Goal: Task Accomplishment & Management: Use online tool/utility

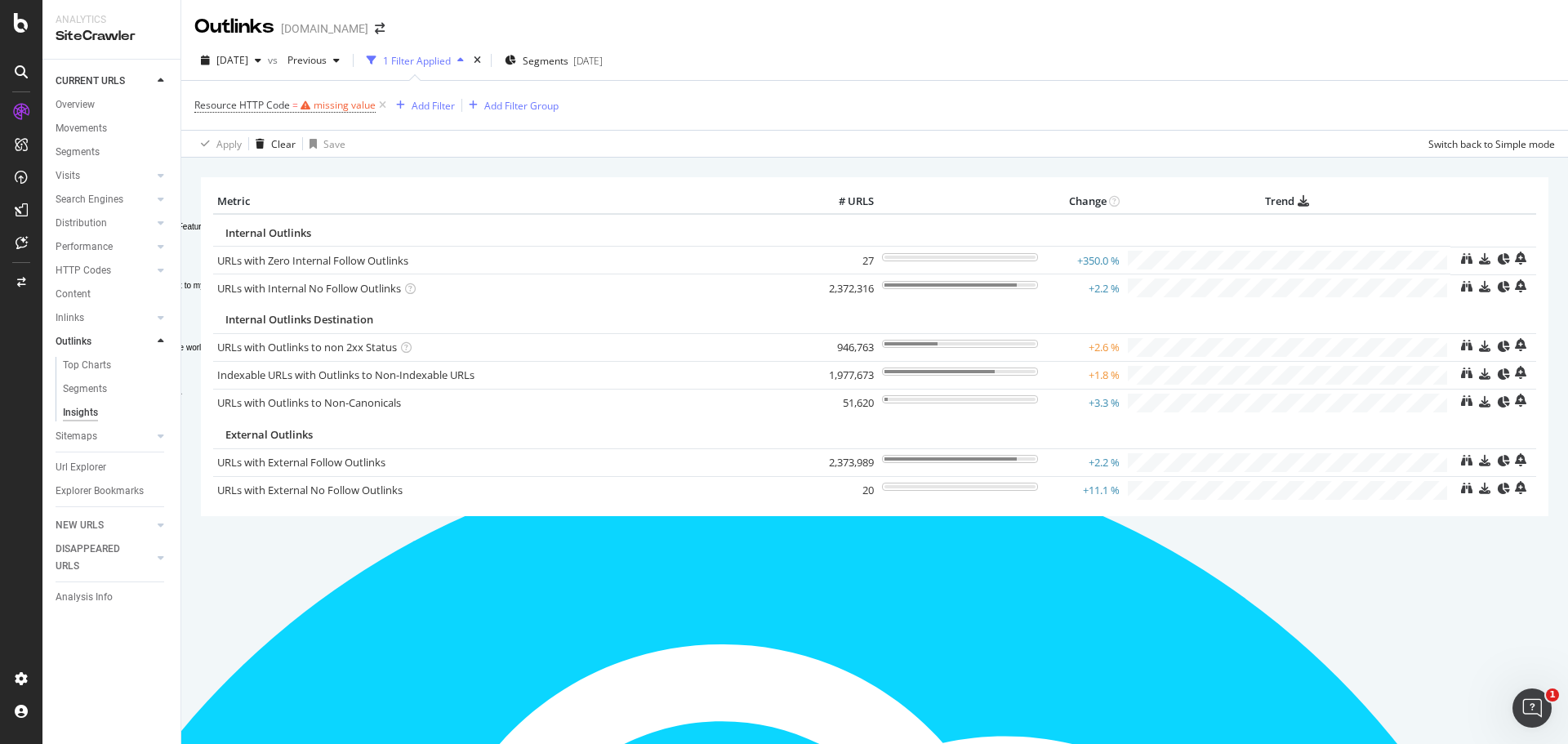
scroll to position [201, 0]
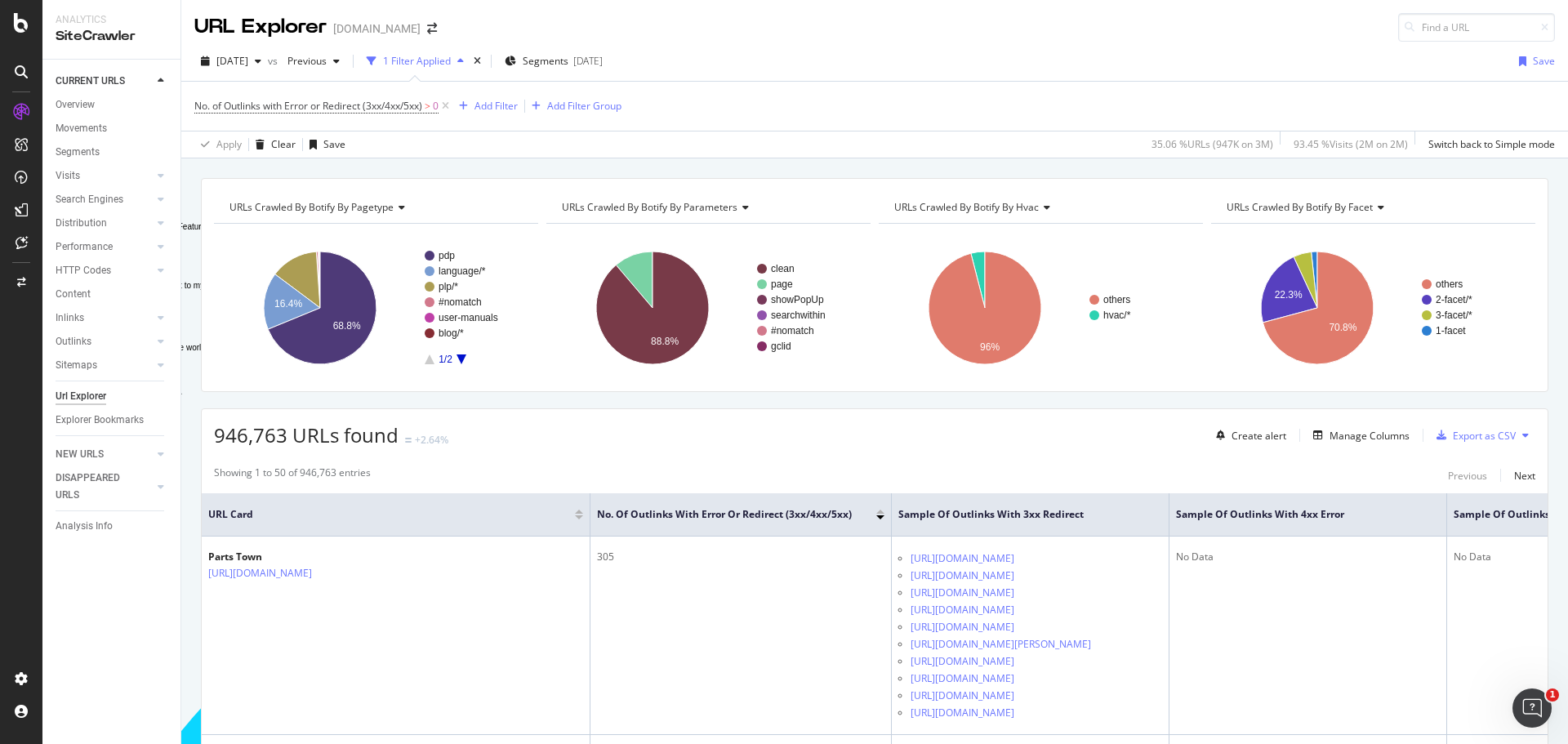
scroll to position [201, 0]
click at [84, 394] on div "Url Explorer" at bounding box center [81, 396] width 51 height 18
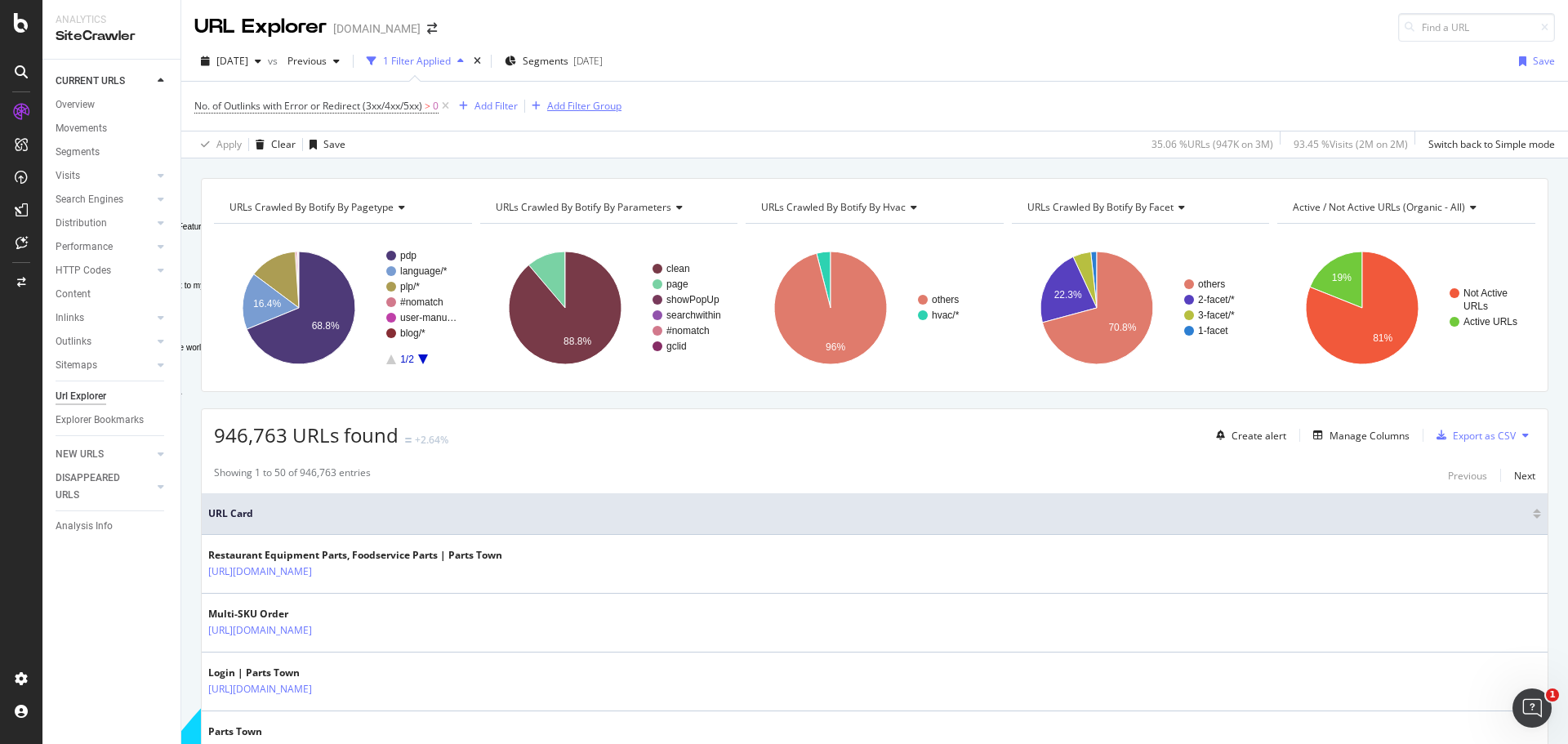
click at [556, 108] on div "Add Filter Group" at bounding box center [584, 106] width 74 height 14
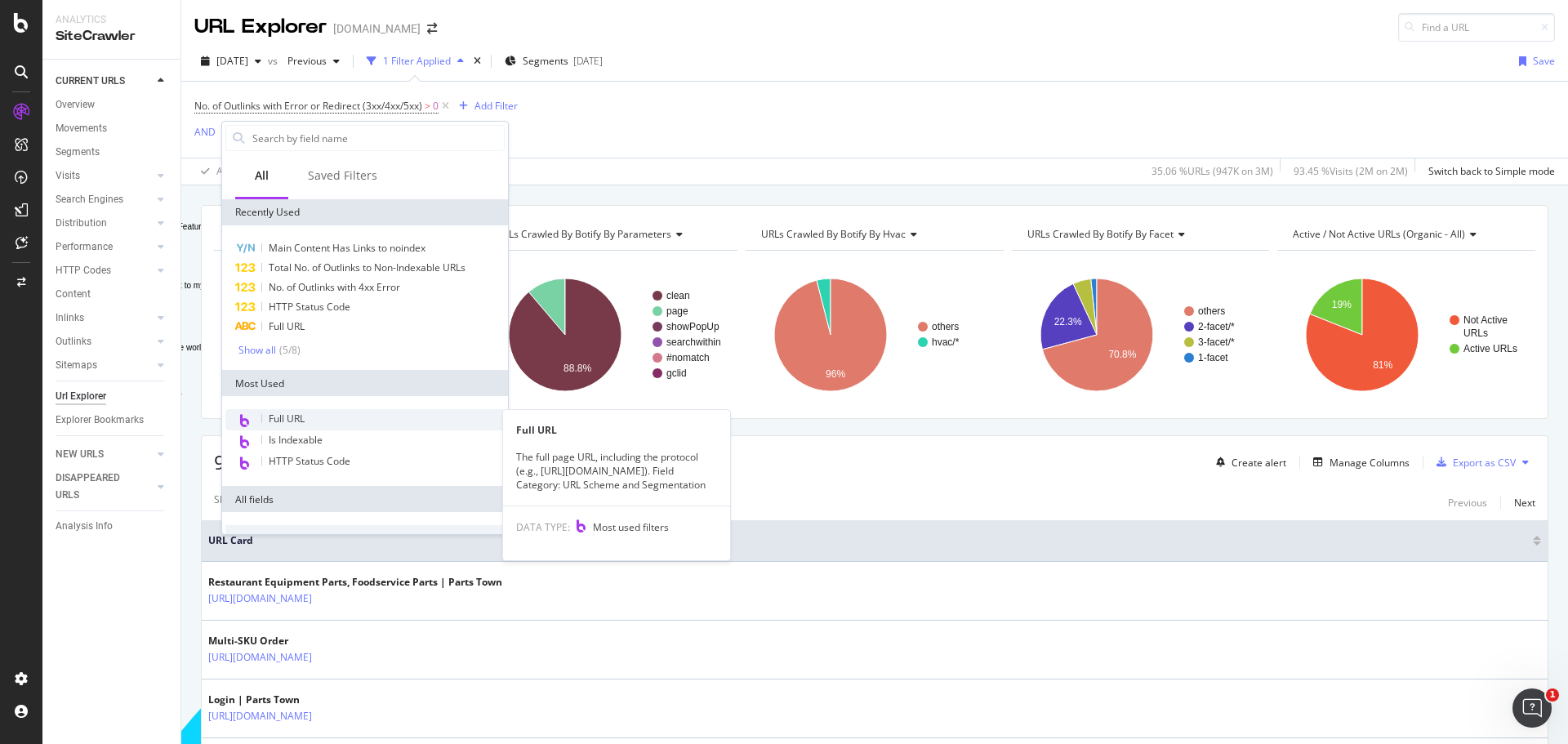
click at [307, 417] on div "Full URL" at bounding box center [364, 420] width 279 height 21
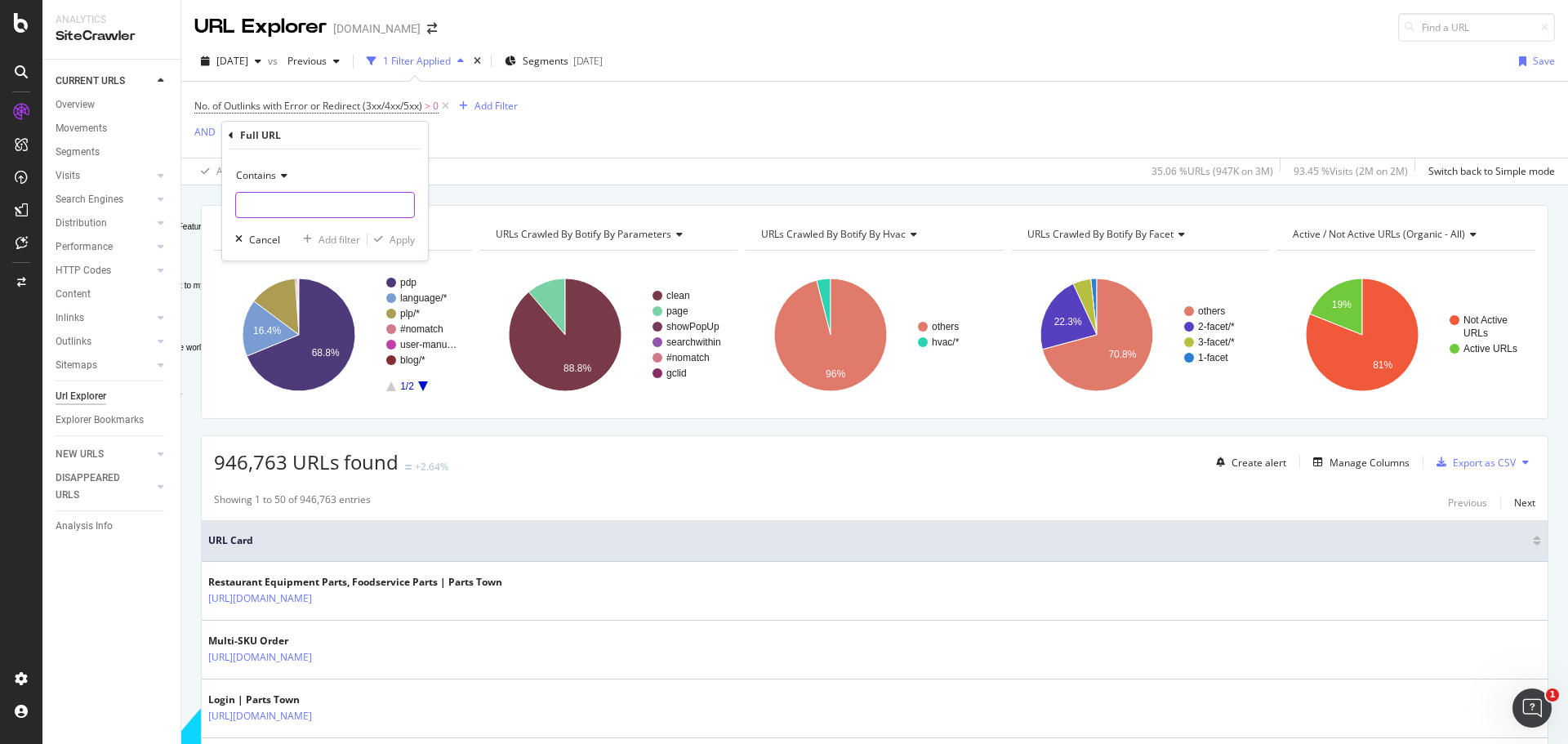
click at [303, 209] on input "Full Page" at bounding box center [325, 204] width 178 height 26
type input "/es/es/"
click at [323, 233] on div "Add filter" at bounding box center [339, 239] width 42 height 14
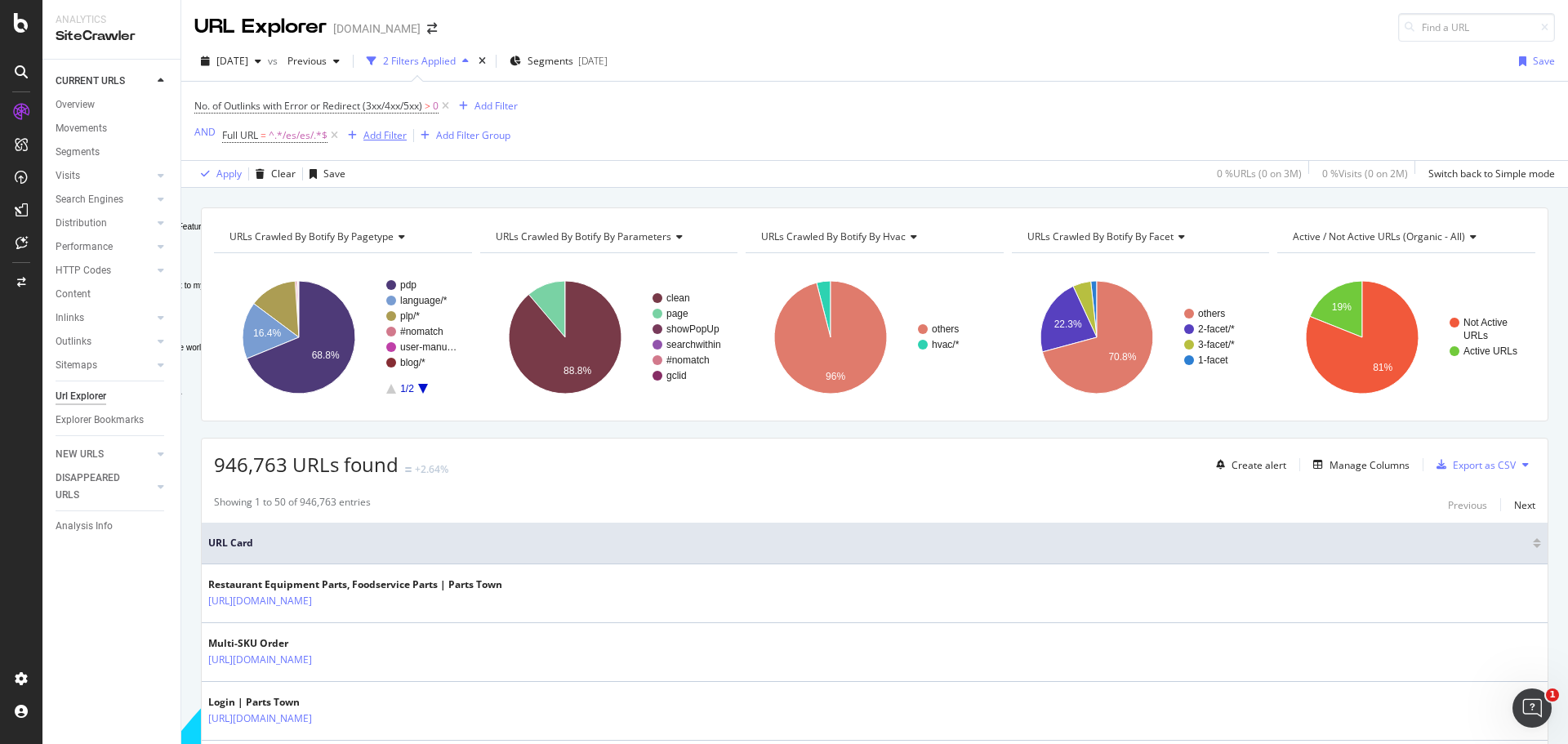
click at [359, 135] on div "button" at bounding box center [352, 136] width 22 height 10
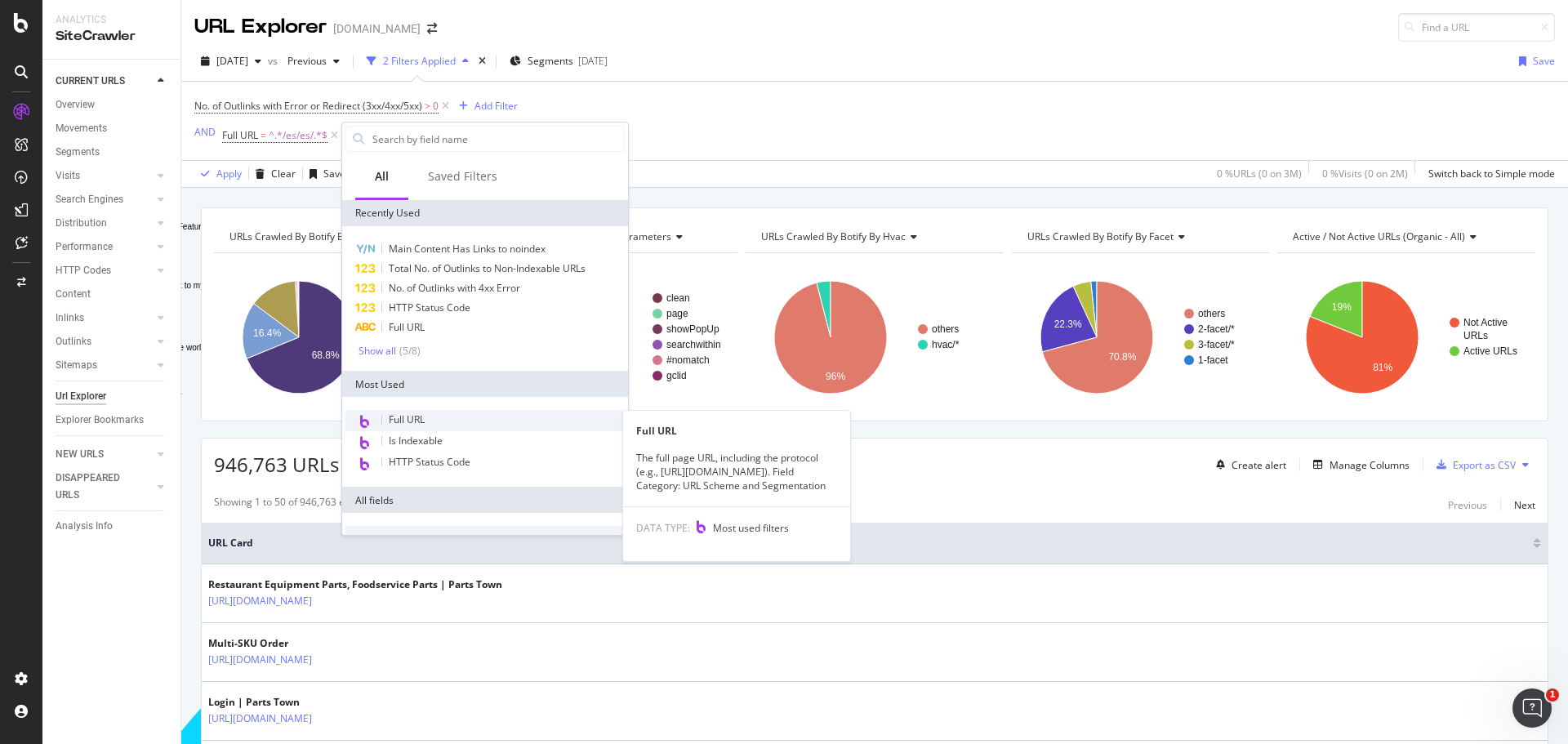
click at [418, 424] on span "Full URL" at bounding box center [406, 420] width 36 height 14
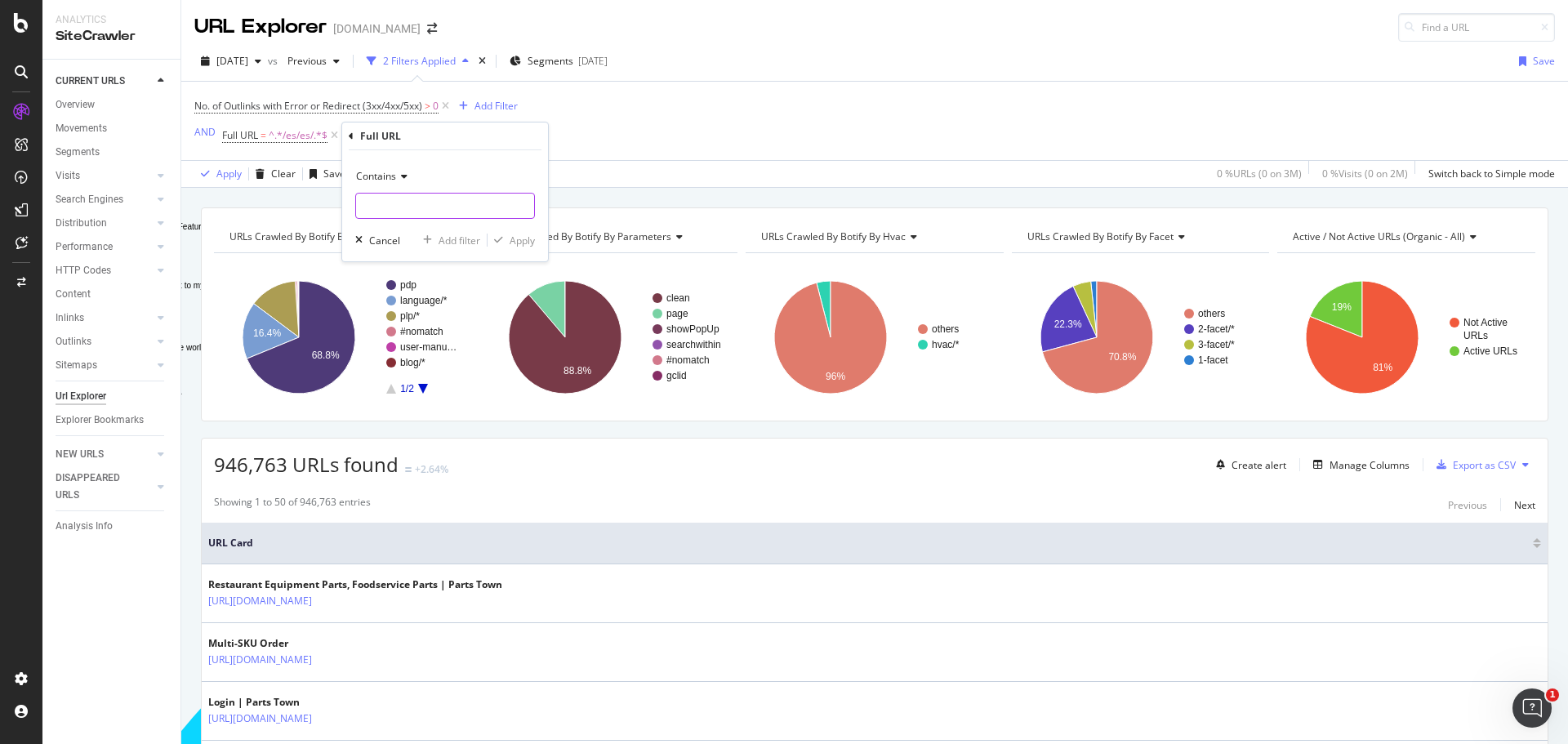
click at [395, 204] on input "Full Page" at bounding box center [445, 205] width 178 height 26
click at [362, 209] on input "fe/fr/" at bounding box center [433, 205] width 154 height 26
click at [374, 208] on input "/fe/fr/" at bounding box center [433, 205] width 154 height 26
type input "/fr/fr/"
click at [510, 239] on div "Apply" at bounding box center [522, 240] width 25 height 14
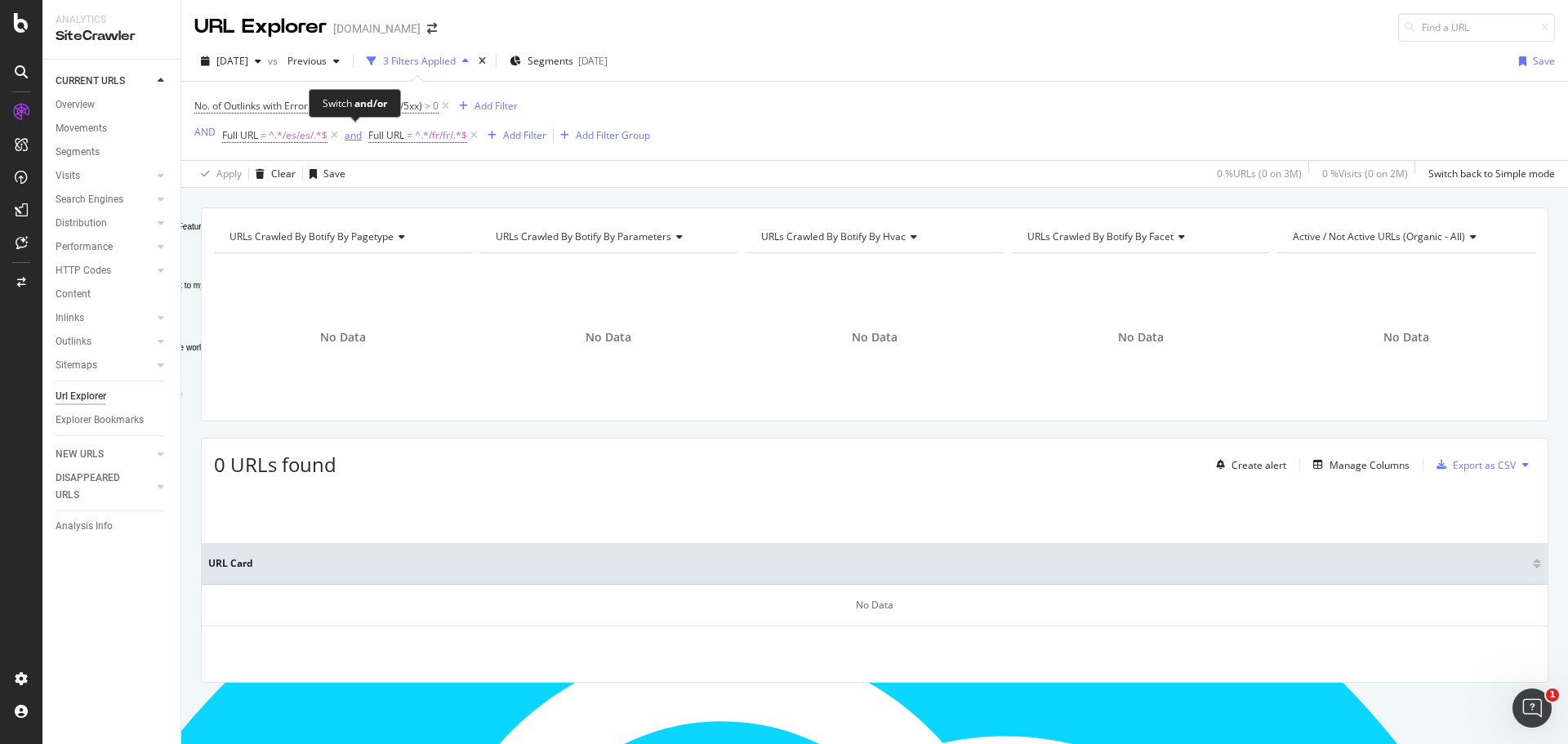
click at [349, 137] on div "and" at bounding box center [353, 135] width 18 height 14
click at [449, 103] on icon at bounding box center [445, 107] width 14 height 17
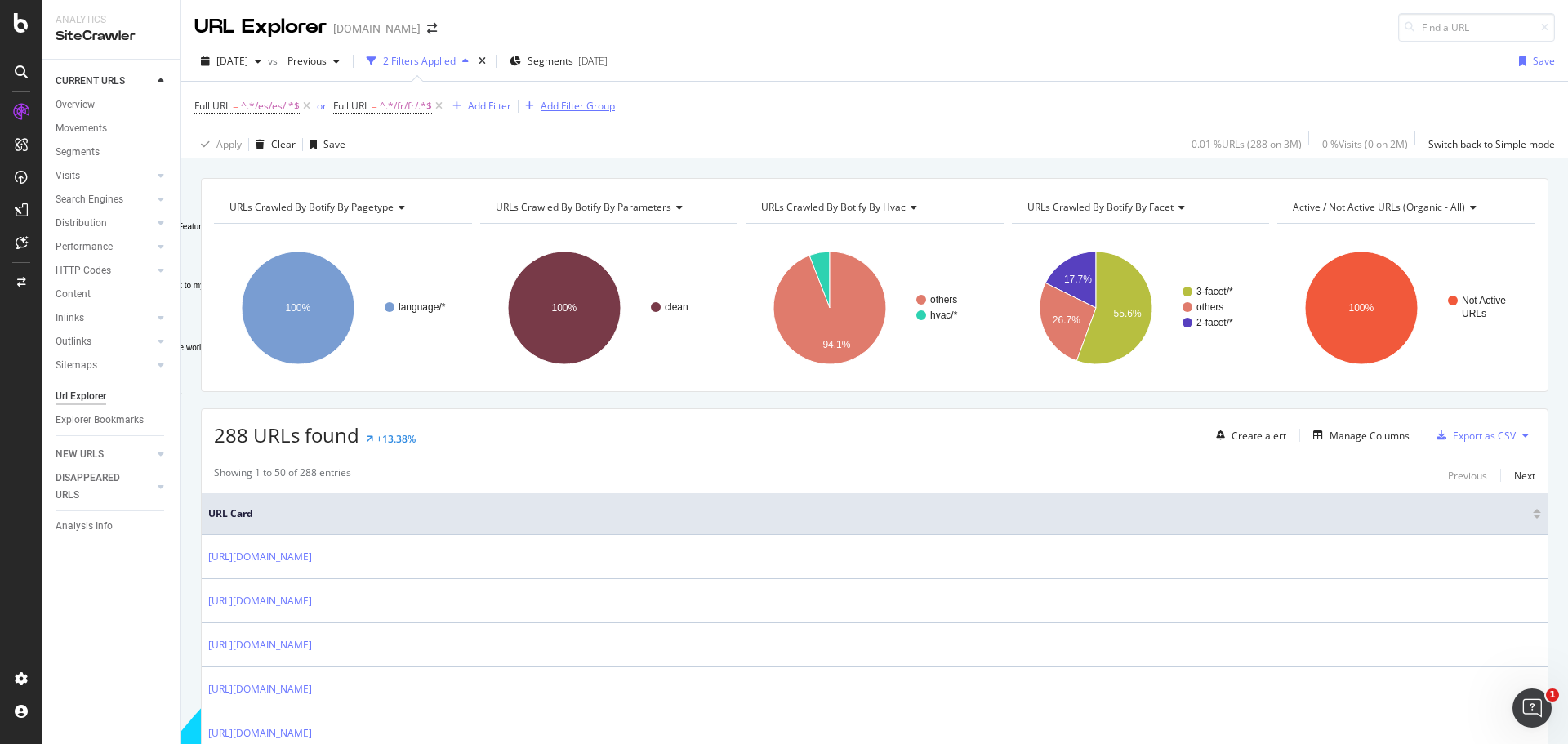
click at [534, 108] on icon "button" at bounding box center [530, 106] width 9 height 10
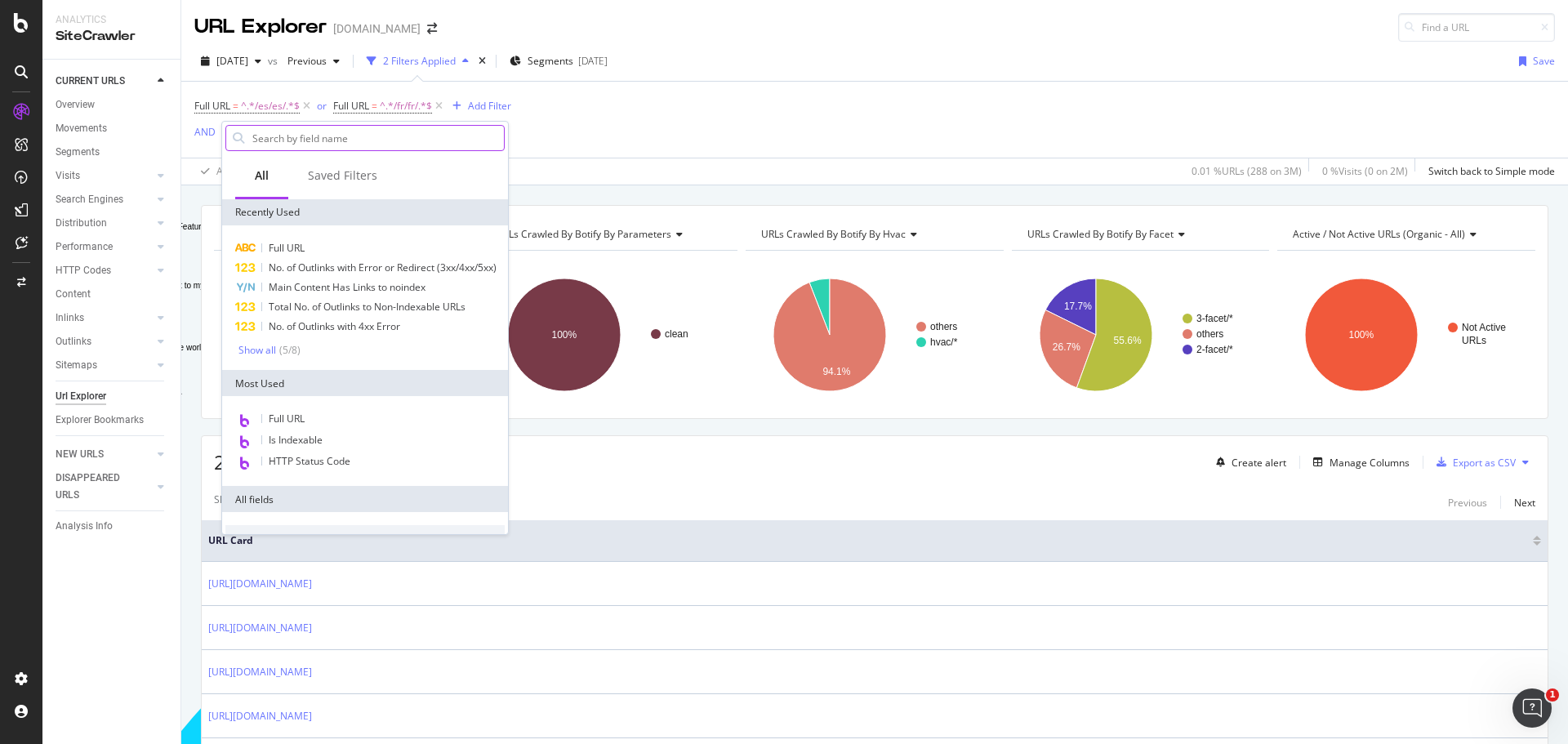
click at [413, 137] on input "Full Page" at bounding box center [378, 138] width 254 height 24
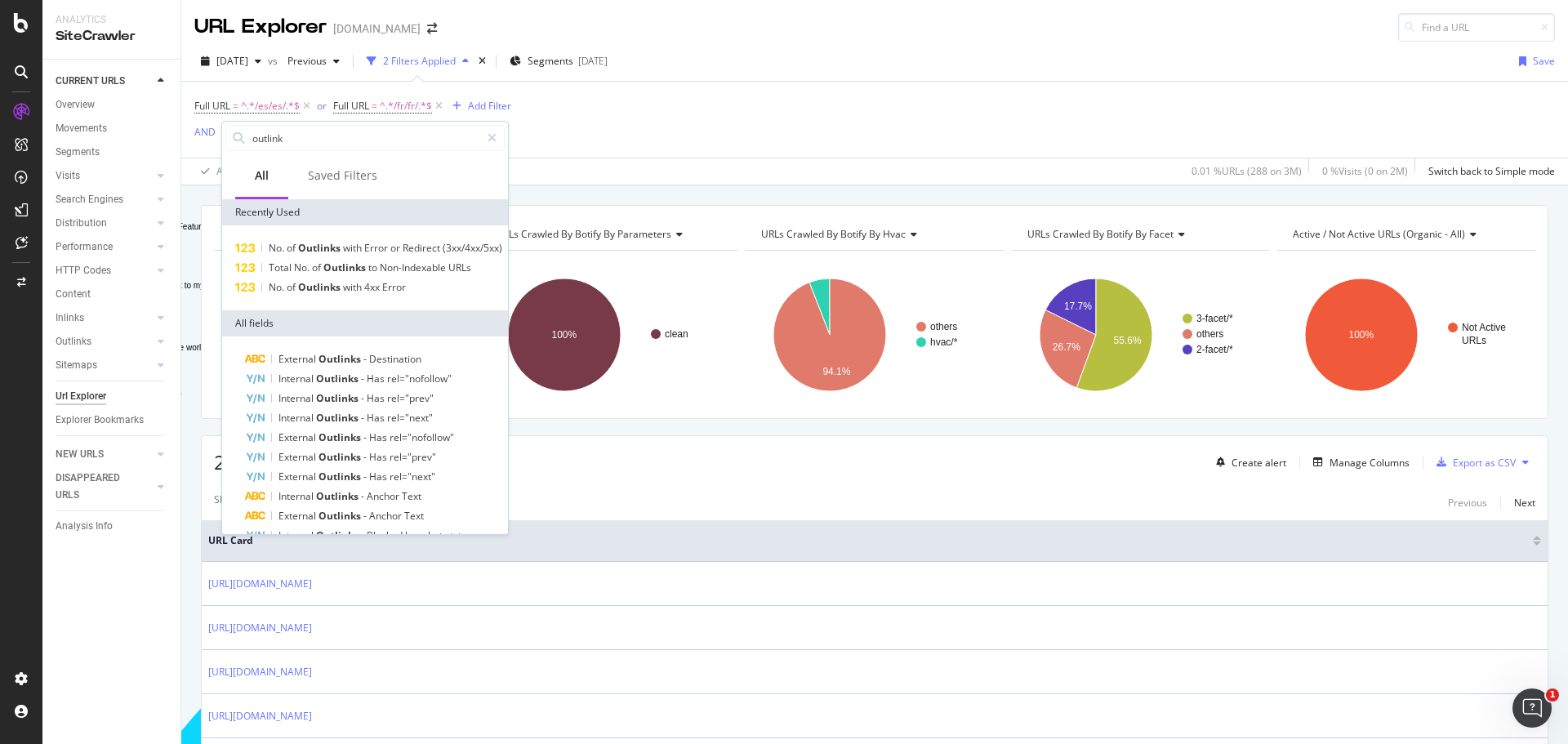
type input "outlink"
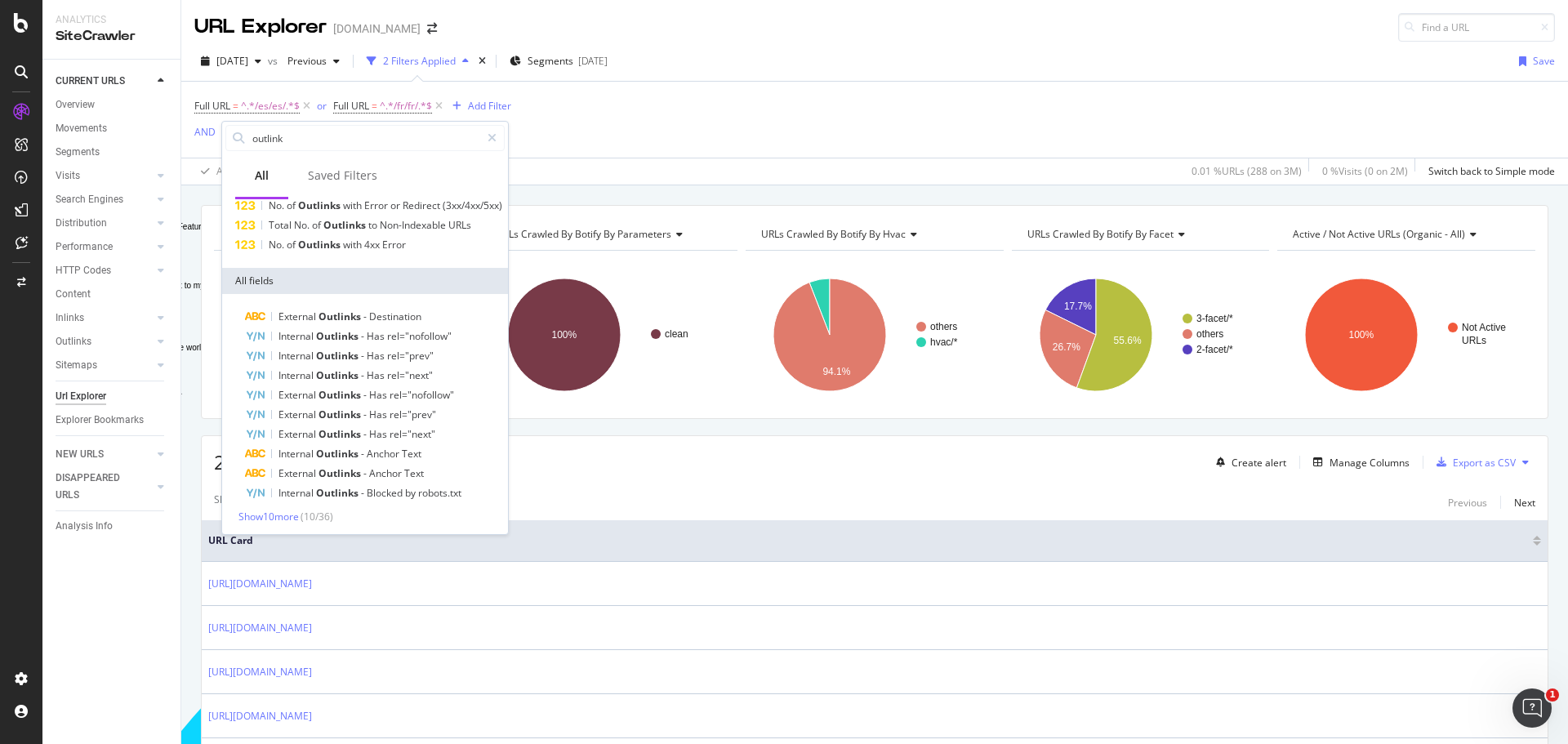
scroll to position [58, 0]
click at [283, 516] on span "Show 10 more" at bounding box center [269, 514] width 60 height 14
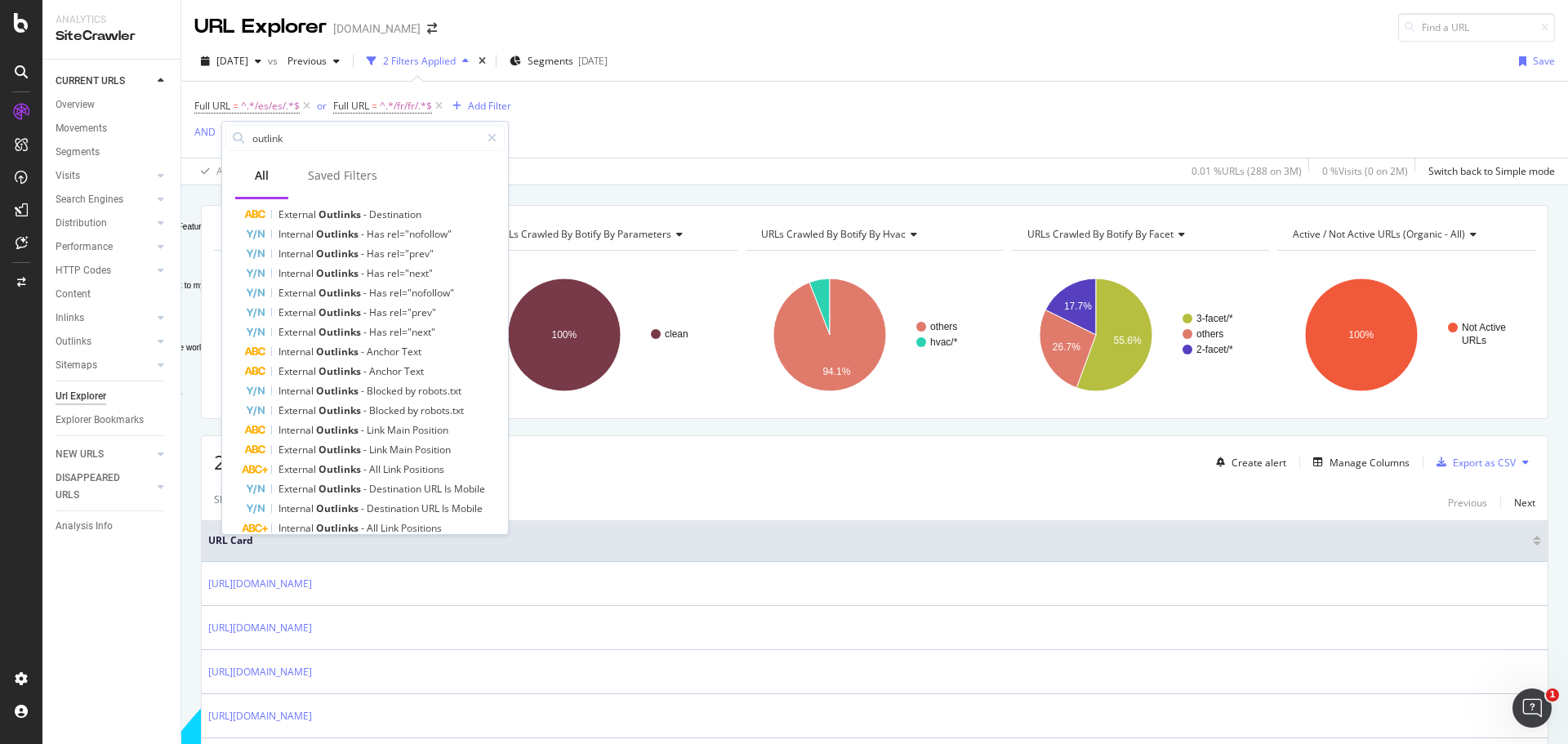
scroll to position [254, 0]
click at [297, 515] on span "Show 10 more" at bounding box center [269, 514] width 60 height 14
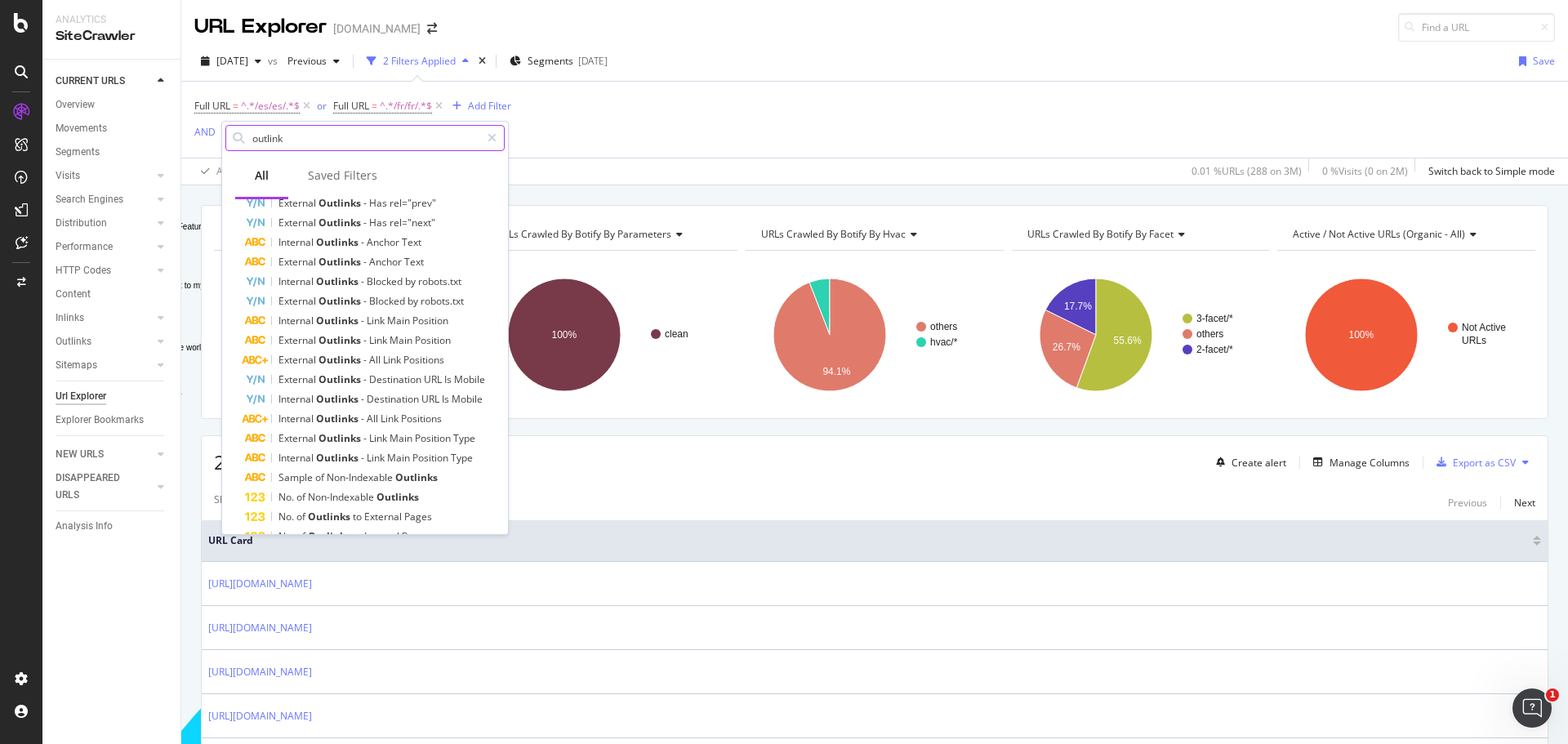
type textarea "outlink"
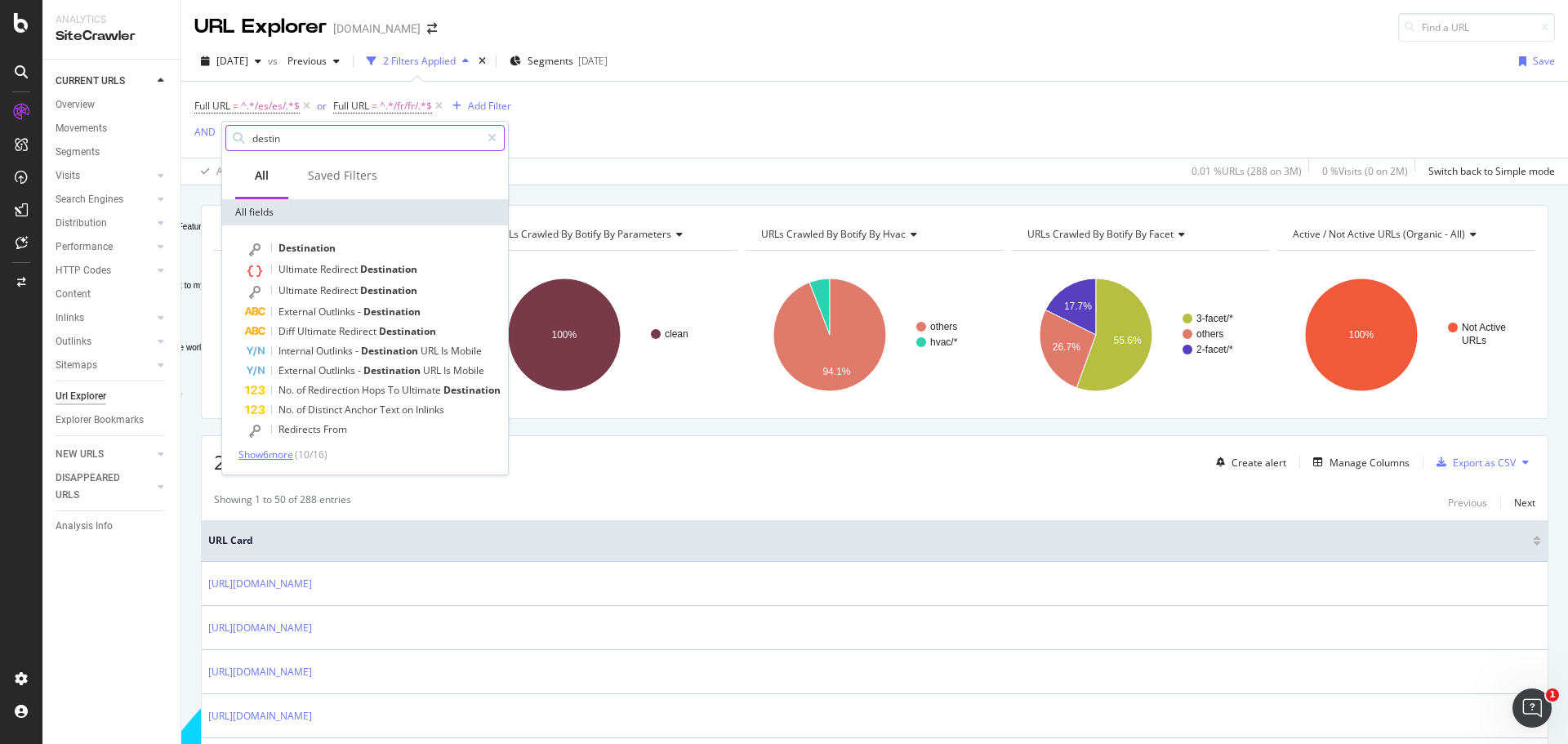
type input "destin"
click at [291, 457] on span "Show 6 more" at bounding box center [266, 455] width 55 height 14
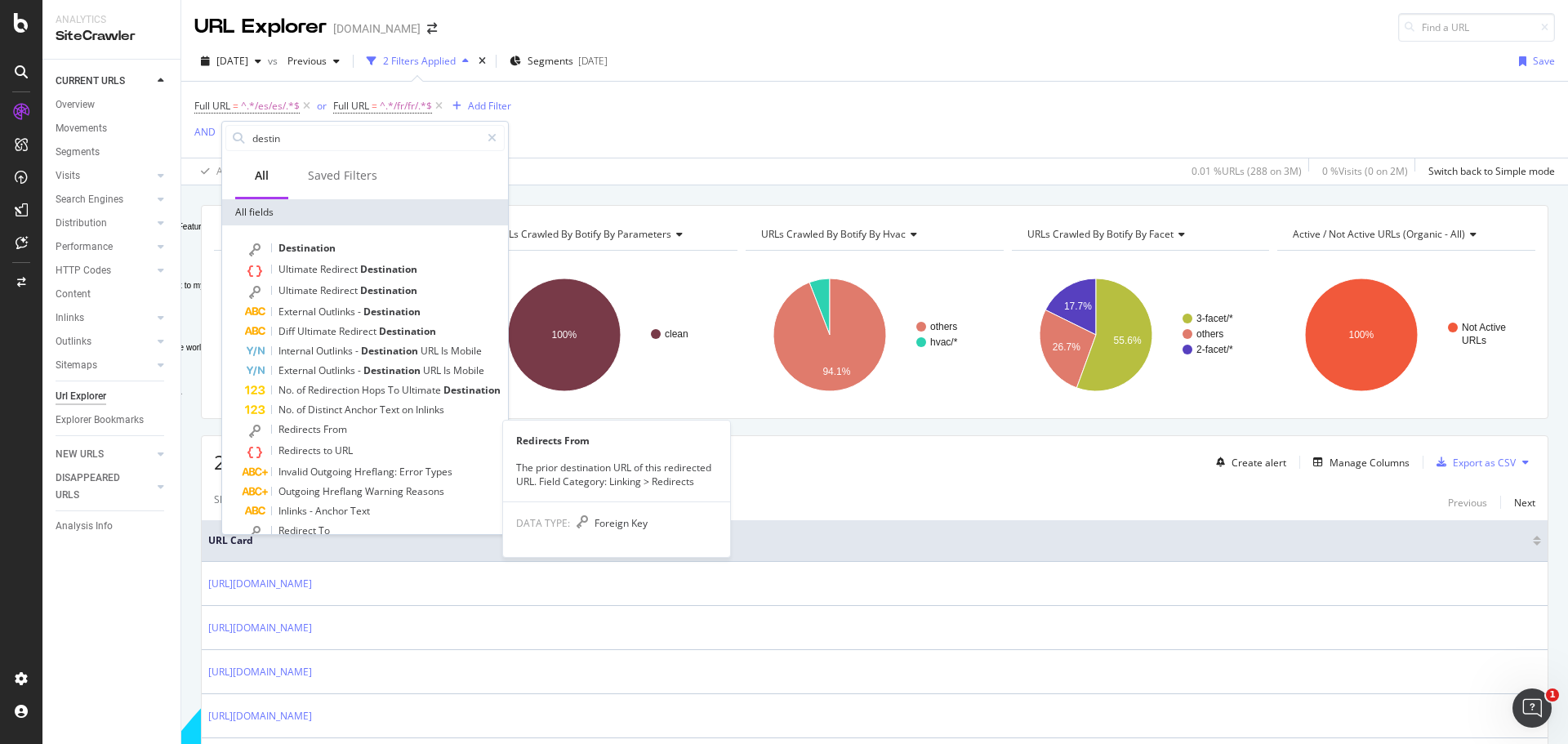
click at [299, 421] on div "Redirects From" at bounding box center [374, 430] width 259 height 21
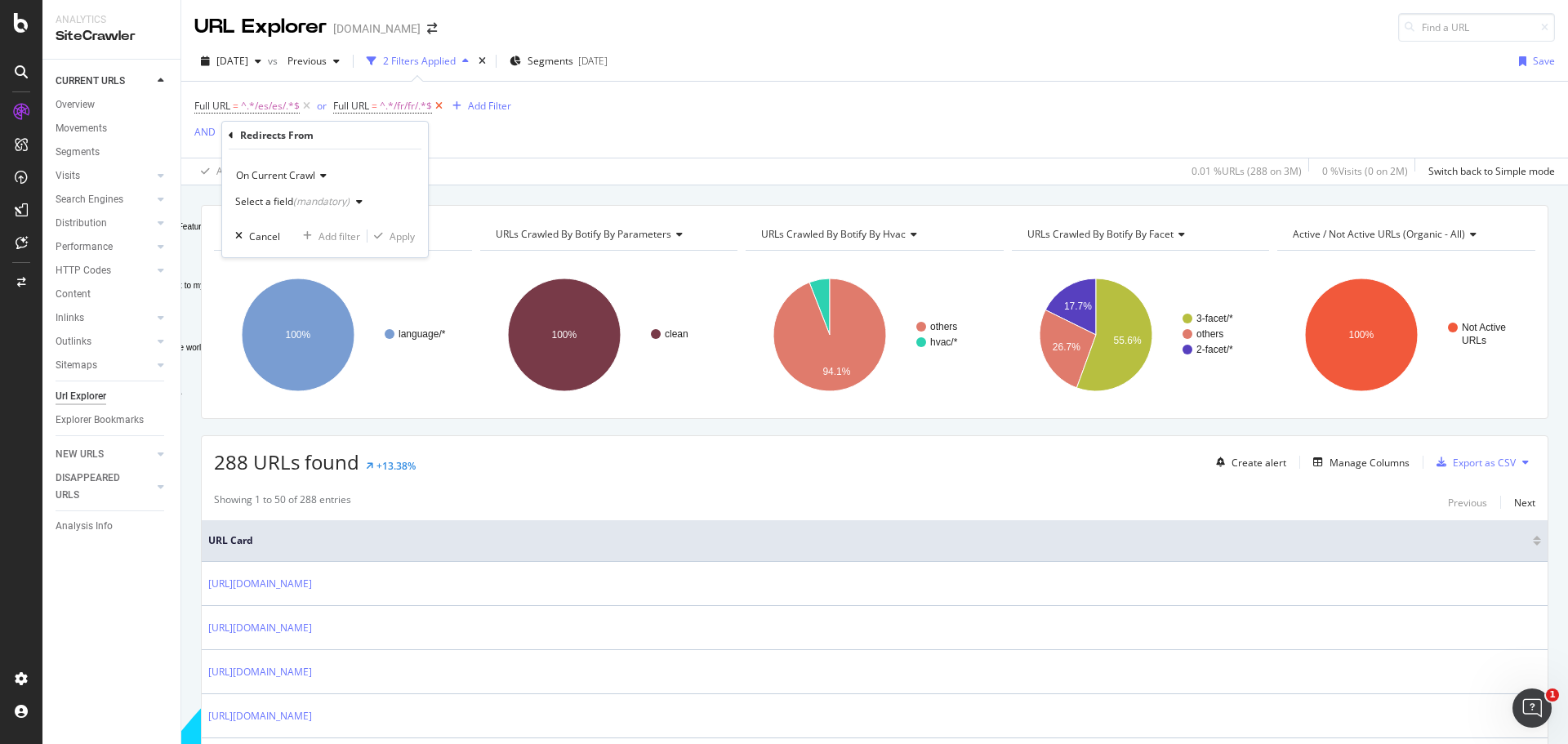
click at [434, 107] on icon at bounding box center [439, 107] width 14 height 17
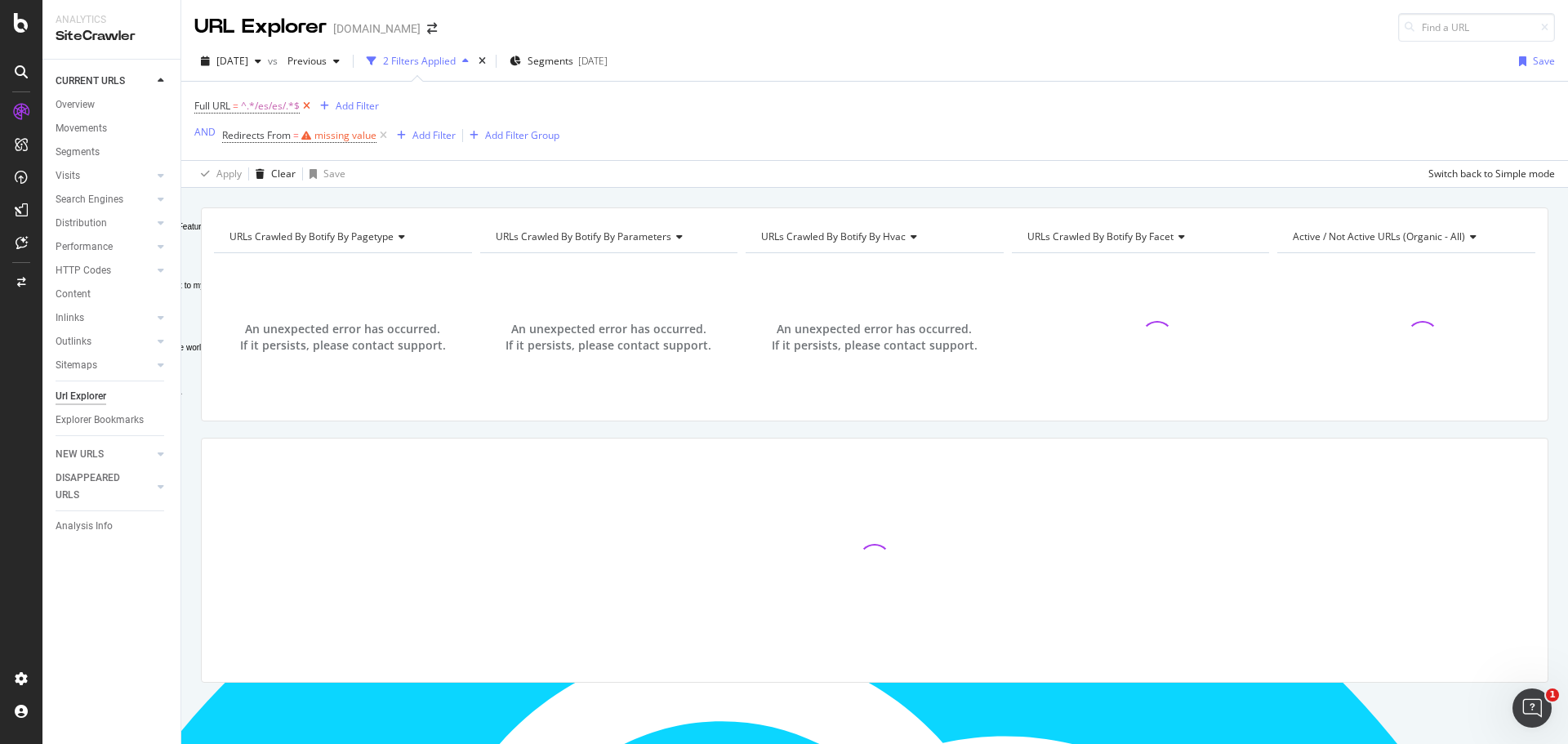
click at [304, 103] on icon at bounding box center [306, 107] width 14 height 17
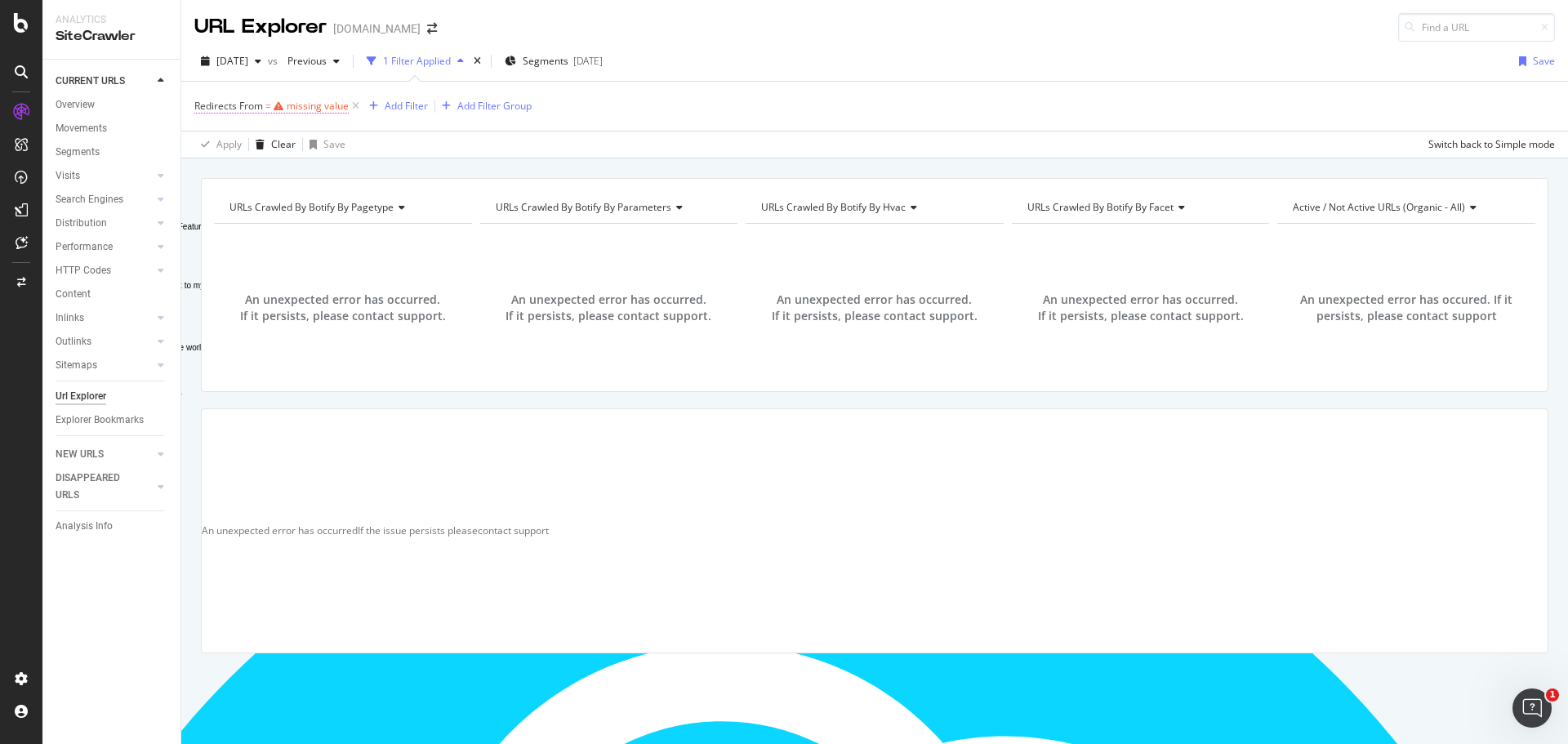
click at [323, 106] on div "missing value" at bounding box center [318, 106] width 62 height 14
click at [325, 168] on div "button" at bounding box center [333, 171] width 20 height 10
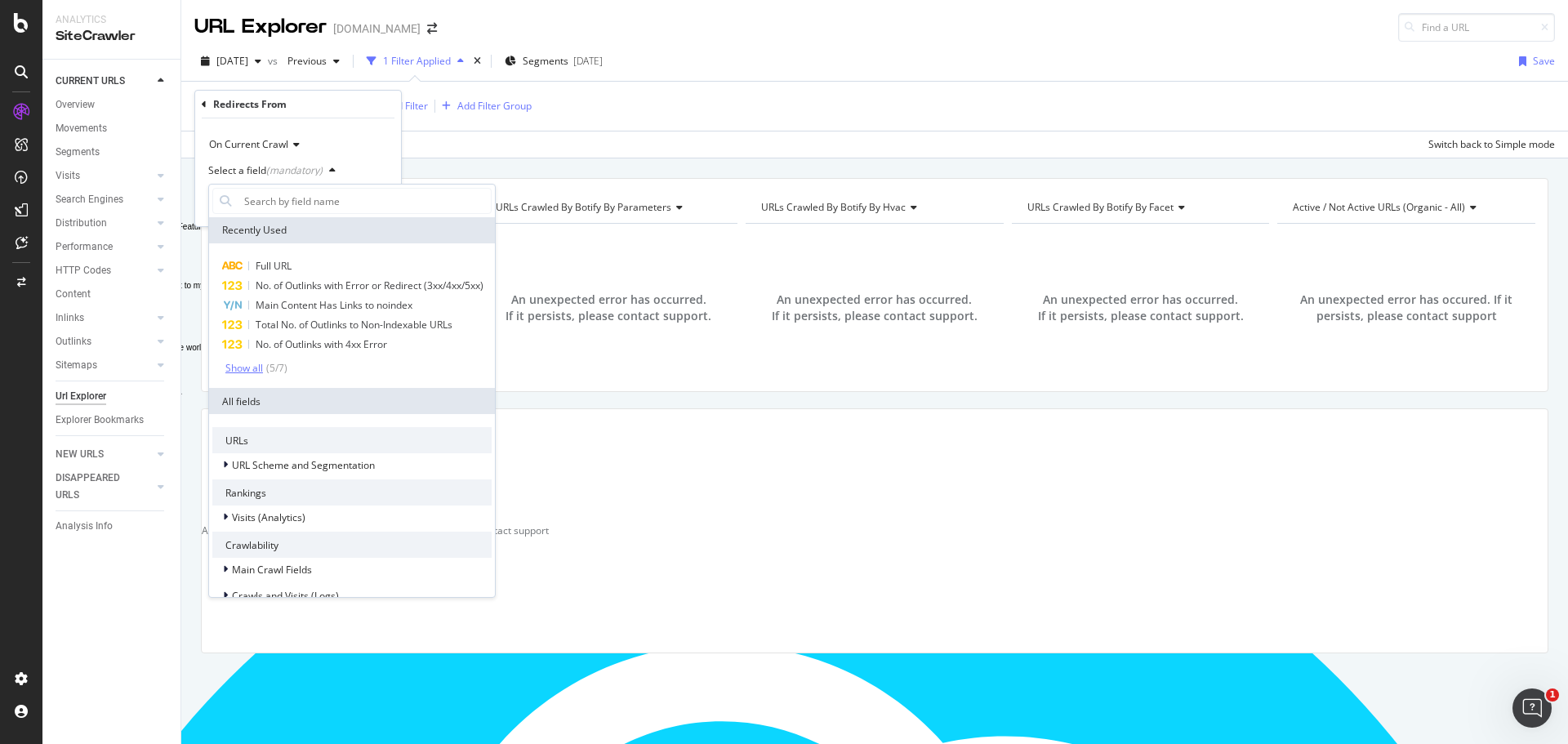
click at [265, 375] on div "( 5 / 7 )" at bounding box center [274, 368] width 24 height 14
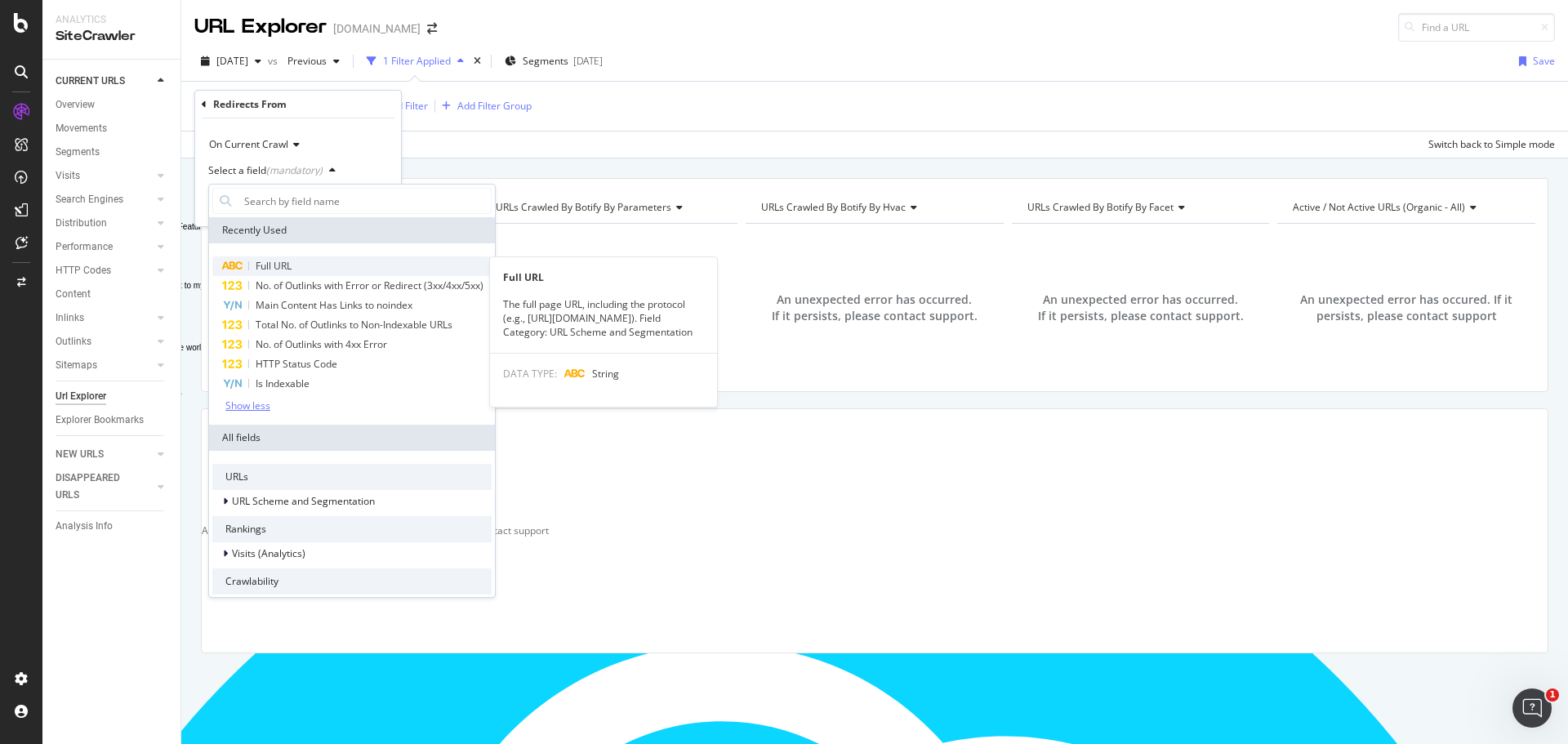
click at [269, 259] on span "Full URL" at bounding box center [274, 265] width 36 height 14
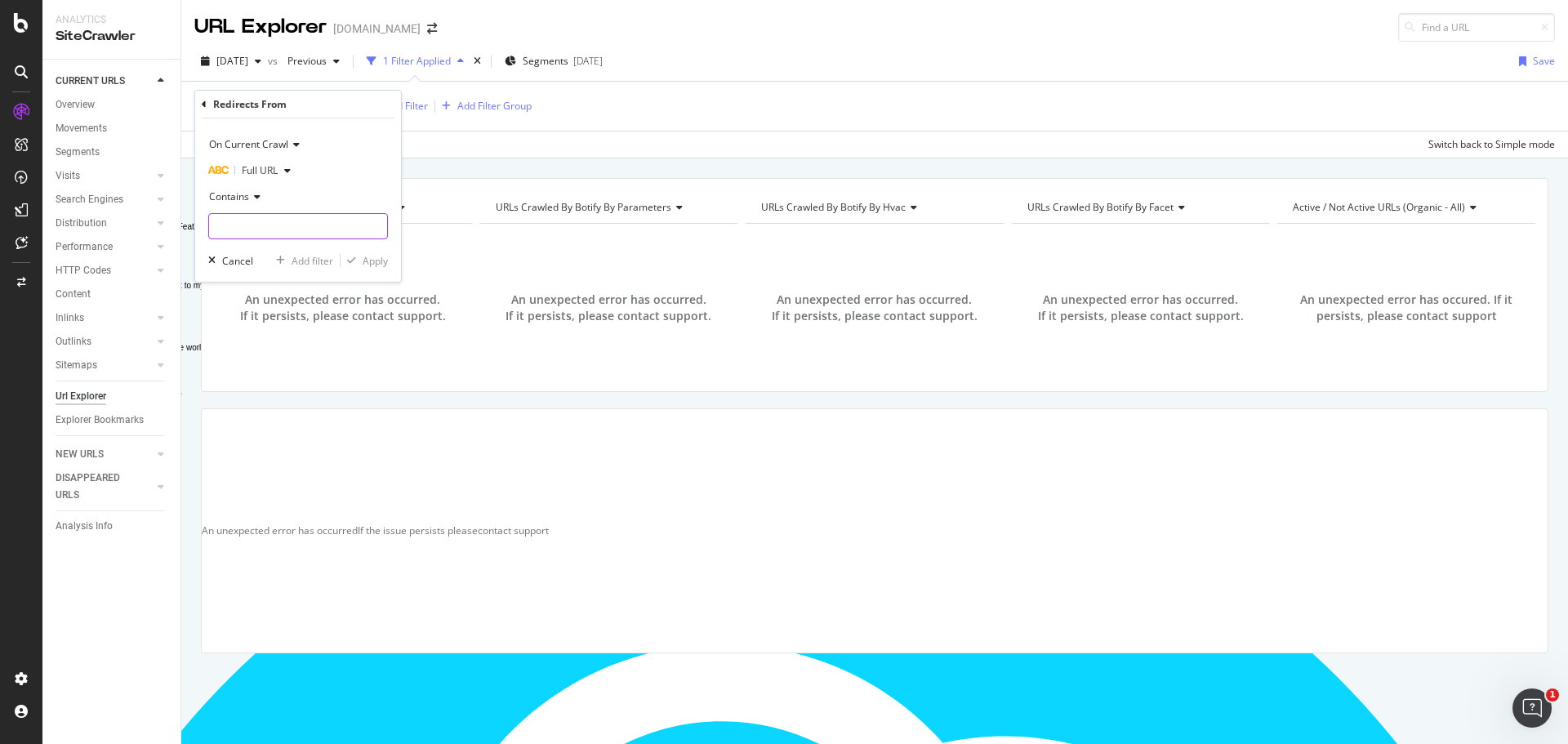
click at [258, 234] on input "Full Page" at bounding box center [299, 226] width 178 height 26
type input "/es/es/"
click at [369, 263] on div "Apply" at bounding box center [375, 261] width 25 height 14
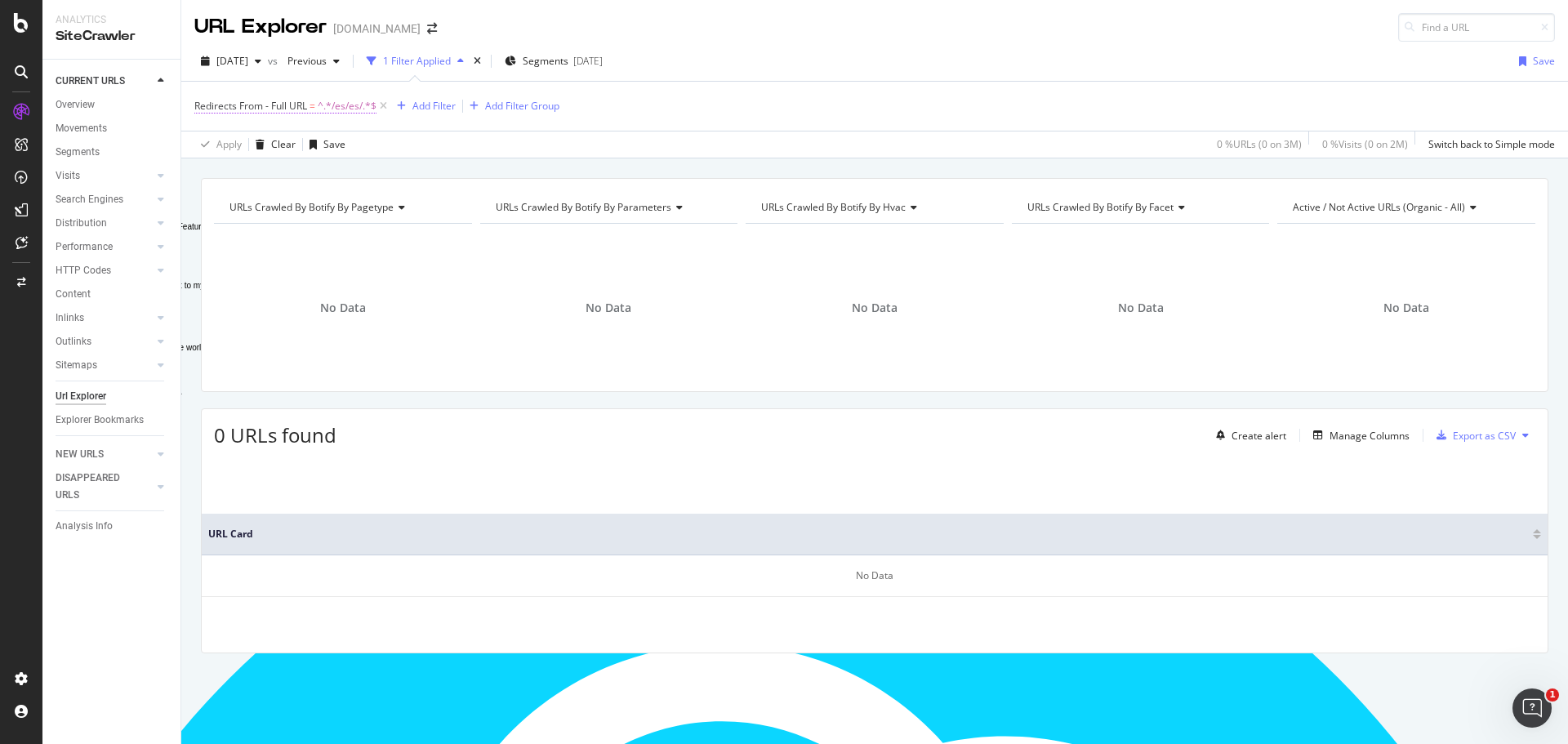
click at [278, 105] on span "Redirects From - Full URL" at bounding box center [250, 106] width 113 height 14
click at [203, 100] on icon at bounding box center [204, 104] width 5 height 10
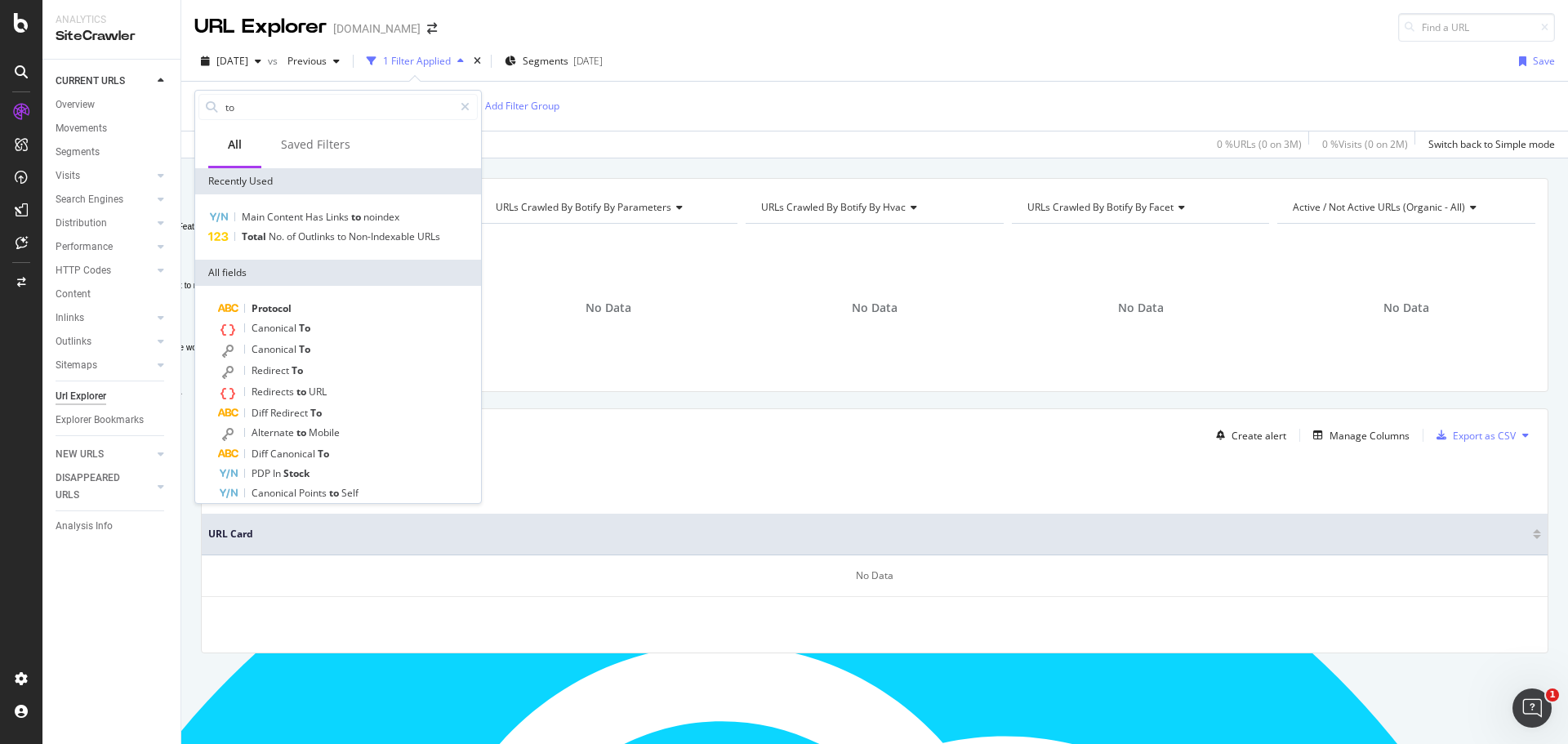
scroll to position [33, 0]
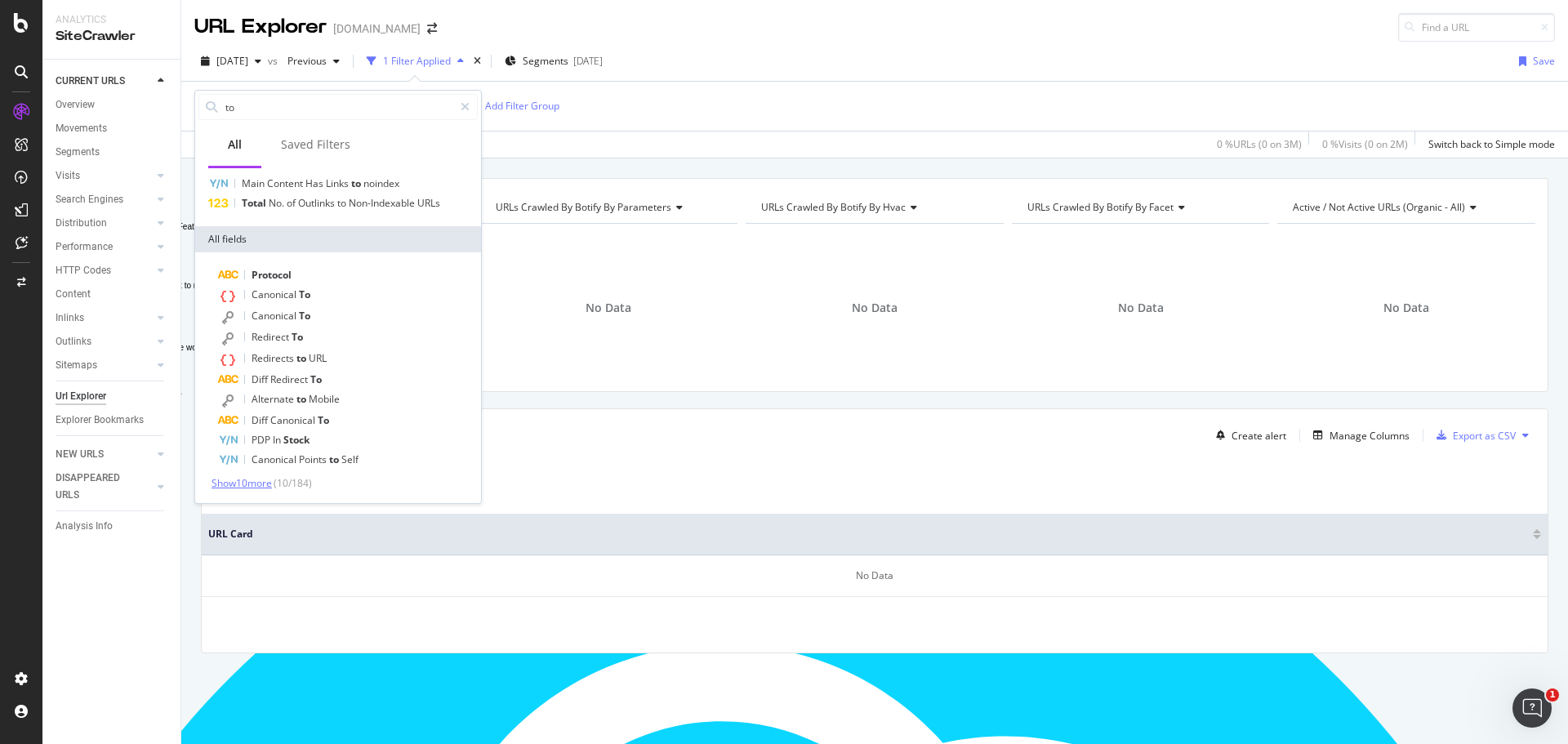
click at [254, 488] on span "Show 10 more" at bounding box center [242, 483] width 60 height 14
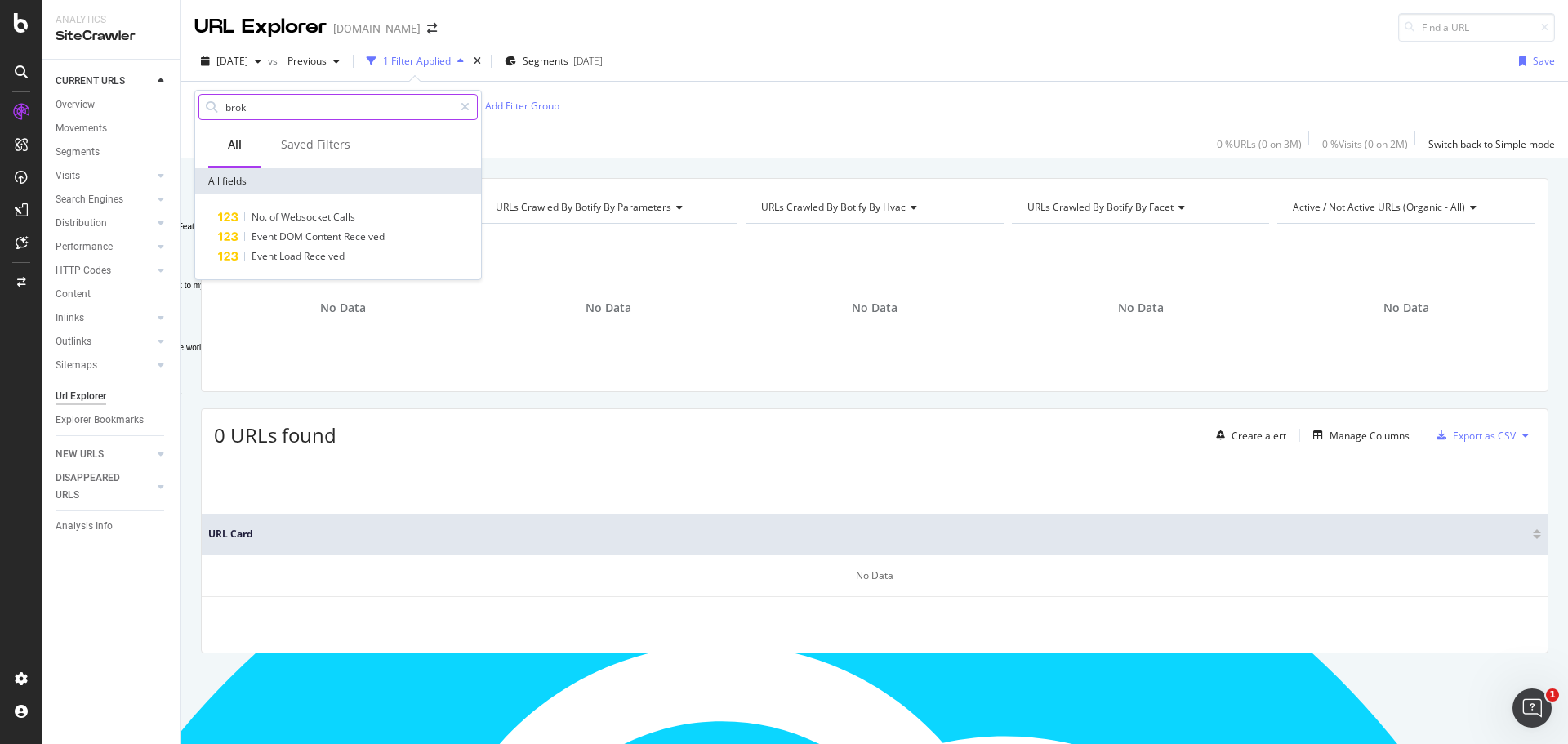
scroll to position [0, 0]
type input "b"
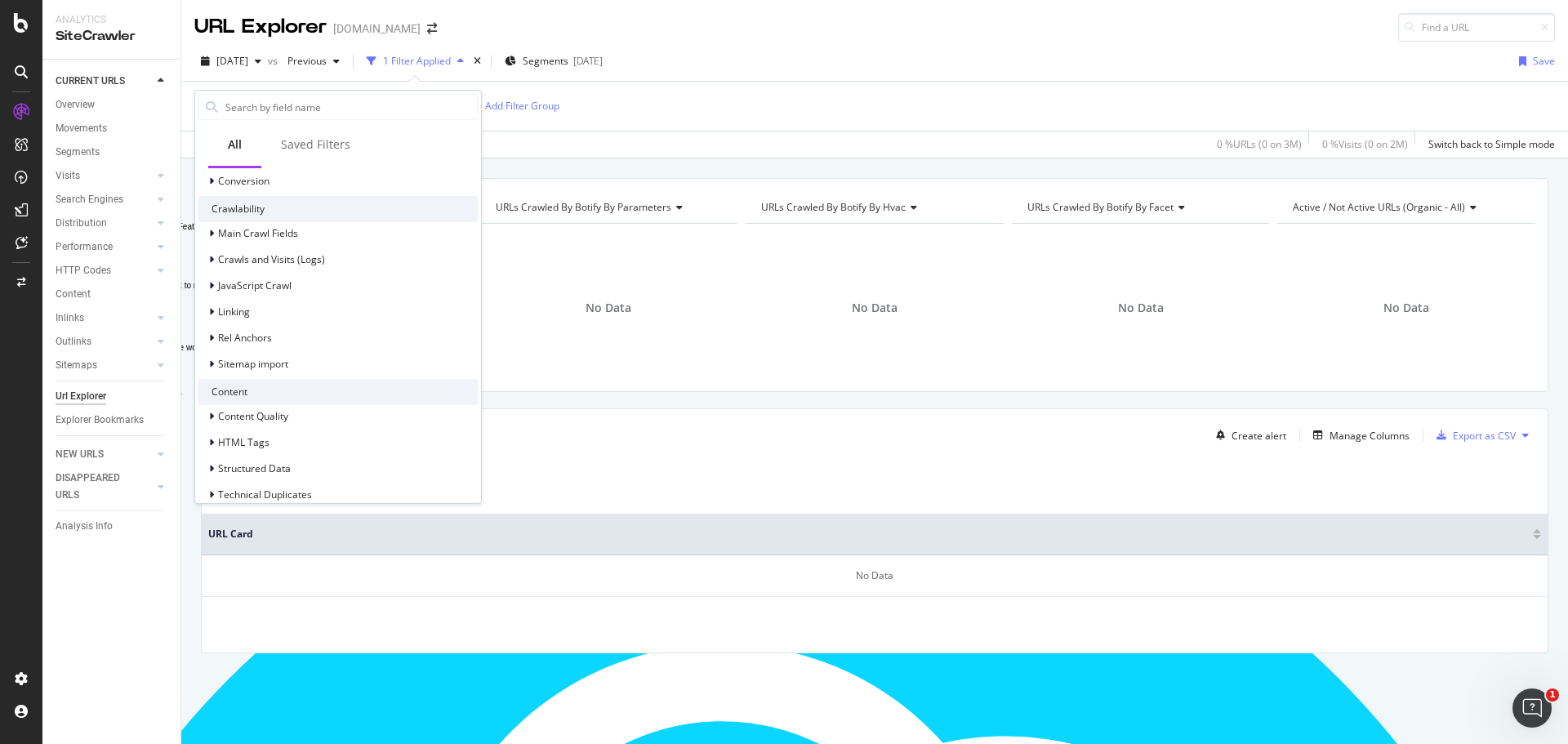
scroll to position [515, 0]
click at [242, 324] on span "Linking" at bounding box center [234, 316] width 32 height 14
click at [204, 344] on icon at bounding box center [202, 340] width 5 height 10
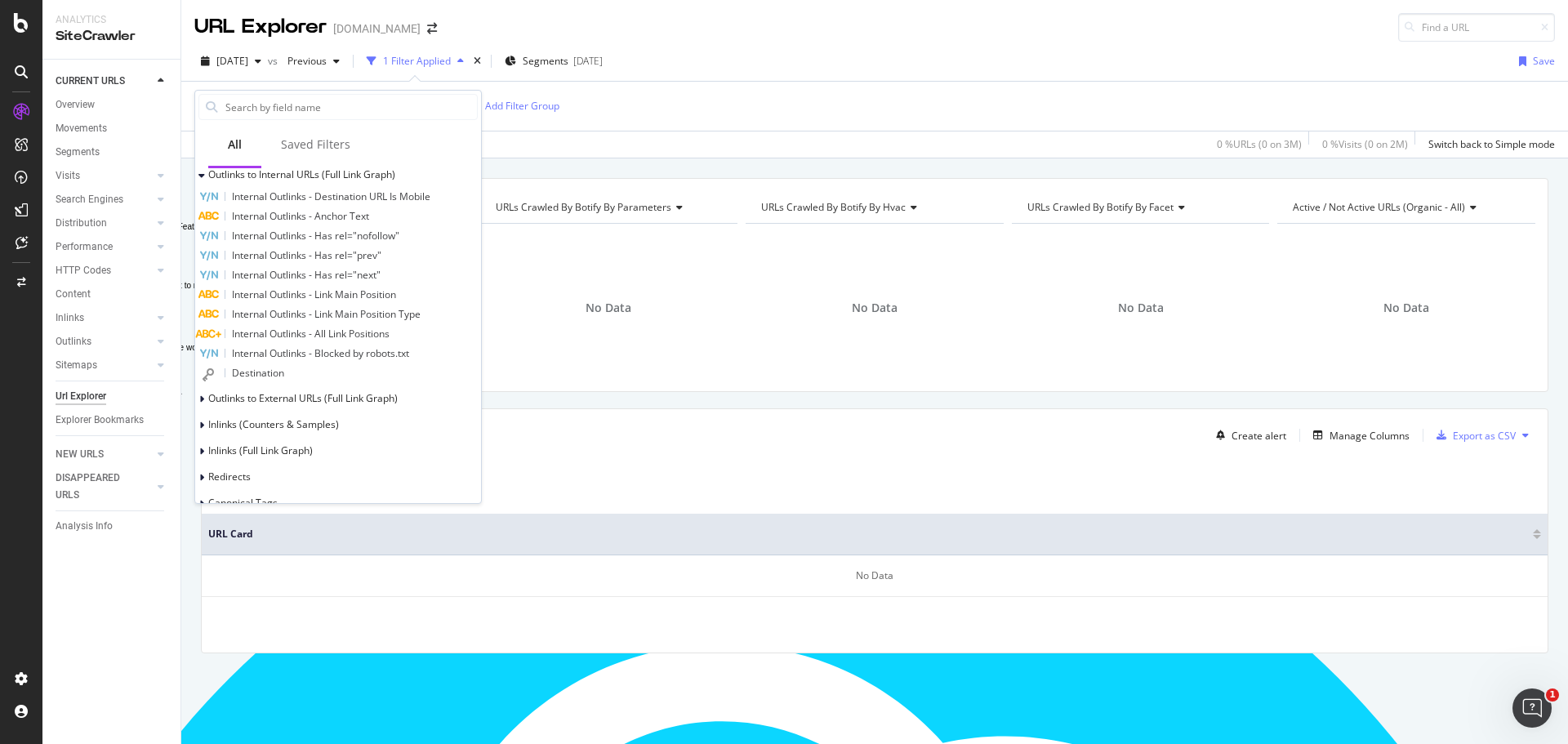
scroll to position [667, 0]
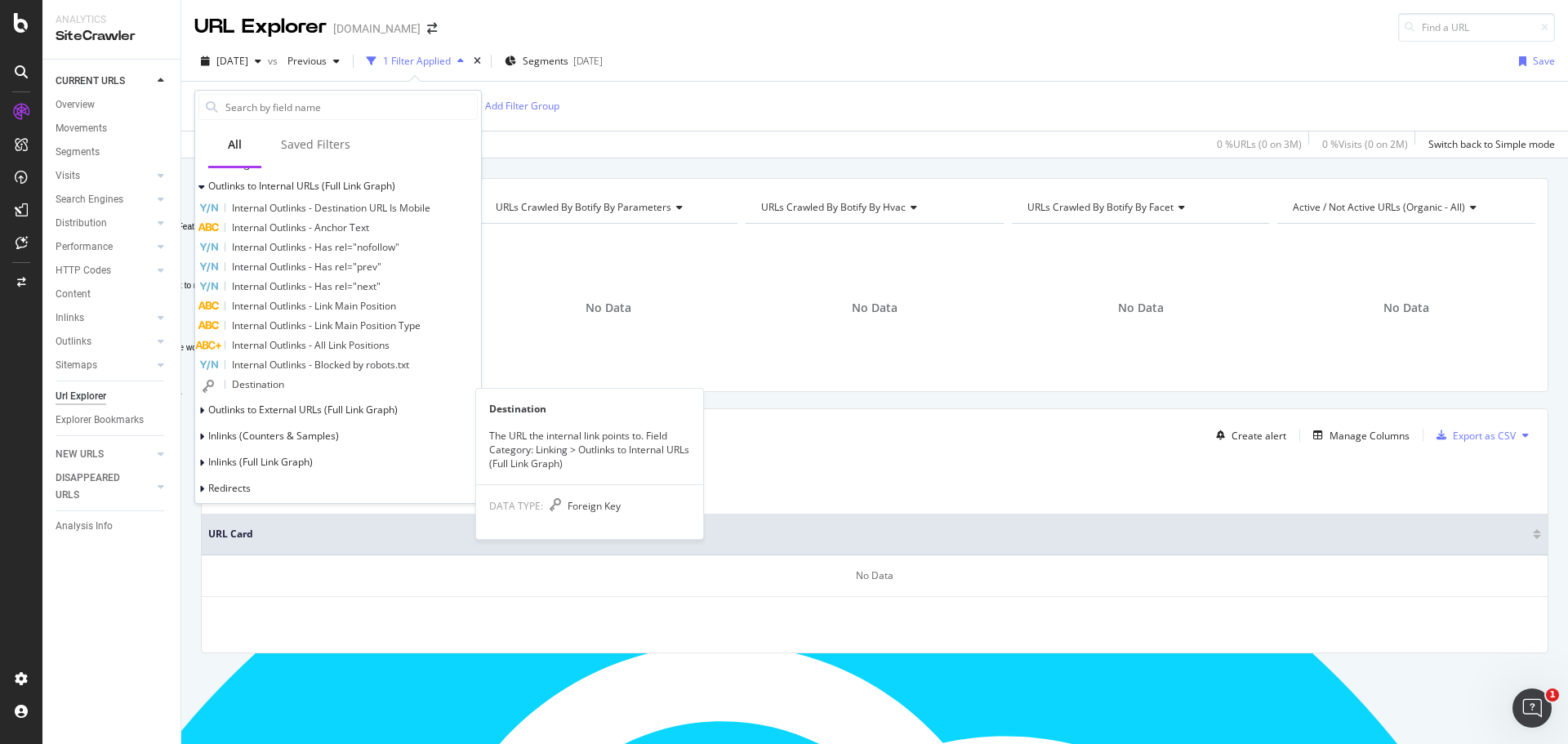
click at [284, 391] on span "Destination" at bounding box center [258, 384] width 53 height 14
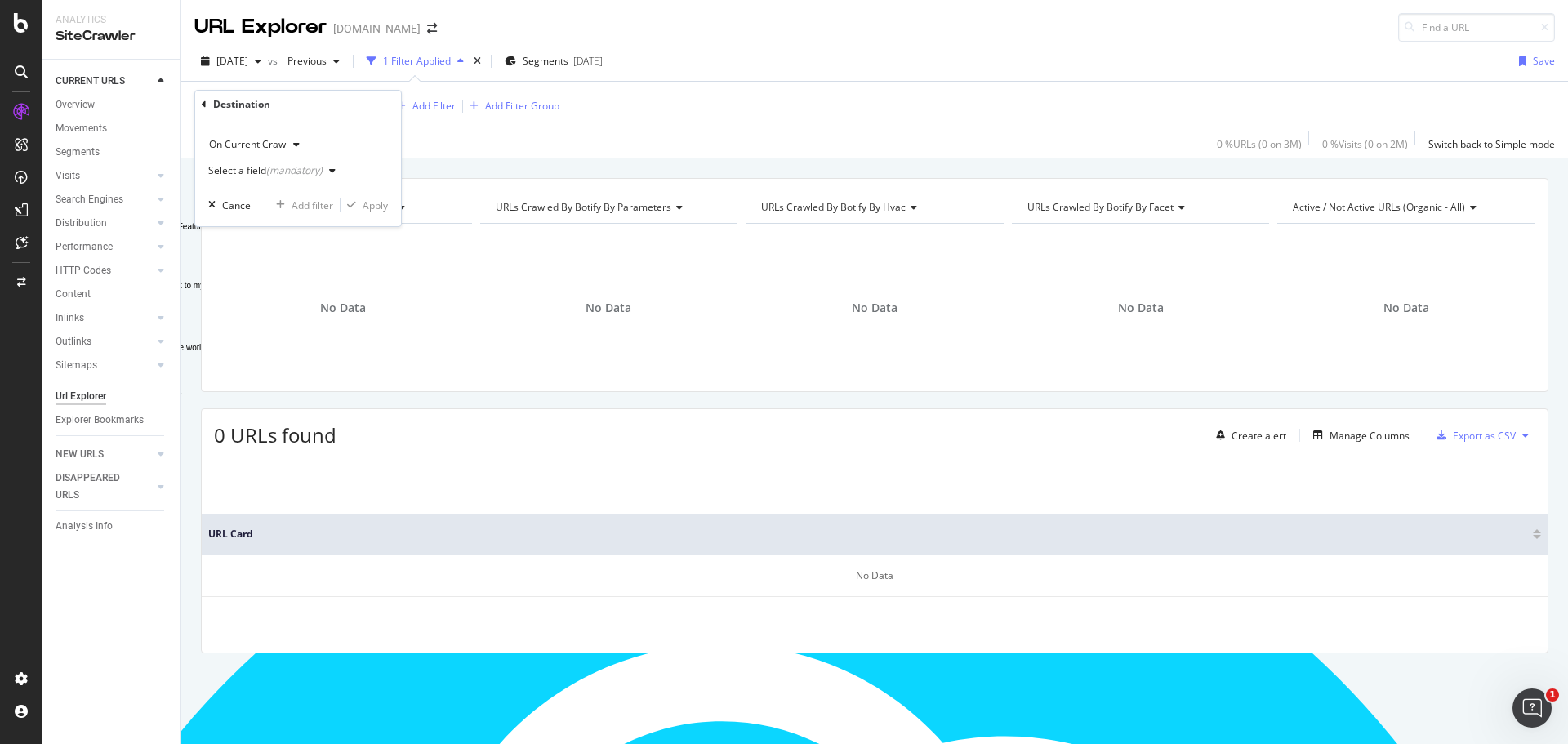
click at [336, 169] on div "button" at bounding box center [333, 171] width 20 height 10
click at [339, 146] on div "On Current Crawl" at bounding box center [298, 144] width 179 height 26
click at [294, 181] on span "On Current Crawl" at bounding box center [259, 178] width 85 height 14
click at [214, 168] on div "Select a field (mandatory)" at bounding box center [265, 171] width 114 height 10
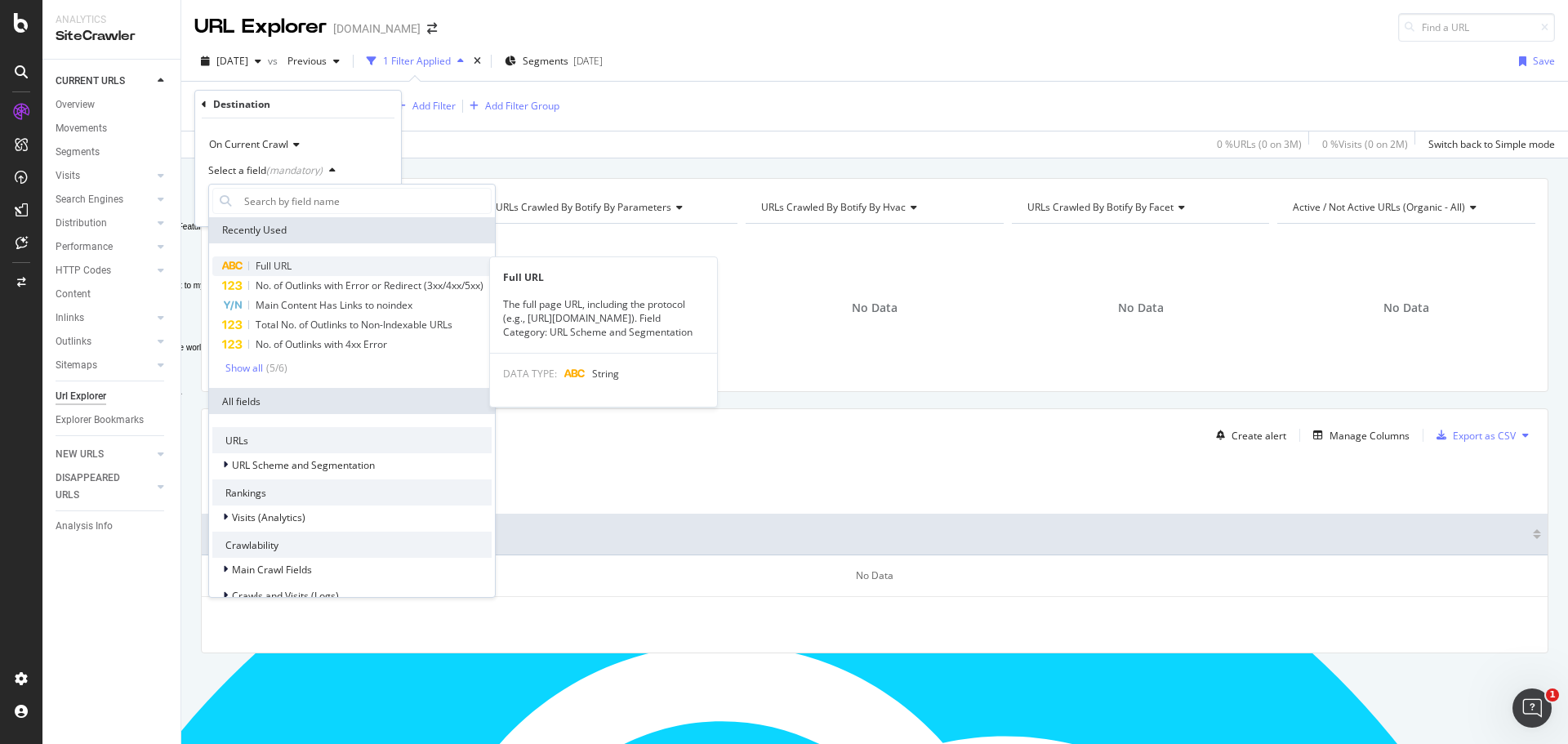
click at [328, 268] on div "Full URL" at bounding box center [352, 267] width 279 height 20
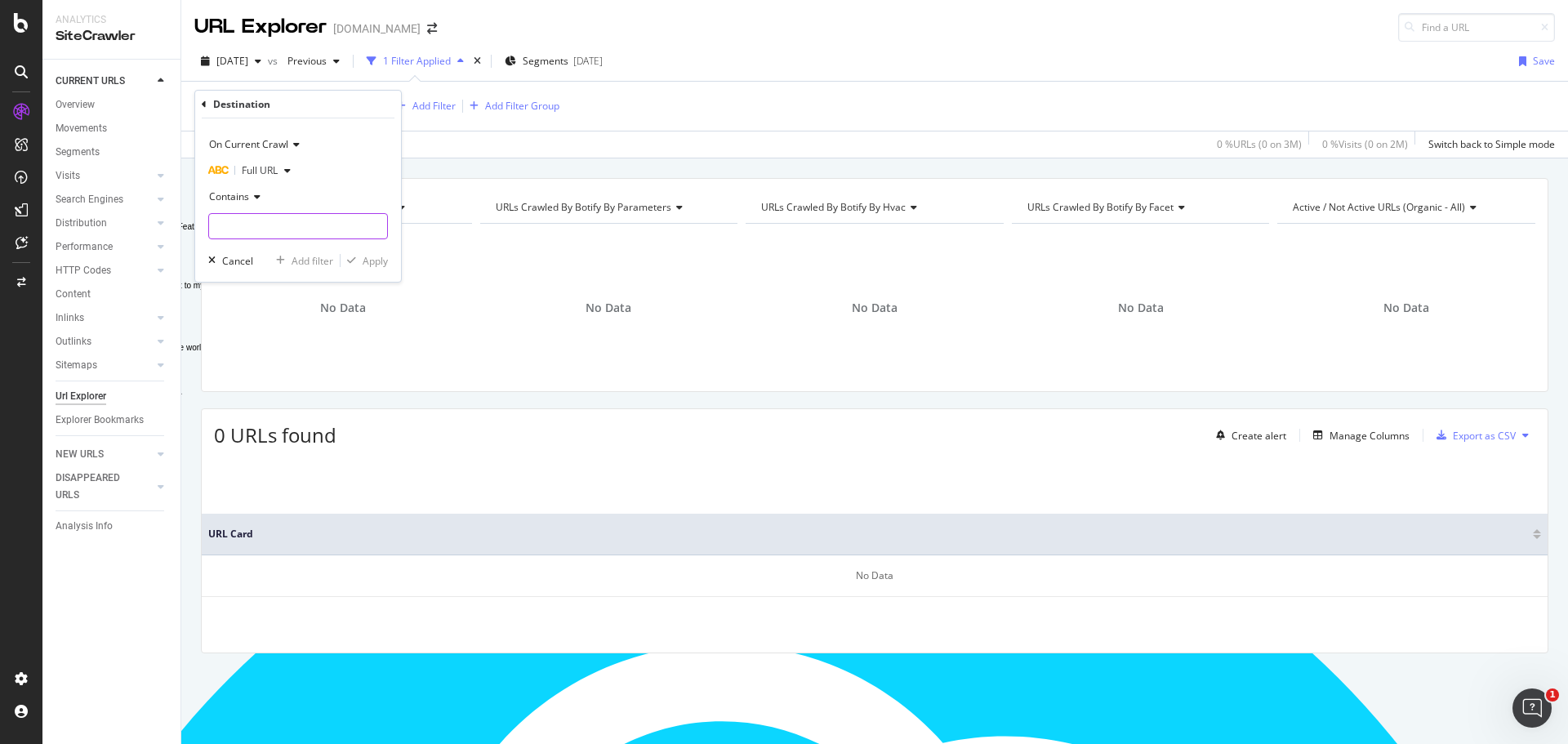
click at [272, 239] on input "Full Page" at bounding box center [299, 226] width 178 height 26
type input "/es/es/"
click at [374, 268] on div "Apply" at bounding box center [375, 261] width 25 height 14
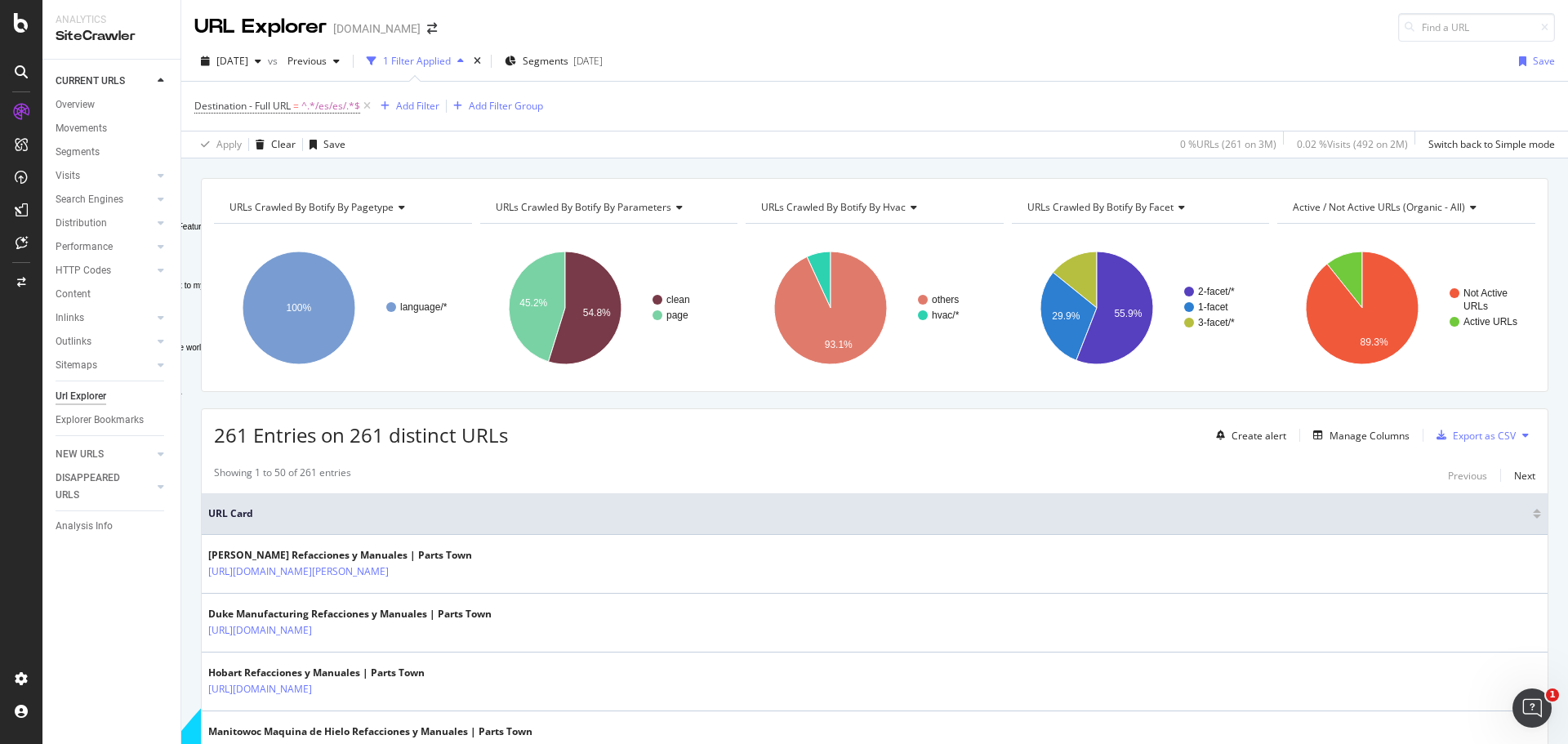
click at [79, 396] on div "Url Explorer" at bounding box center [81, 396] width 51 height 18
click at [75, 394] on div "Url Explorer" at bounding box center [81, 396] width 51 height 18
click at [367, 103] on icon at bounding box center [367, 107] width 14 height 17
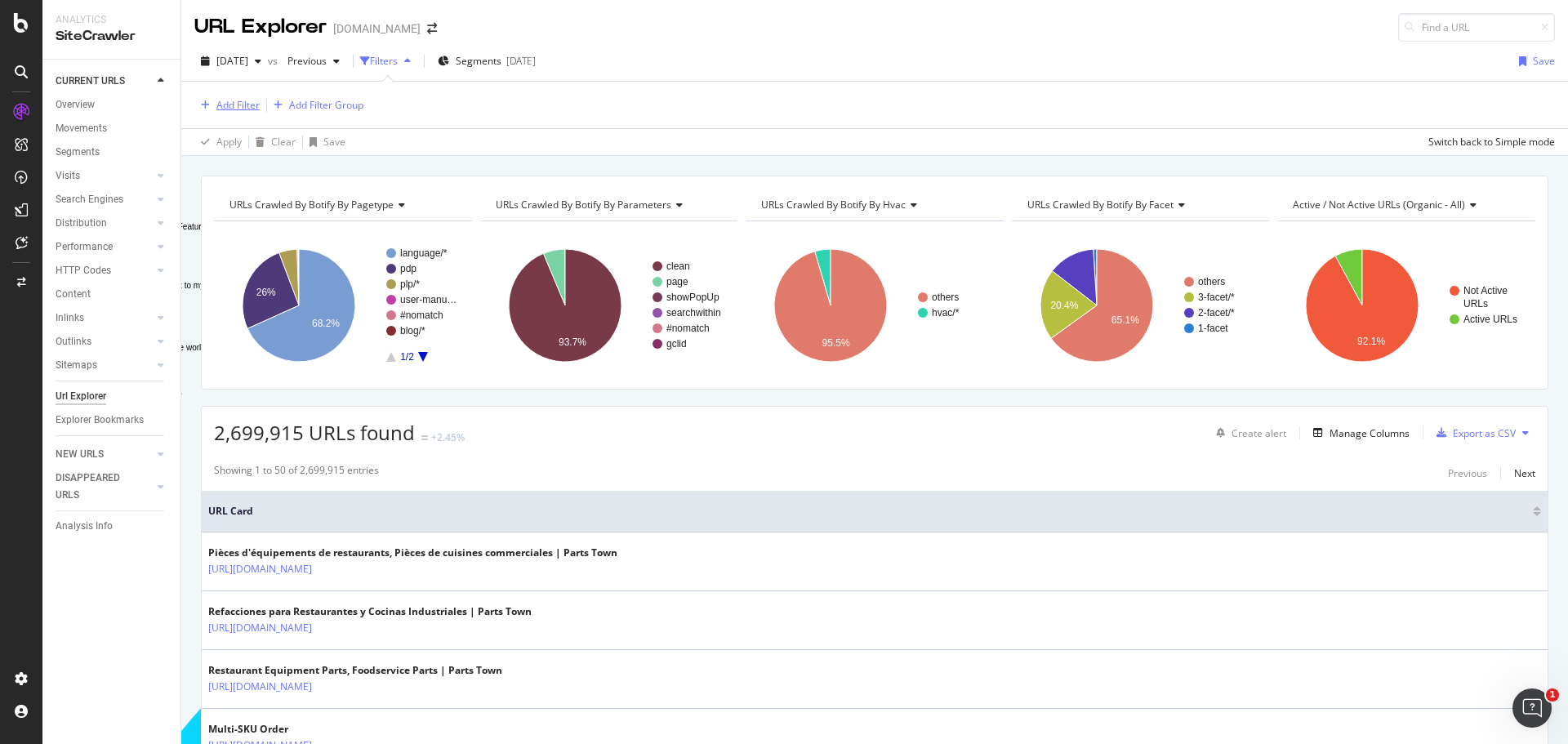
click at [222, 100] on div "Add Filter" at bounding box center [239, 105] width 43 height 14
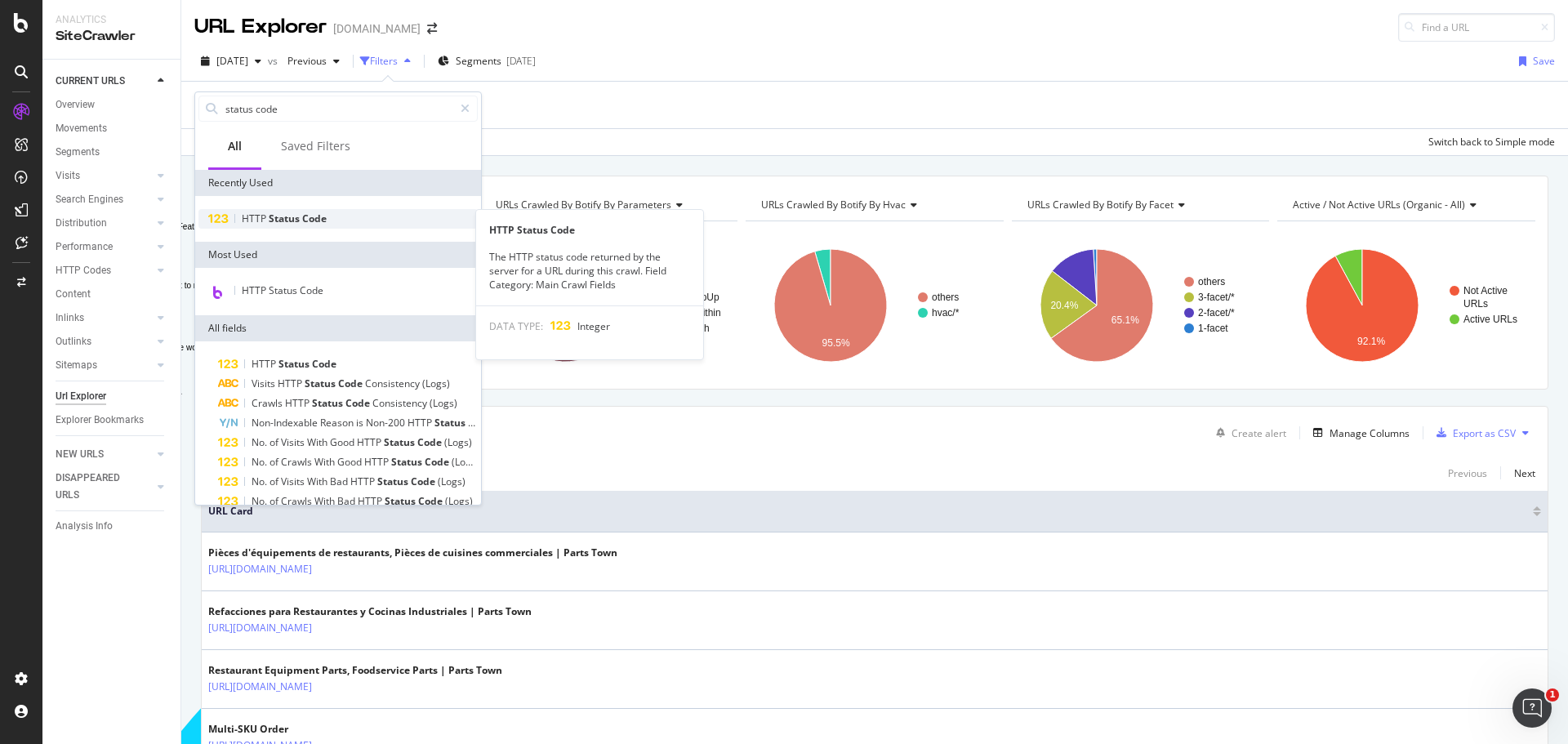
type input "status code"
click at [288, 214] on span "Status" at bounding box center [285, 219] width 33 height 14
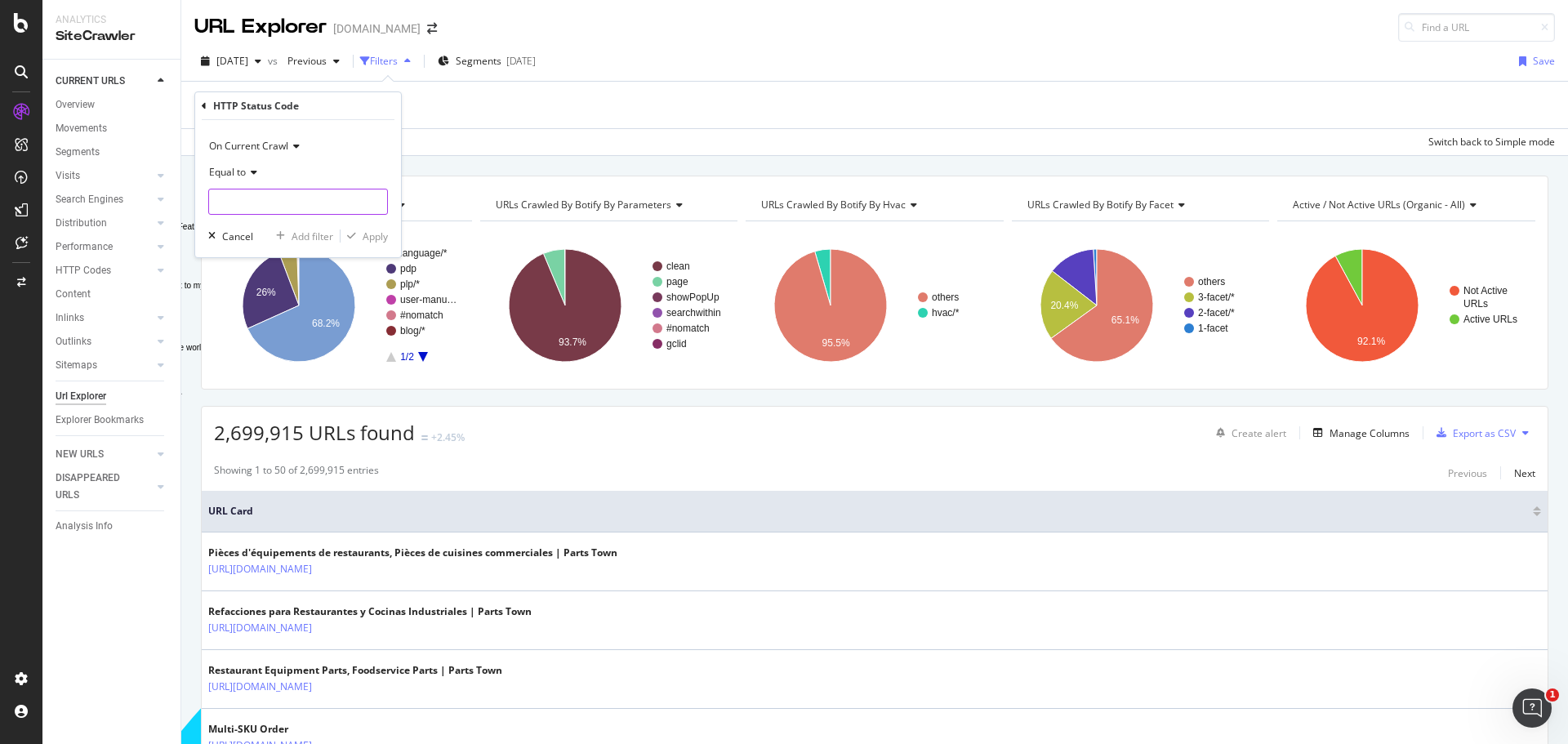
click at [293, 207] on input "number" at bounding box center [298, 201] width 179 height 26
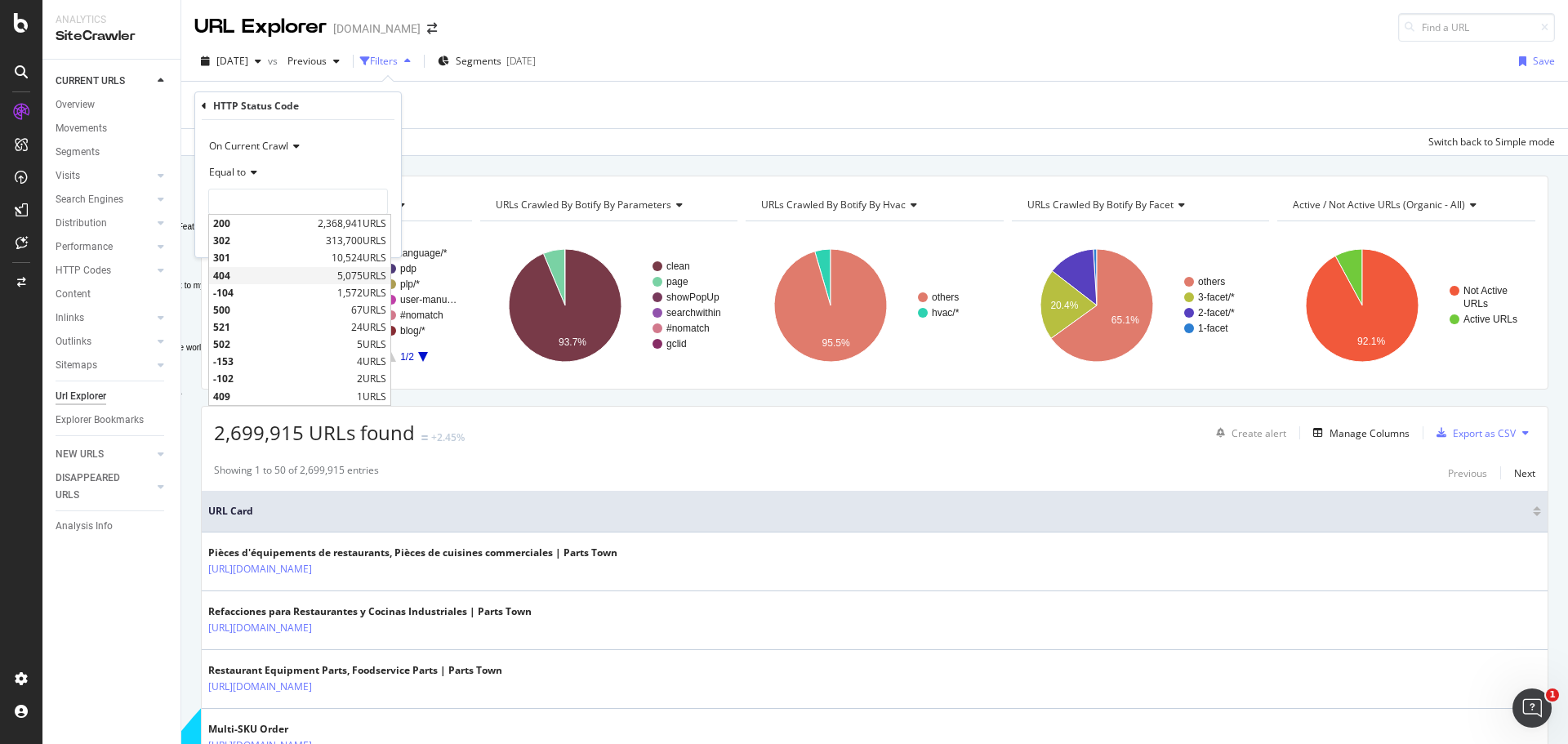
click at [227, 273] on span "404" at bounding box center [274, 275] width 120 height 14
type input "404"
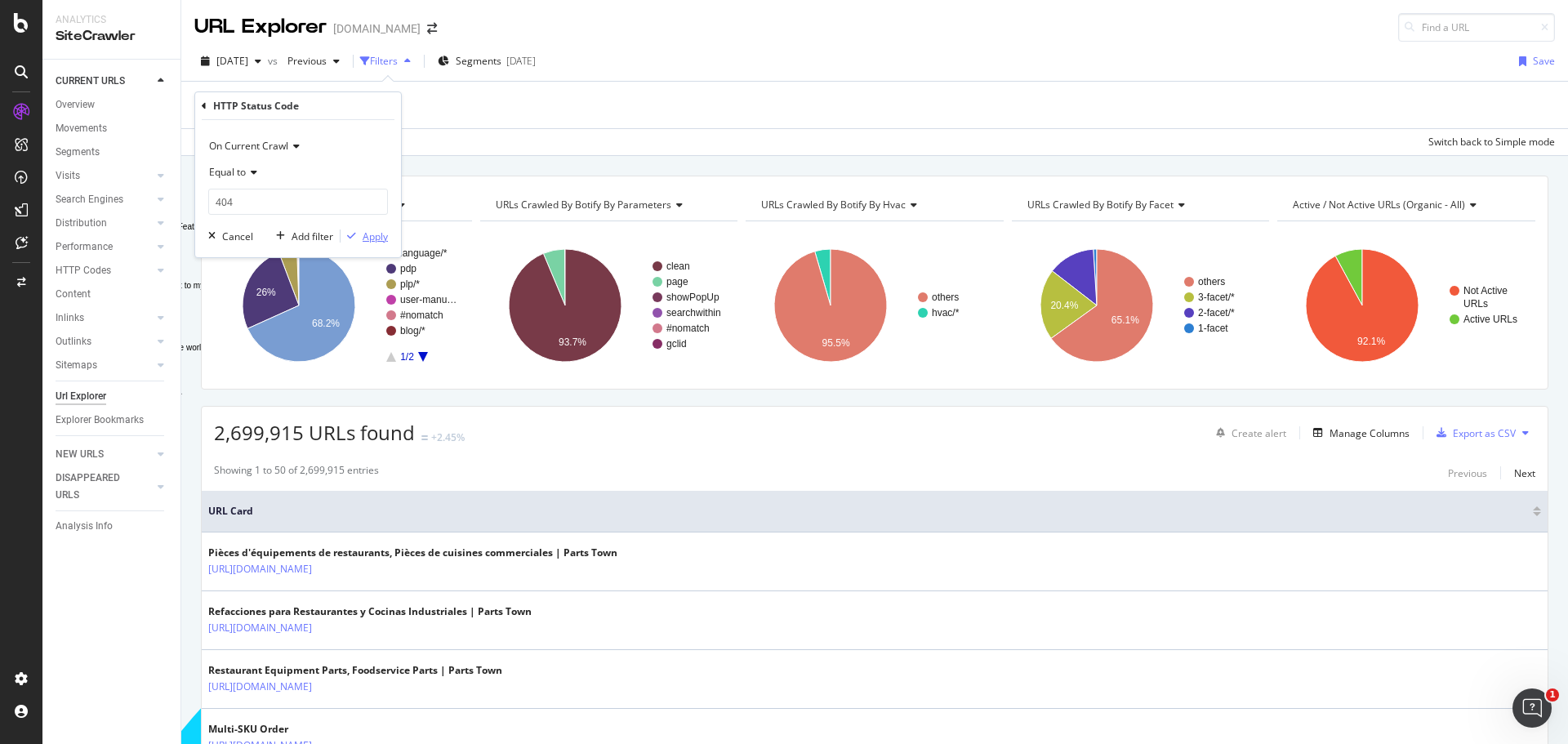
click at [378, 239] on div "Apply" at bounding box center [375, 236] width 25 height 14
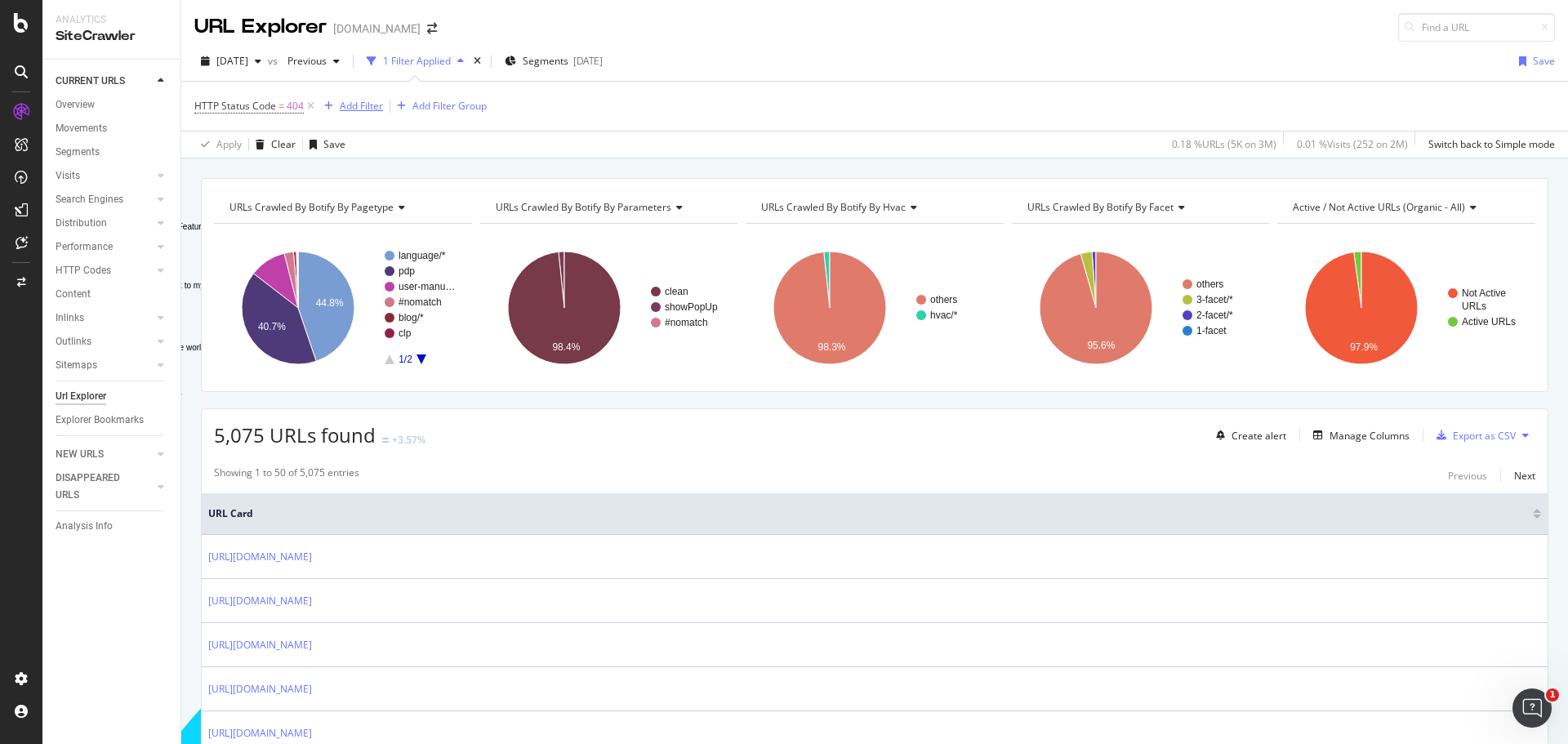
click at [334, 107] on div "button" at bounding box center [329, 106] width 22 height 10
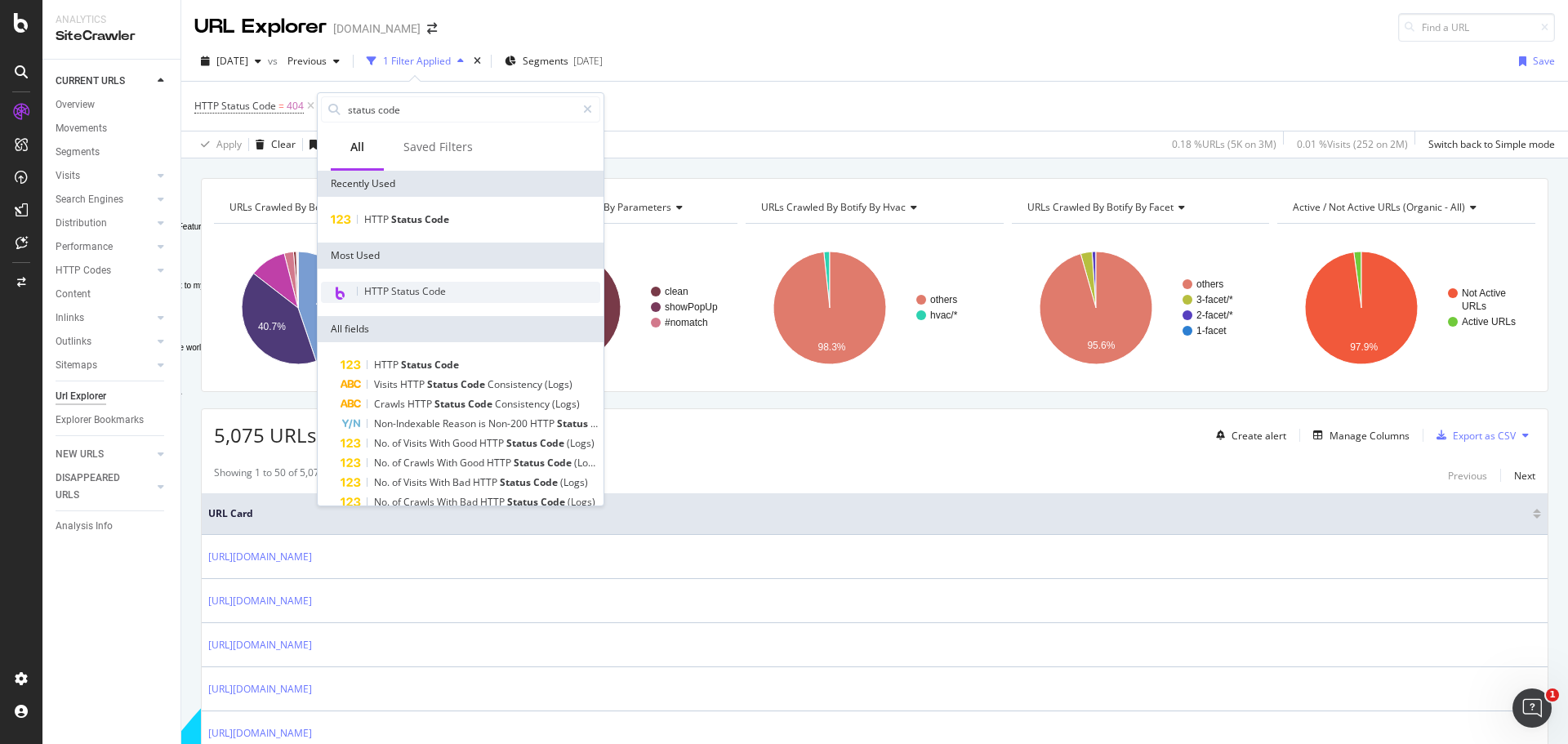
click at [379, 284] on span "HTTP Status Code" at bounding box center [405, 291] width 82 height 14
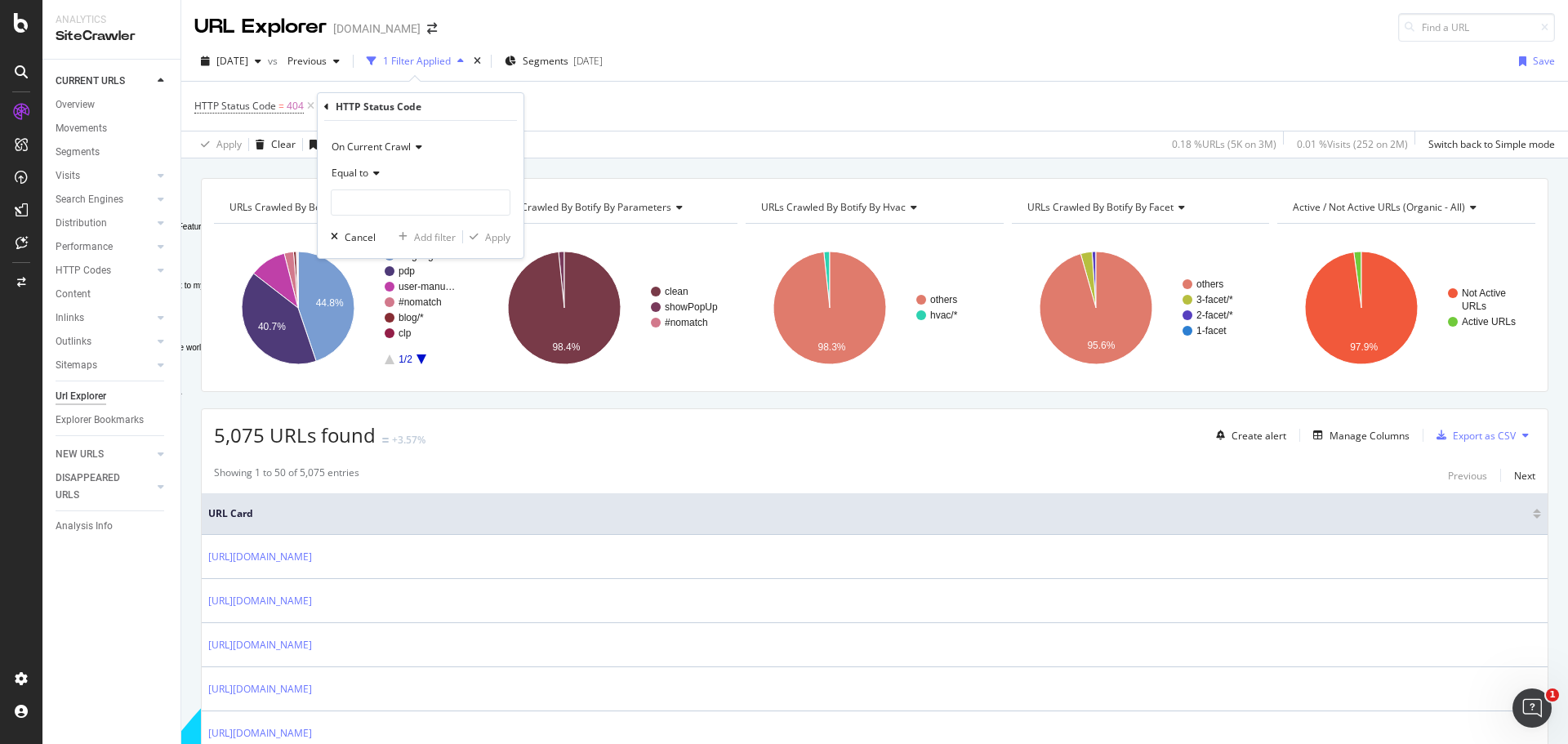
click at [380, 173] on div "Equal to" at bounding box center [420, 173] width 179 height 26
click at [372, 209] on span "Equal to" at bounding box center [359, 207] width 40 height 14
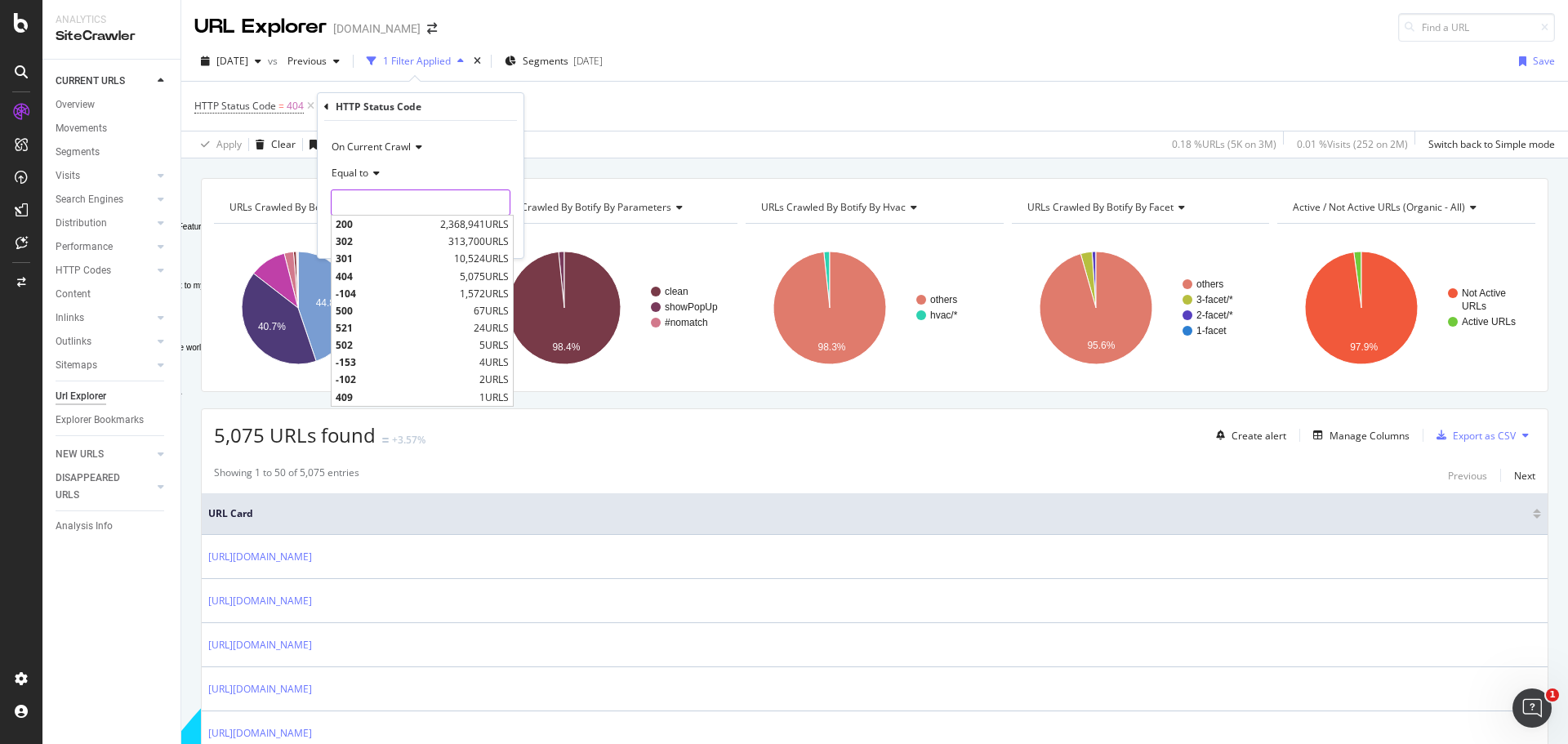
click at [372, 208] on input "number" at bounding box center [420, 202] width 179 height 26
click at [368, 239] on span "302" at bounding box center [390, 241] width 108 height 14
type input "302"
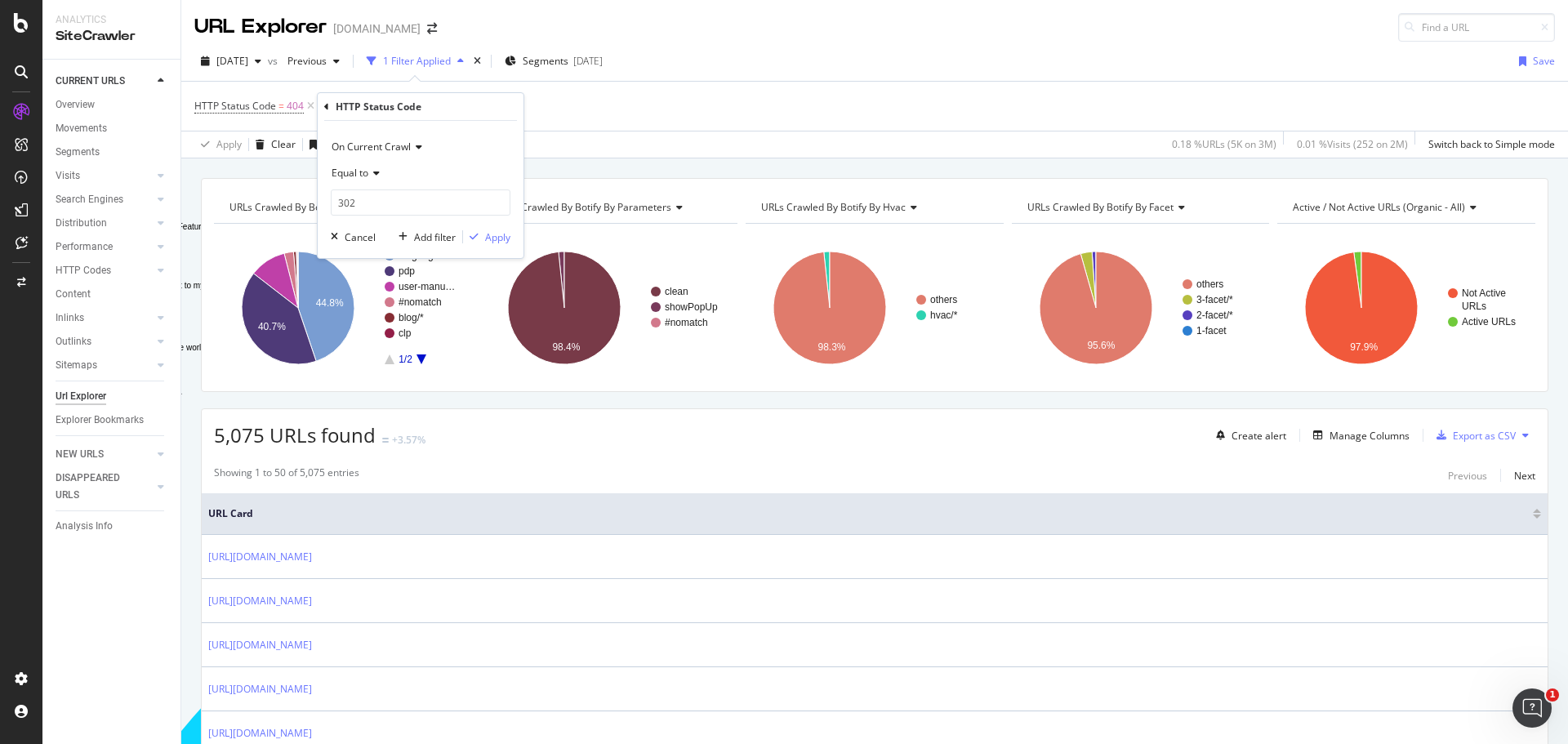
click at [517, 238] on div "On Current Crawl Equal to 302 302 Cancel Add filter Apply" at bounding box center [420, 189] width 206 height 138
click at [506, 231] on div "Apply" at bounding box center [498, 237] width 25 height 14
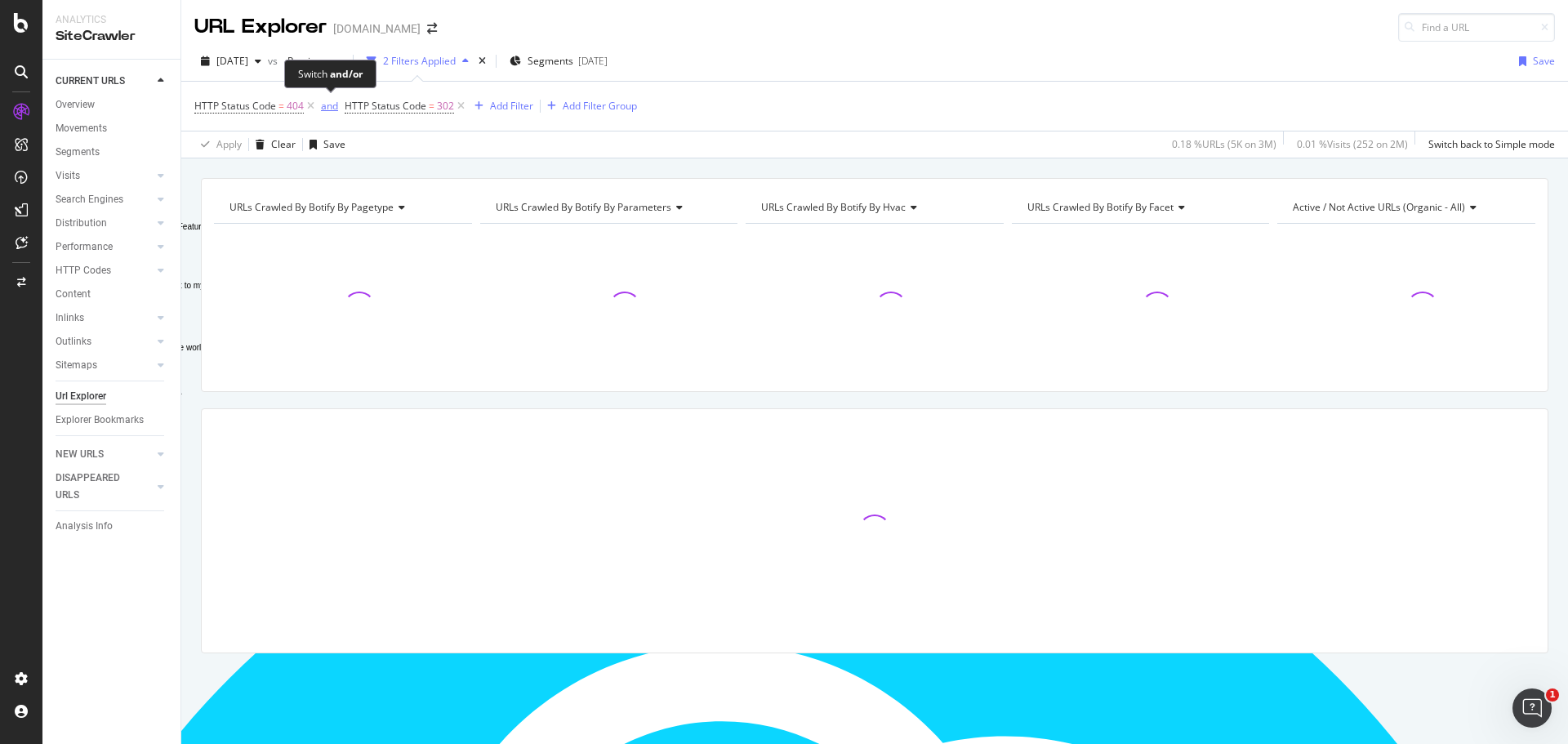
click at [324, 108] on div "and" at bounding box center [329, 106] width 18 height 14
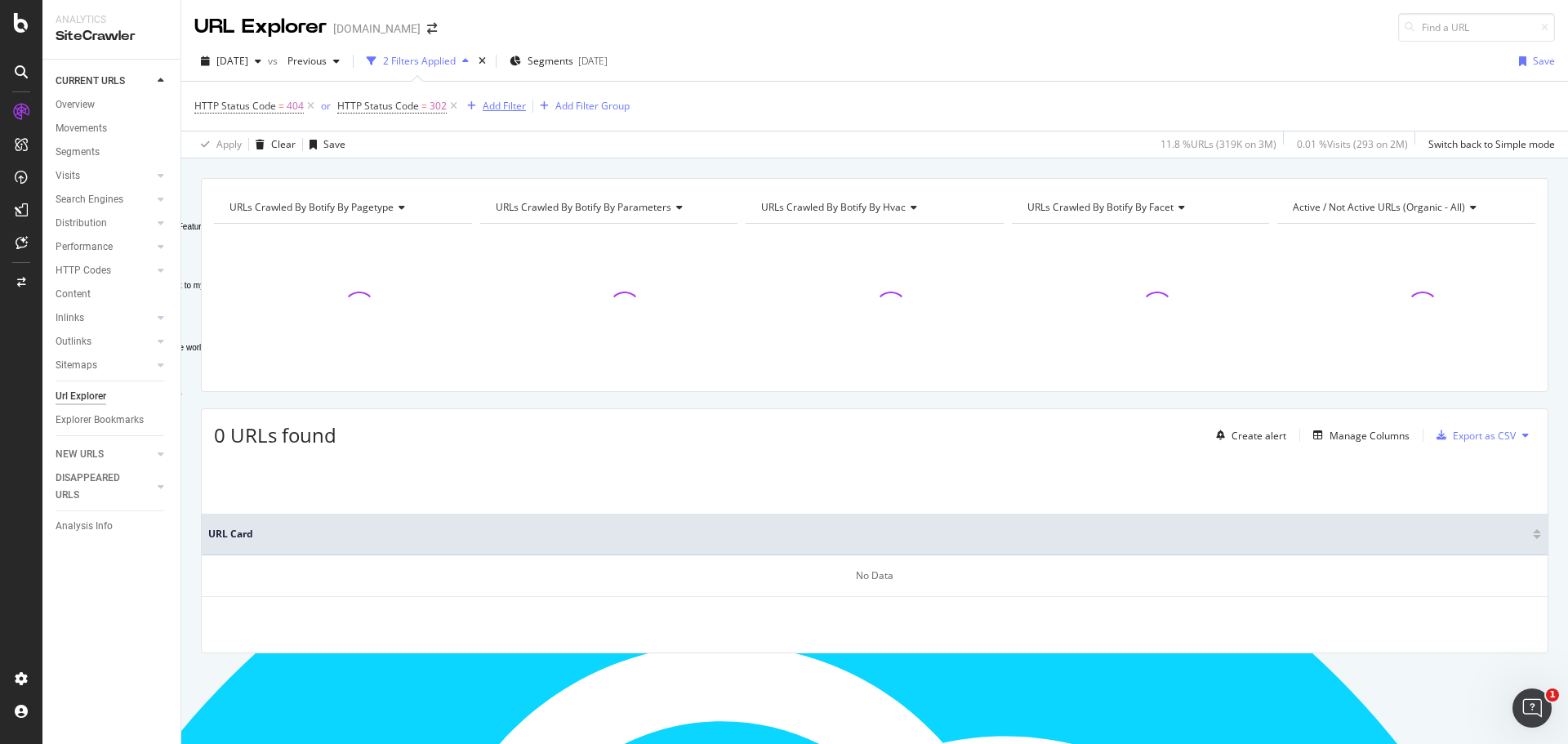
click at [470, 105] on icon "button" at bounding box center [471, 106] width 9 height 10
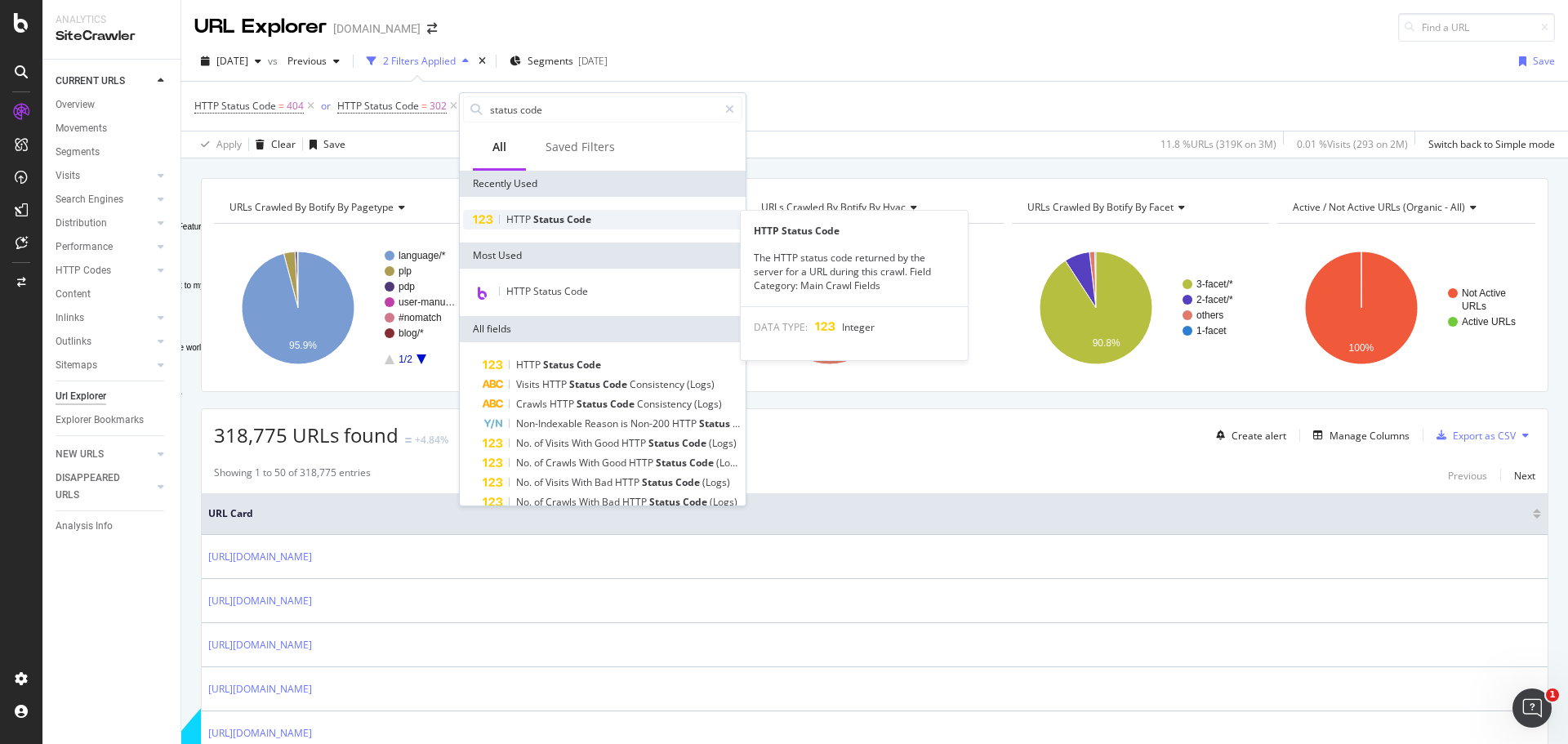
click at [525, 219] on span "HTTP" at bounding box center [520, 219] width 27 height 14
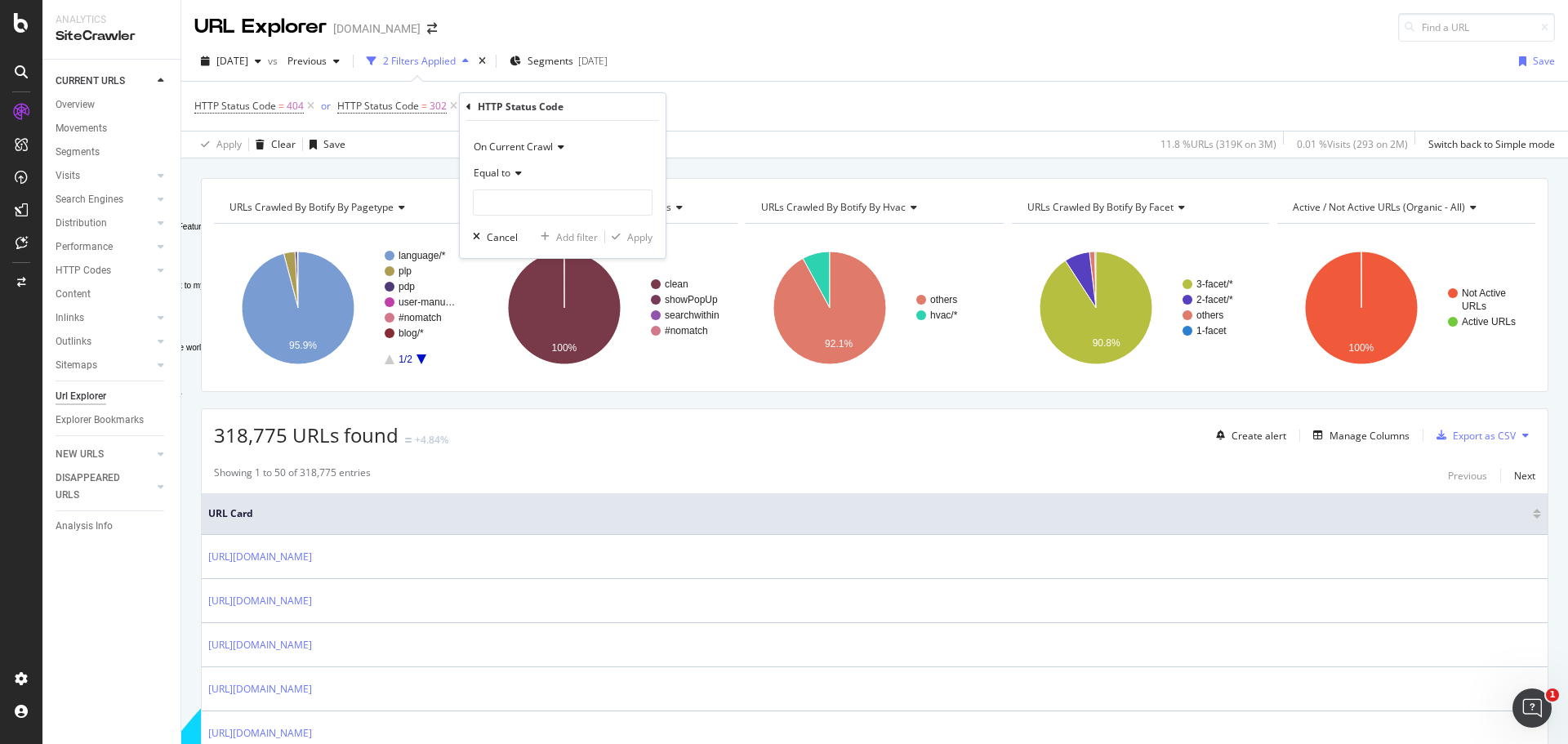
click at [513, 168] on icon at bounding box center [516, 173] width 12 height 10
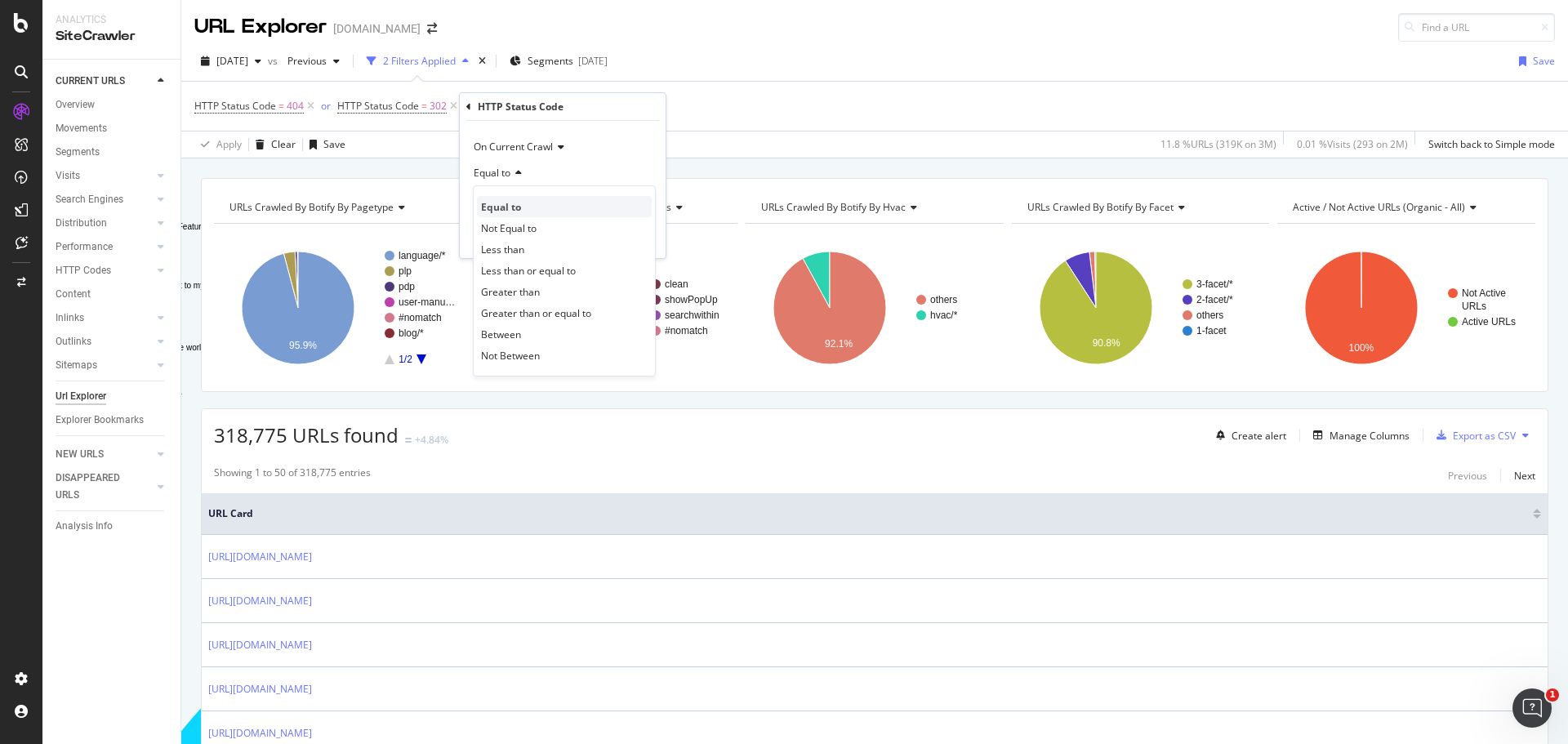
click at [517, 200] on span "Equal to" at bounding box center [501, 207] width 40 height 14
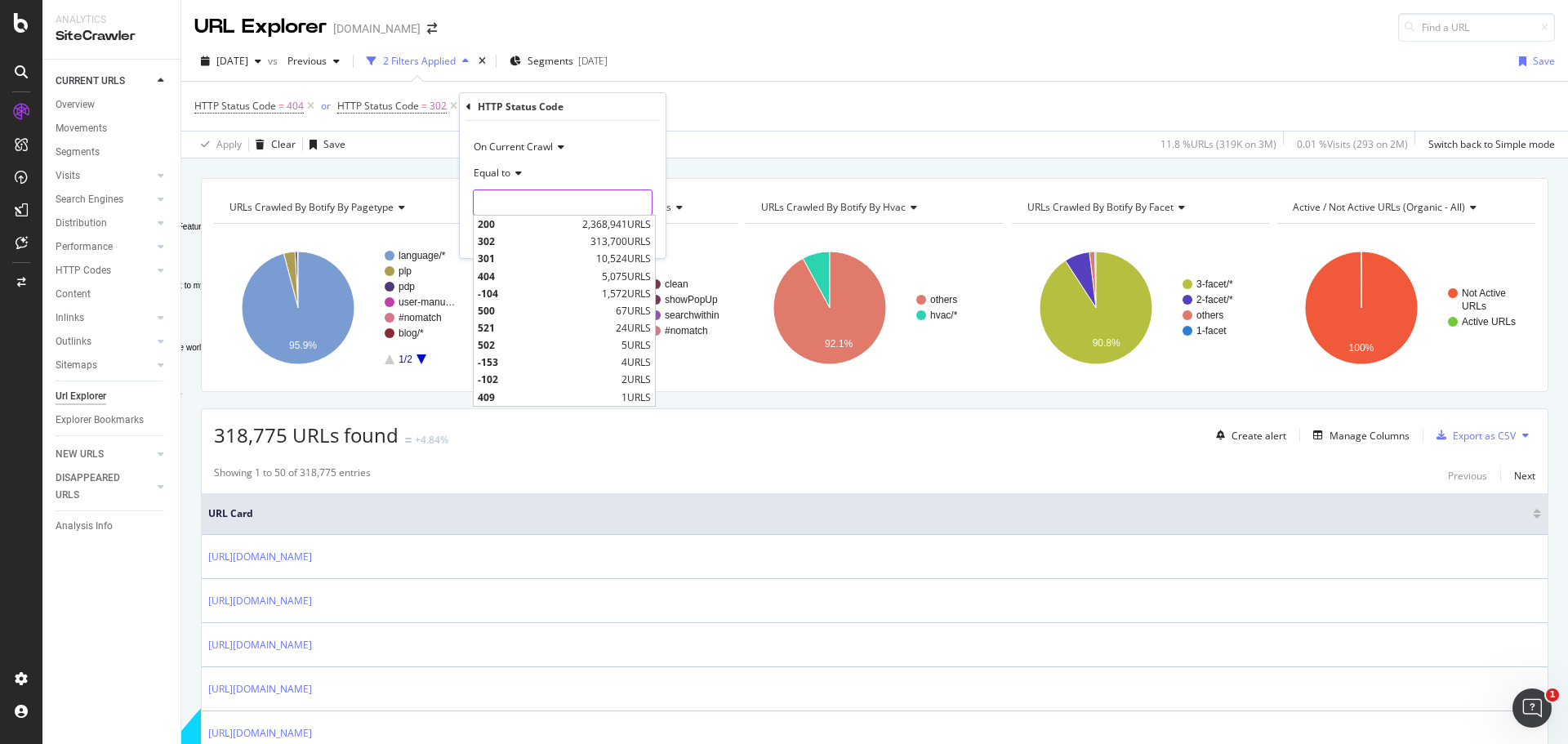
click at [517, 200] on input "number" at bounding box center [562, 202] width 179 height 26
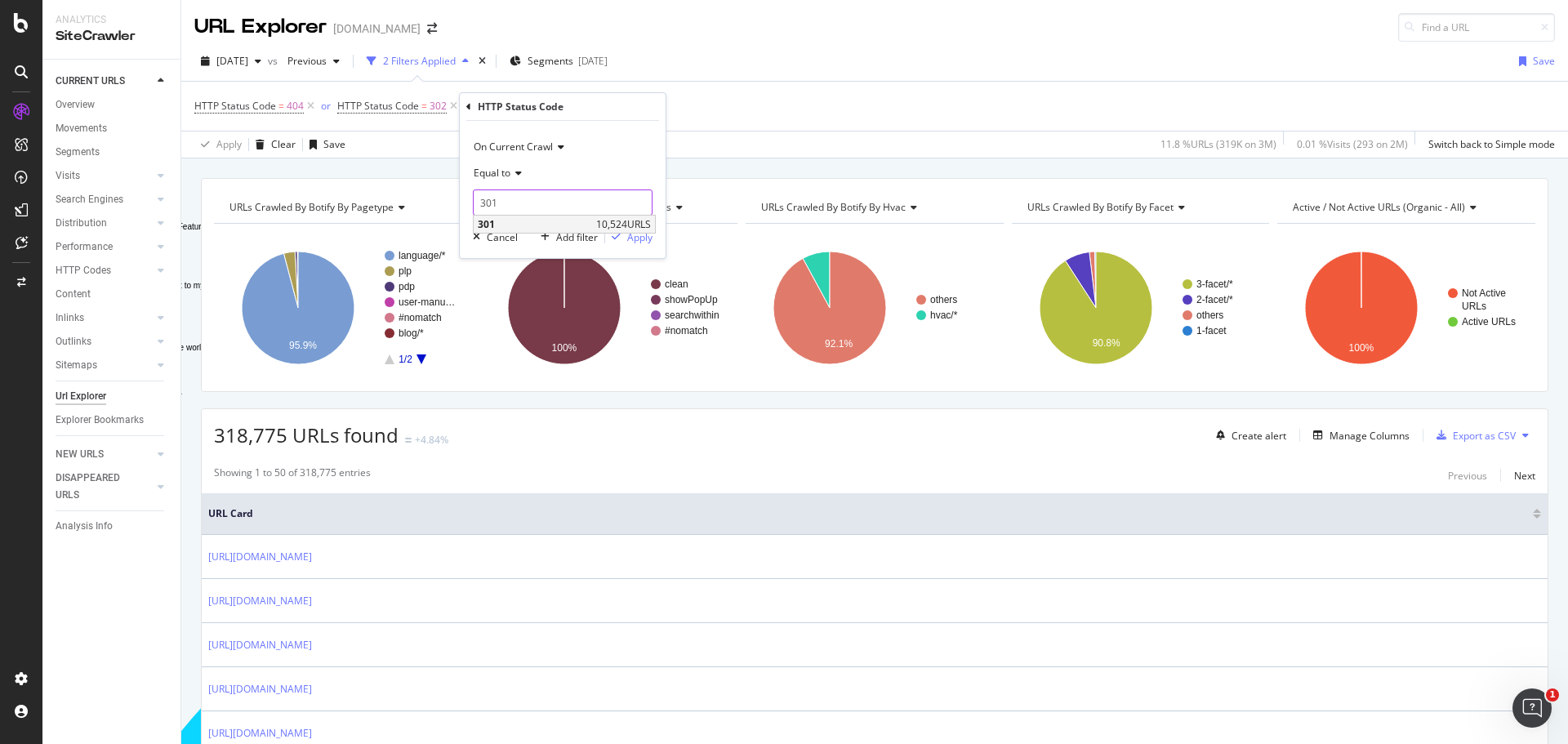
type input "301"
click at [490, 224] on span "301" at bounding box center [535, 224] width 114 height 14
click at [649, 238] on div "Apply" at bounding box center [640, 237] width 25 height 14
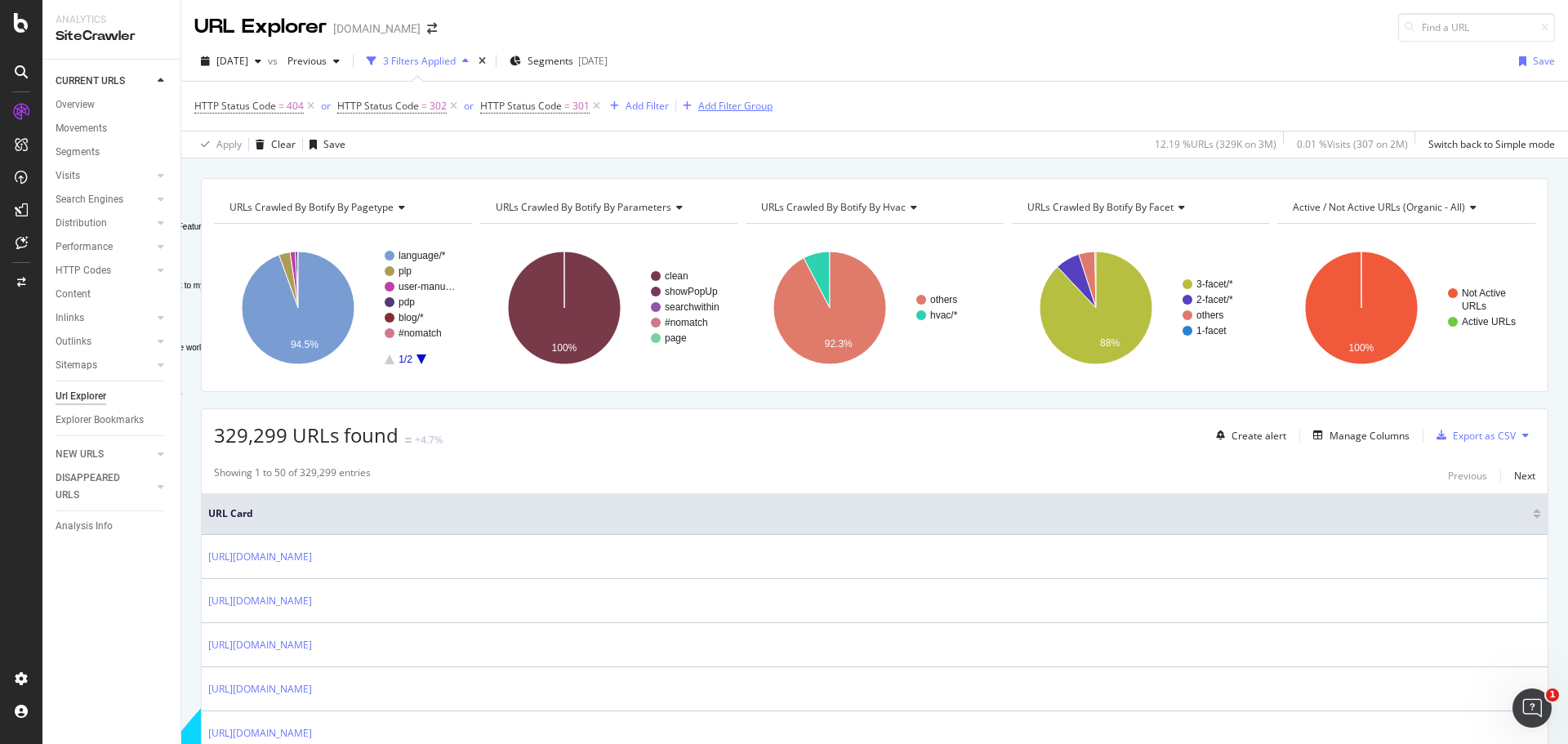
click at [686, 104] on icon "button" at bounding box center [687, 106] width 9 height 10
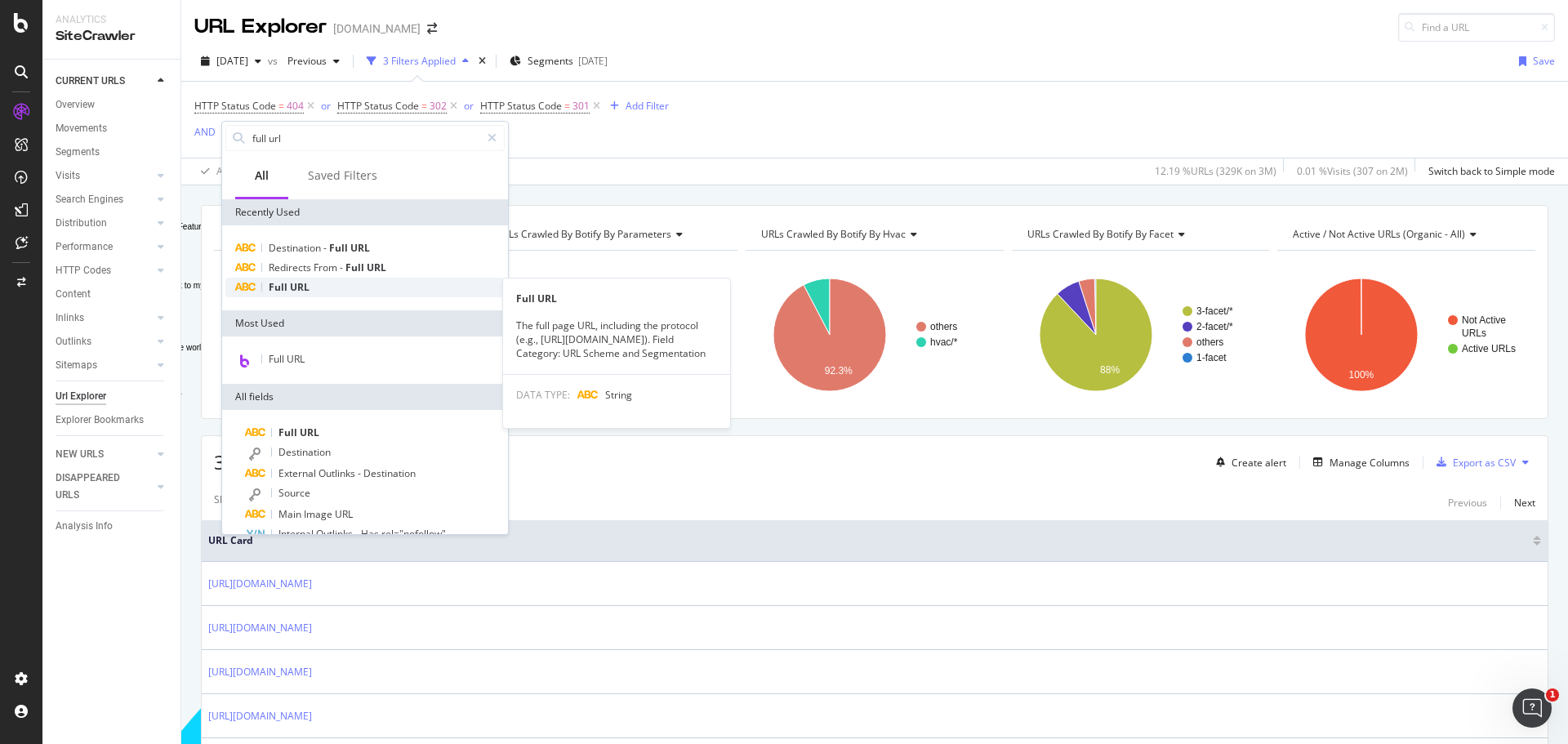
type input "full url"
click at [298, 289] on span "URL" at bounding box center [300, 287] width 20 height 14
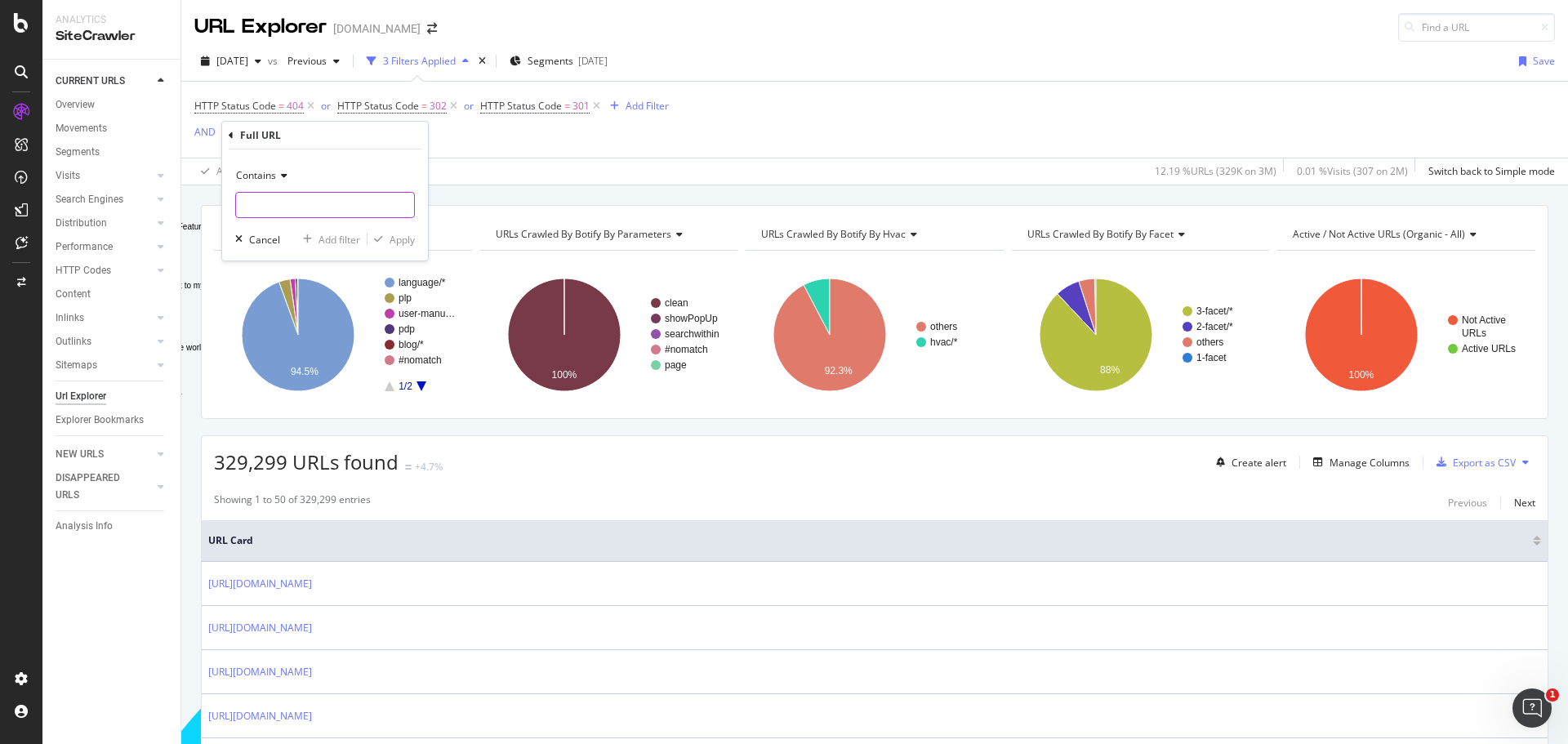
click at [319, 206] on input "Full Page" at bounding box center [325, 204] width 178 height 26
type input "/es/es/"
click at [400, 240] on div "Apply" at bounding box center [402, 239] width 25 height 14
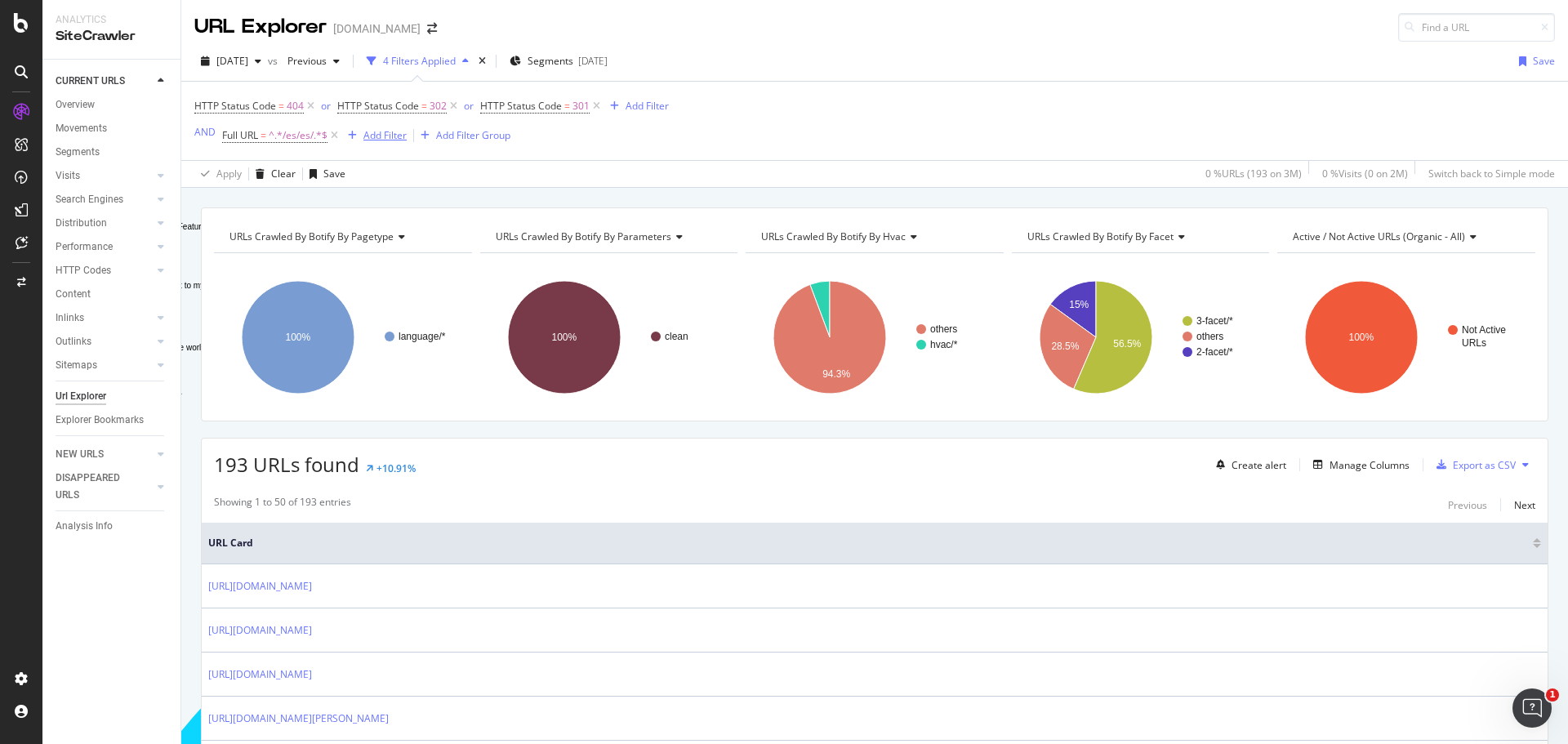
click at [369, 139] on div "Add Filter" at bounding box center [385, 135] width 43 height 14
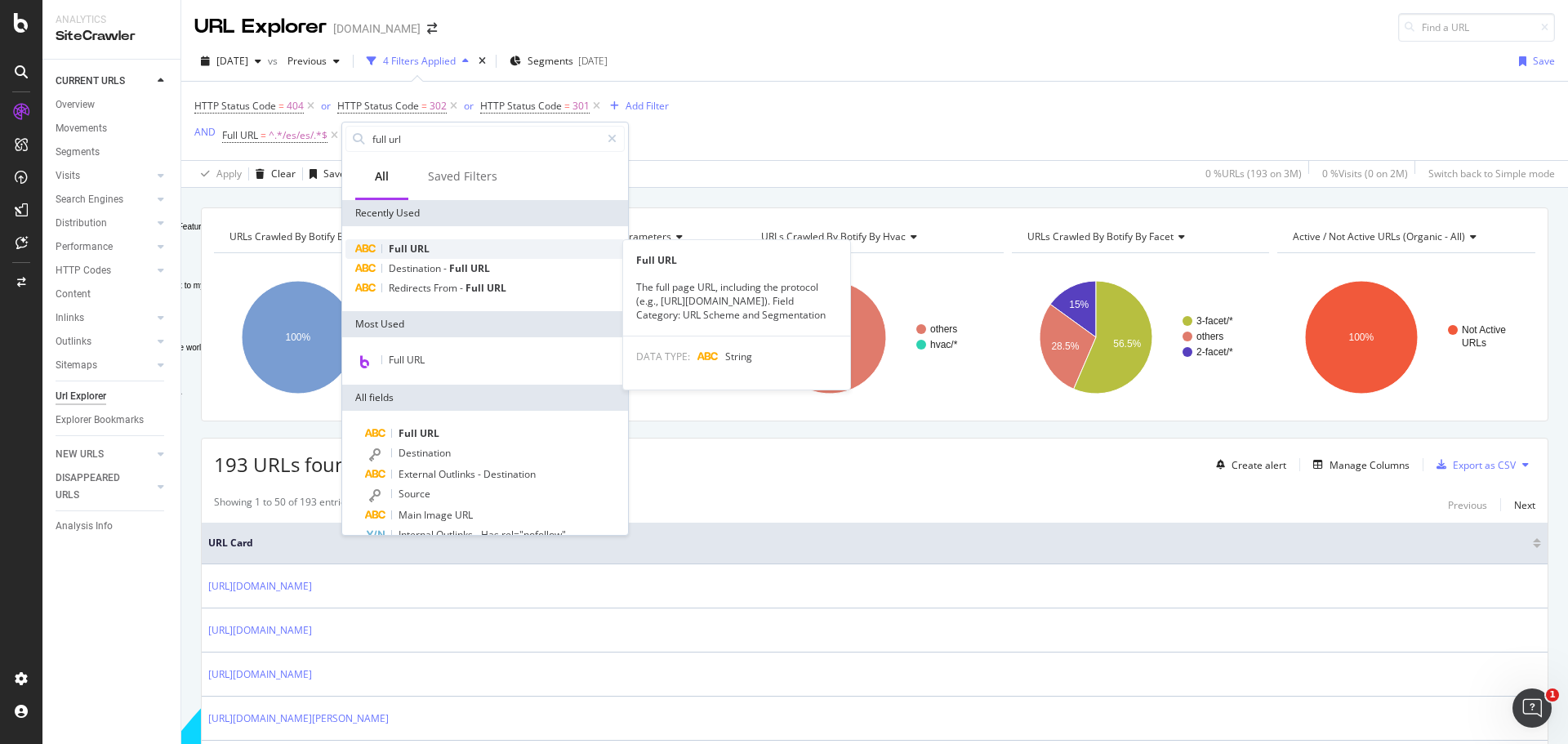
click at [405, 246] on span "Full" at bounding box center [399, 249] width 21 height 14
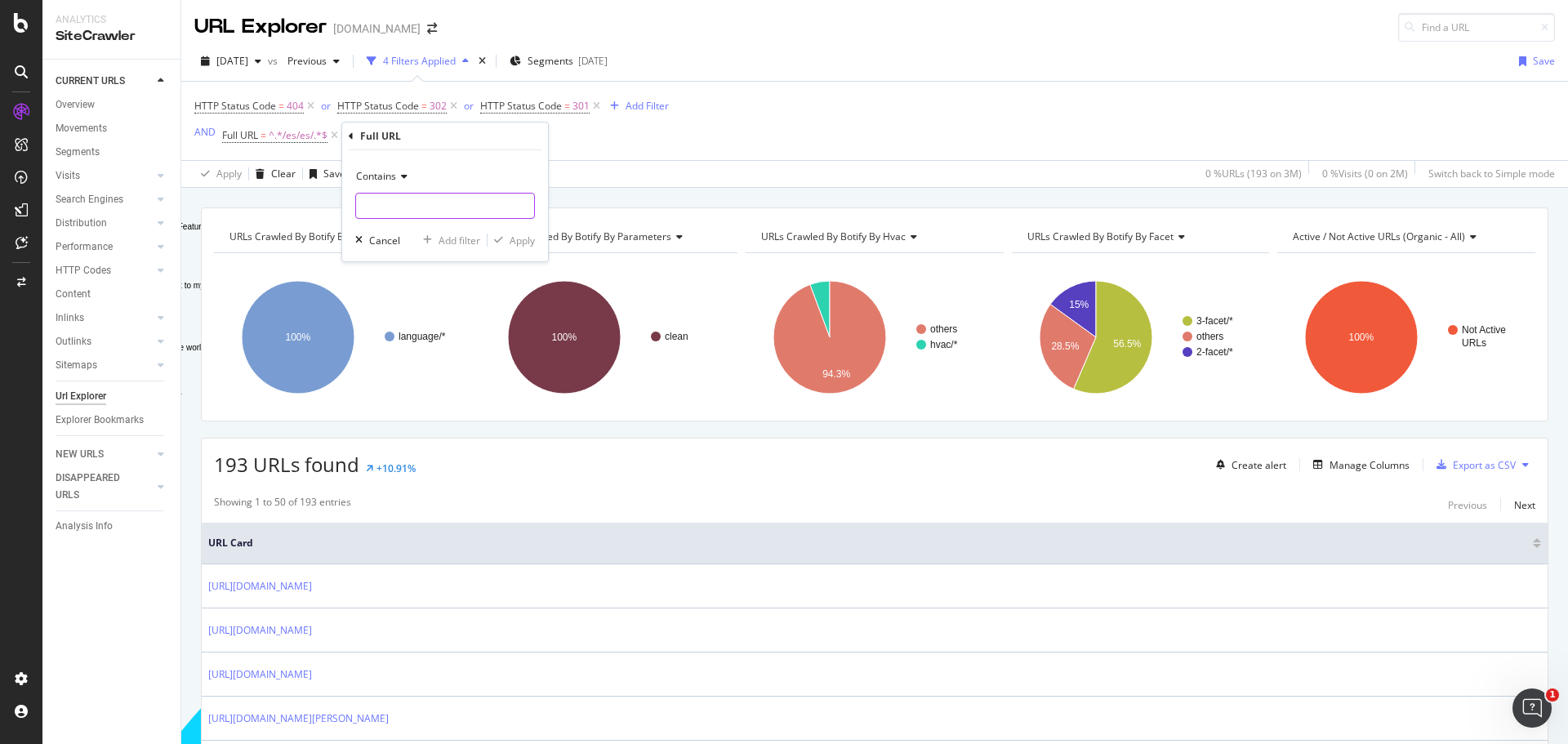
click at [400, 209] on input "Full Page" at bounding box center [445, 205] width 178 height 26
type input "/fr/fr/"
click at [521, 241] on div "Apply" at bounding box center [522, 240] width 25 height 14
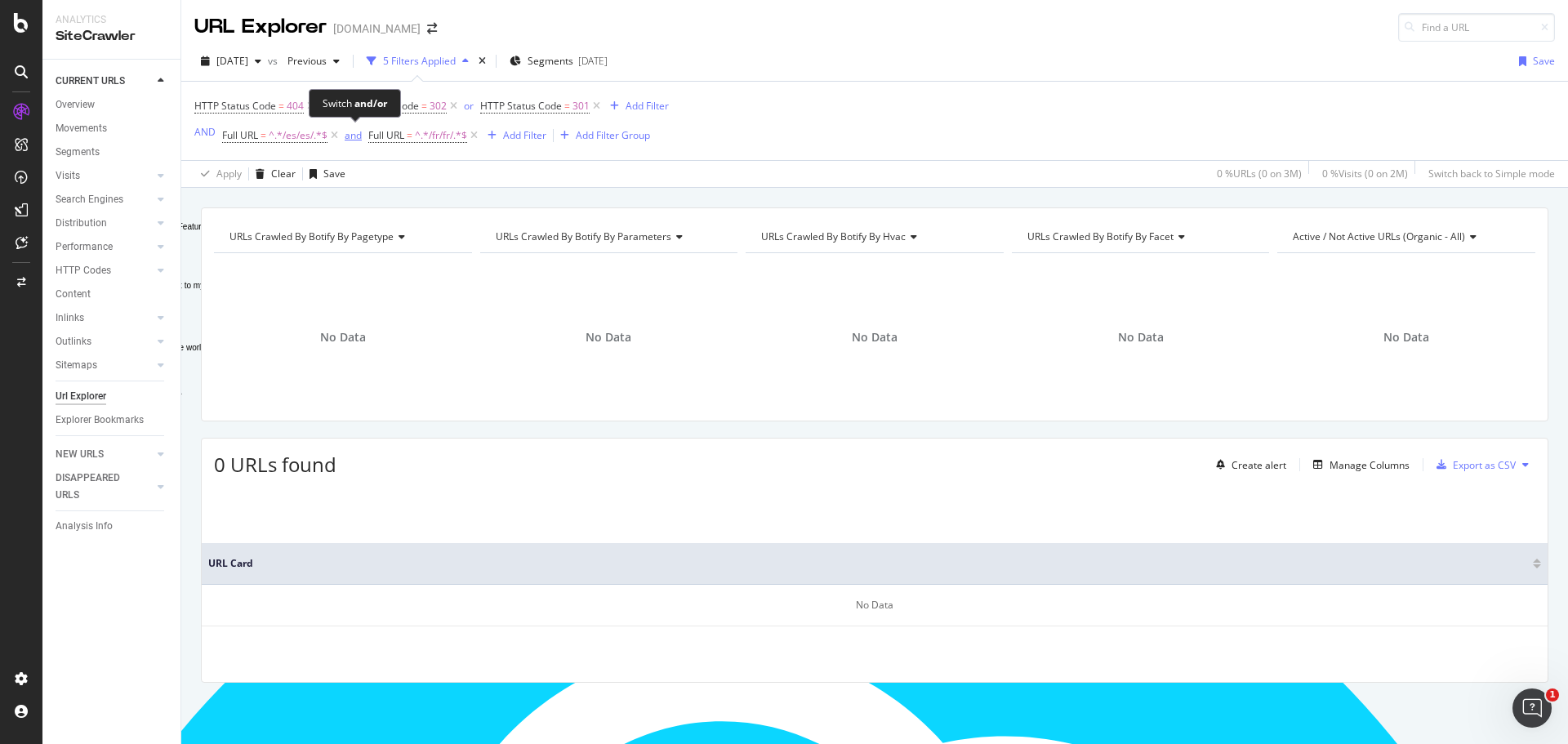
click at [350, 138] on div "and" at bounding box center [353, 135] width 18 height 14
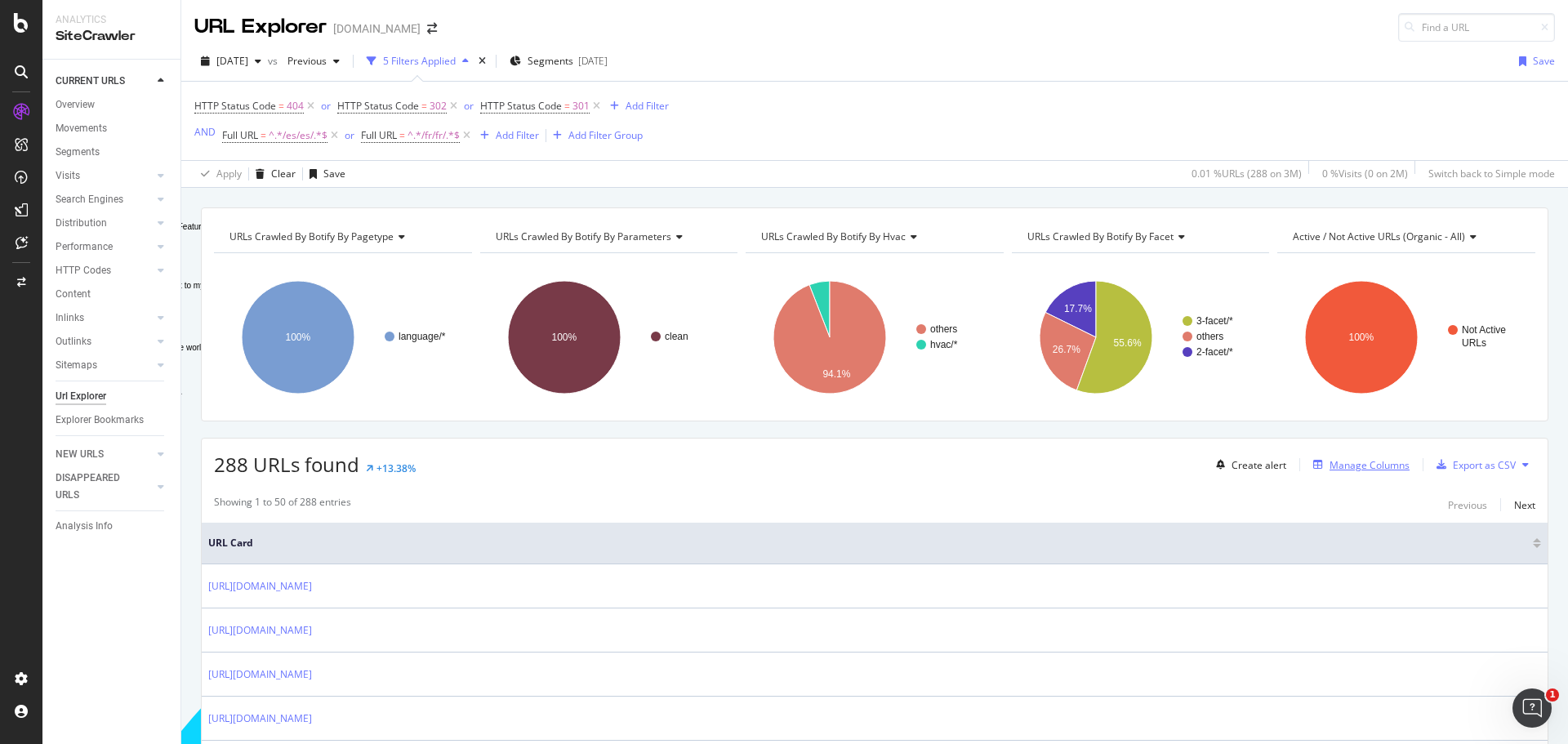
click at [1348, 470] on div "Manage Columns" at bounding box center [1370, 465] width 80 height 14
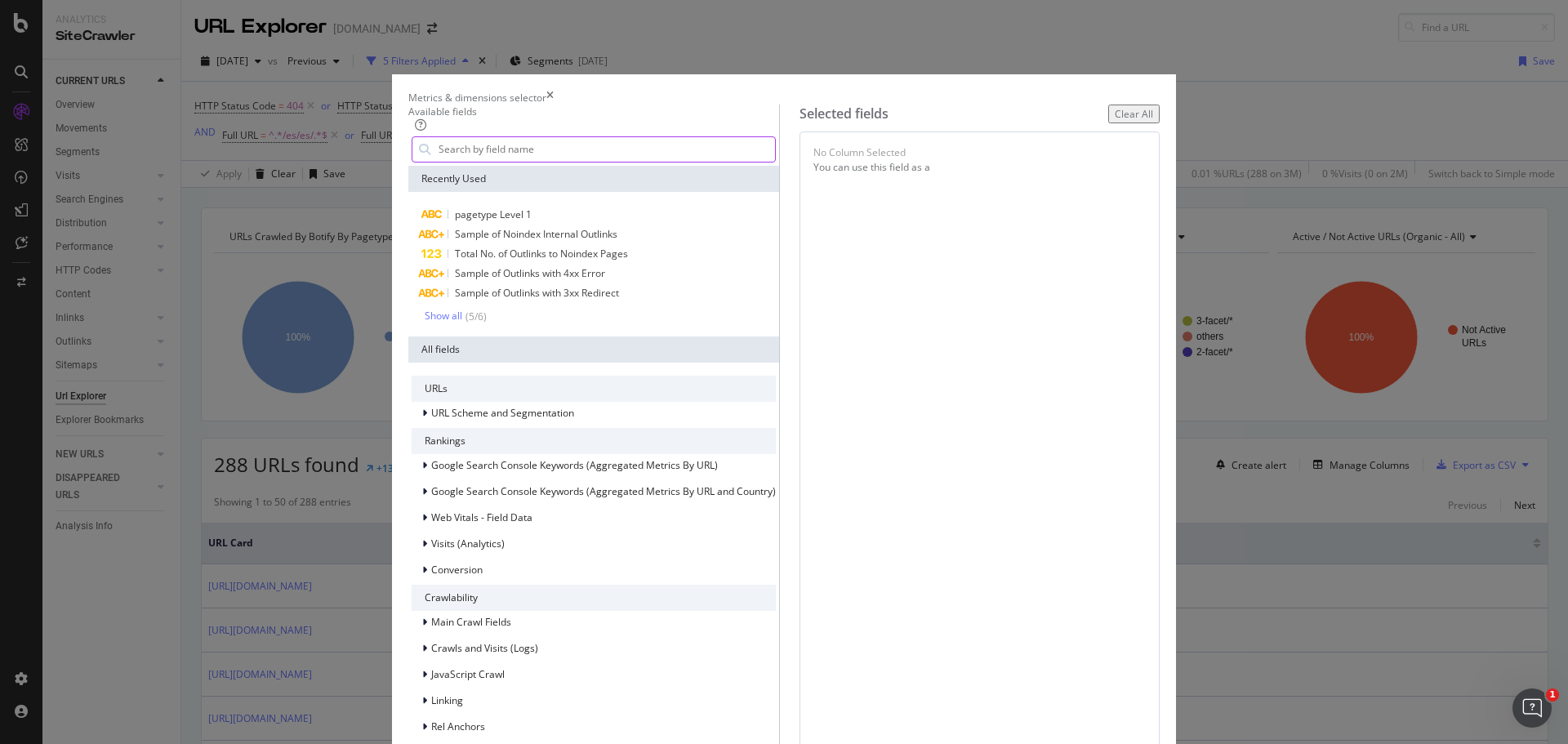
click at [631, 162] on input "Full Page" at bounding box center [606, 149] width 338 height 24
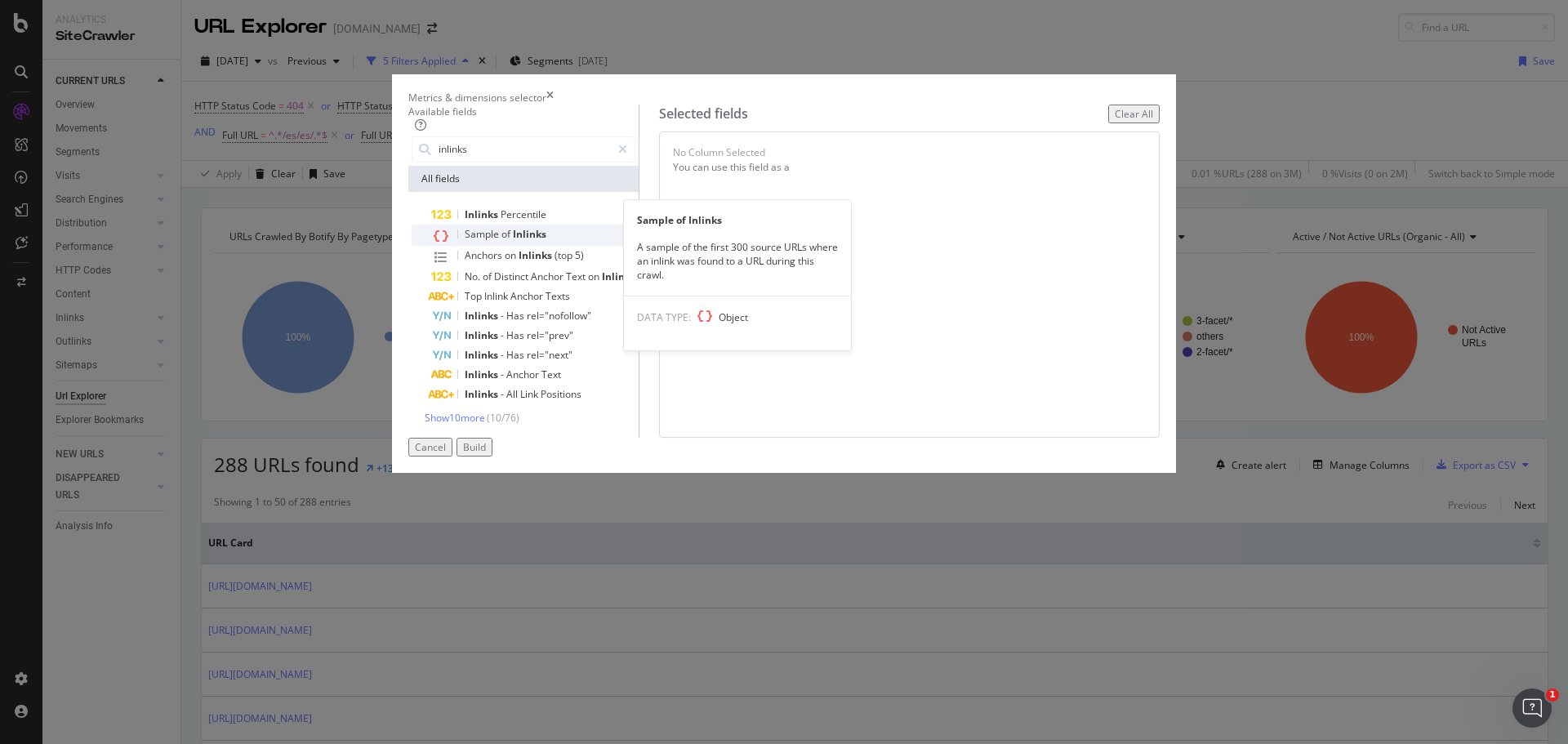
type input "inlinks"
click at [513, 241] on span "of" at bounding box center [507, 234] width 12 height 14
click at [486, 455] on div "Build" at bounding box center [474, 447] width 23 height 14
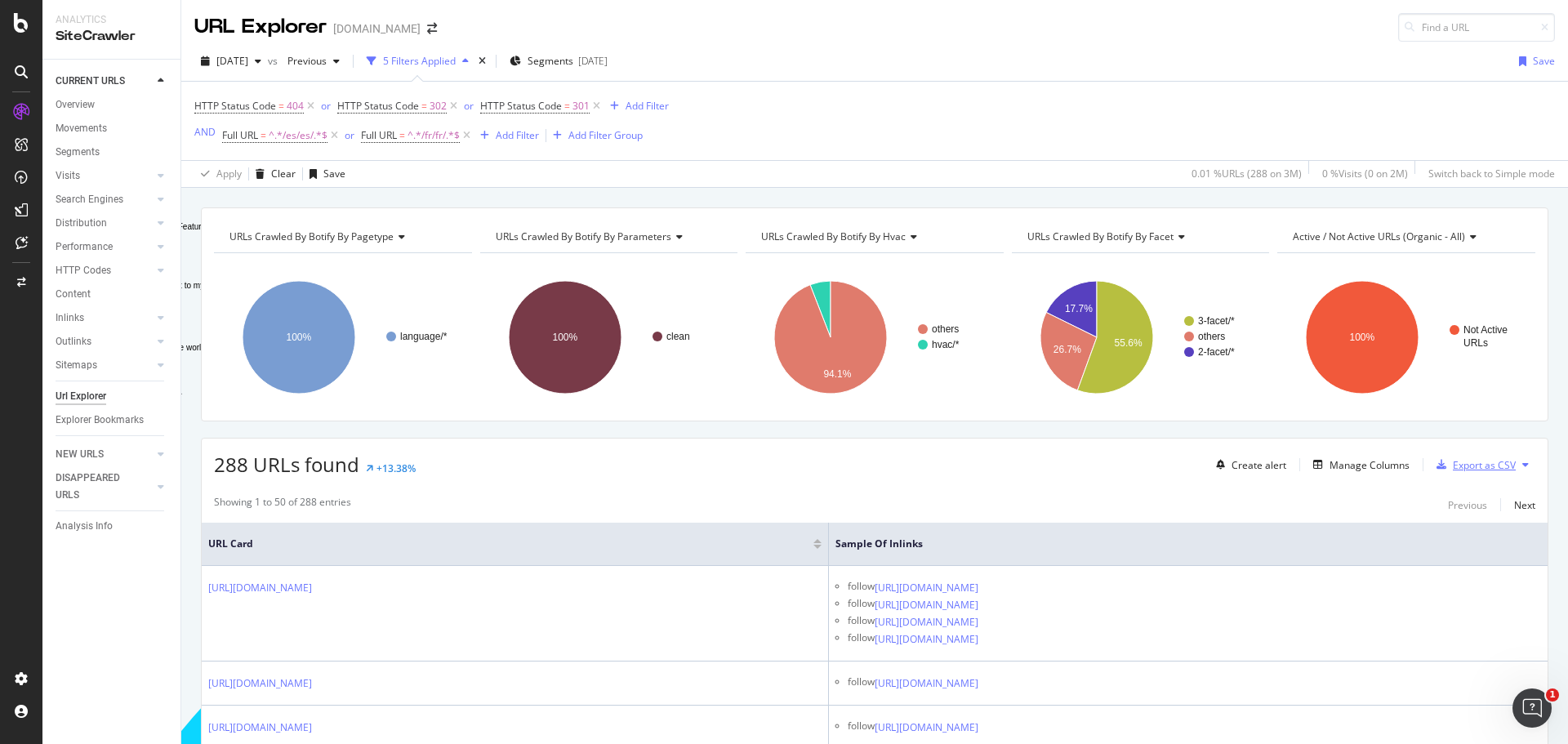
click at [1491, 462] on div "Export as CSV" at bounding box center [1484, 465] width 63 height 14
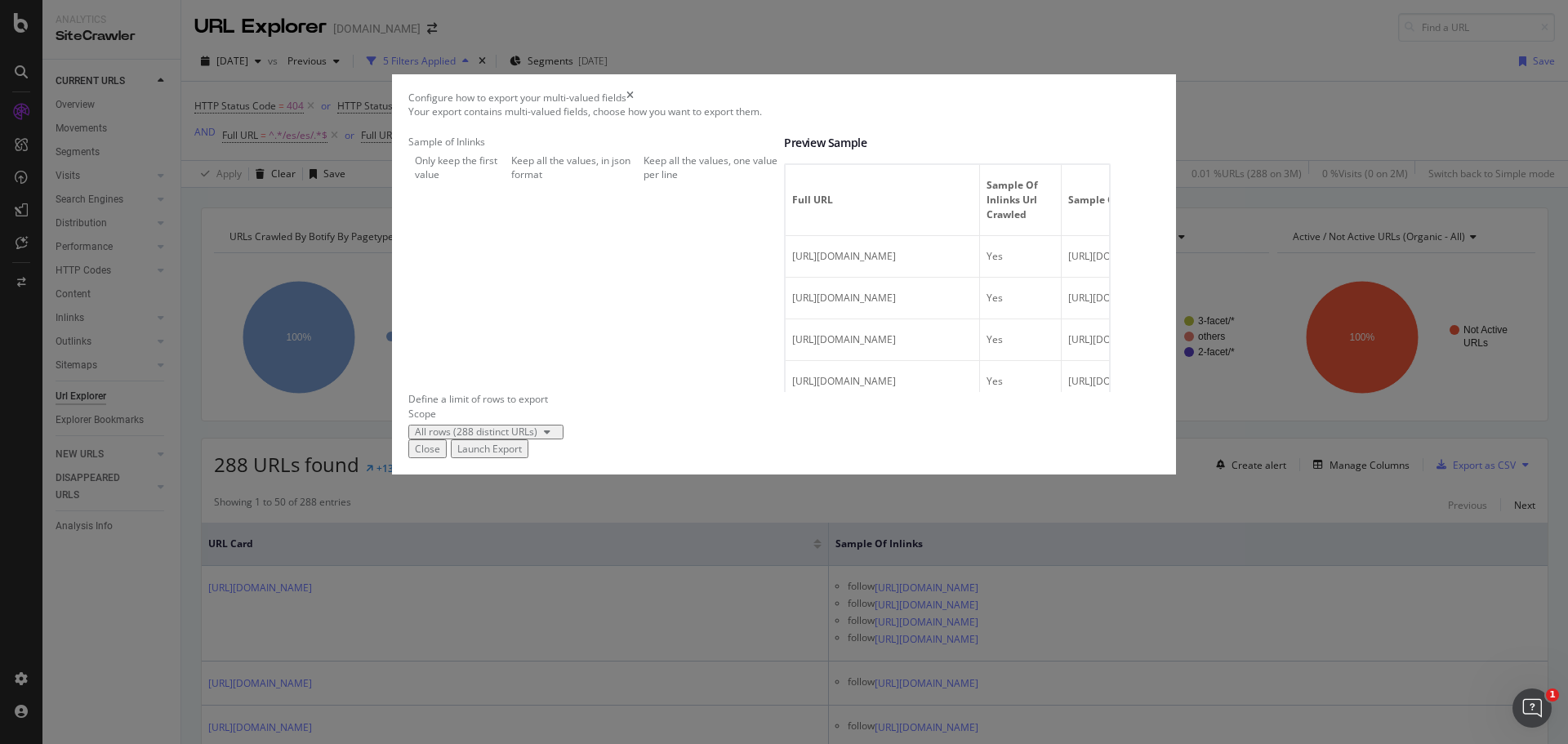
click at [505, 181] on div "Keep all the values, in json format" at bounding box center [505, 167] width 0 height 28
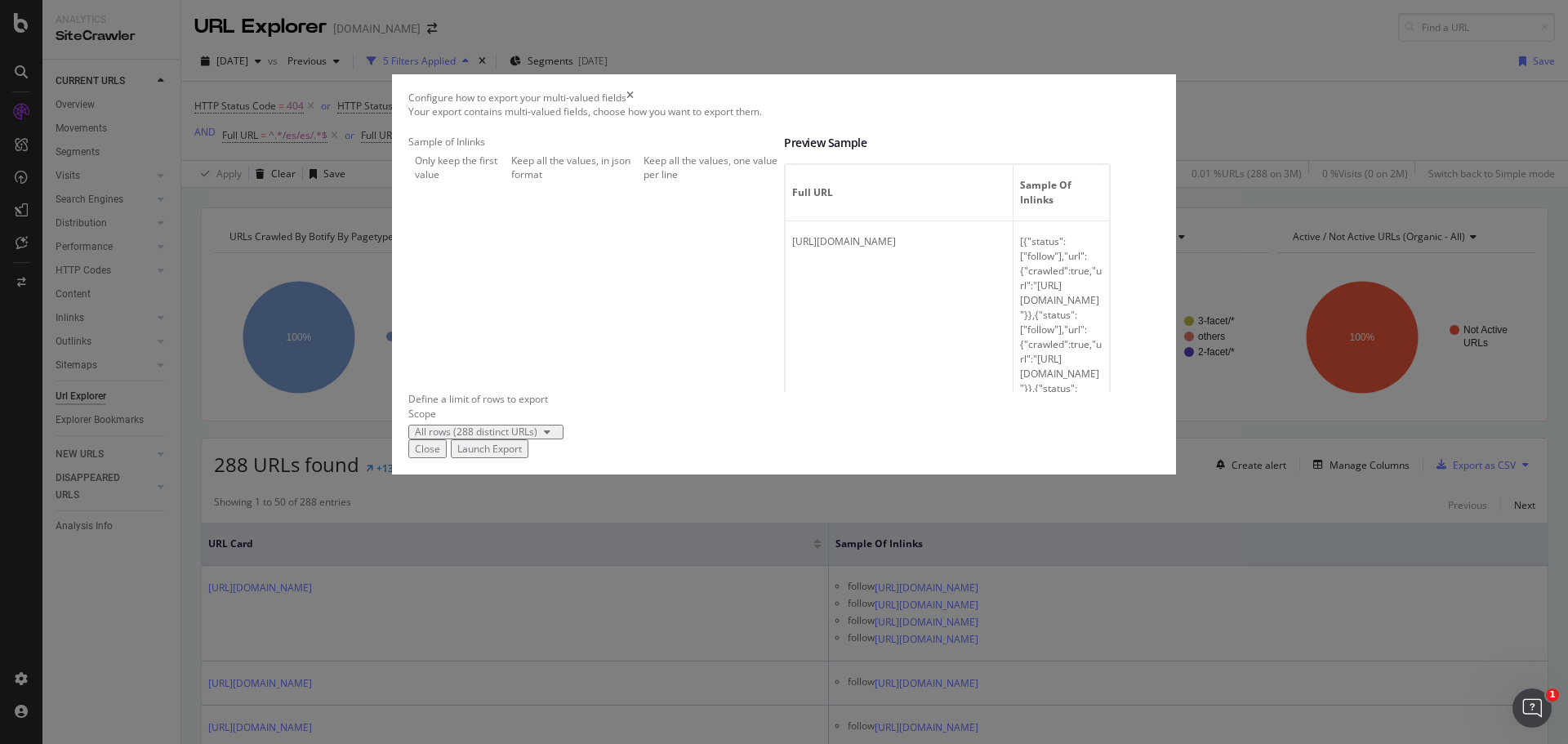
click at [522, 456] on div "Launch Export" at bounding box center [489, 449] width 64 height 14
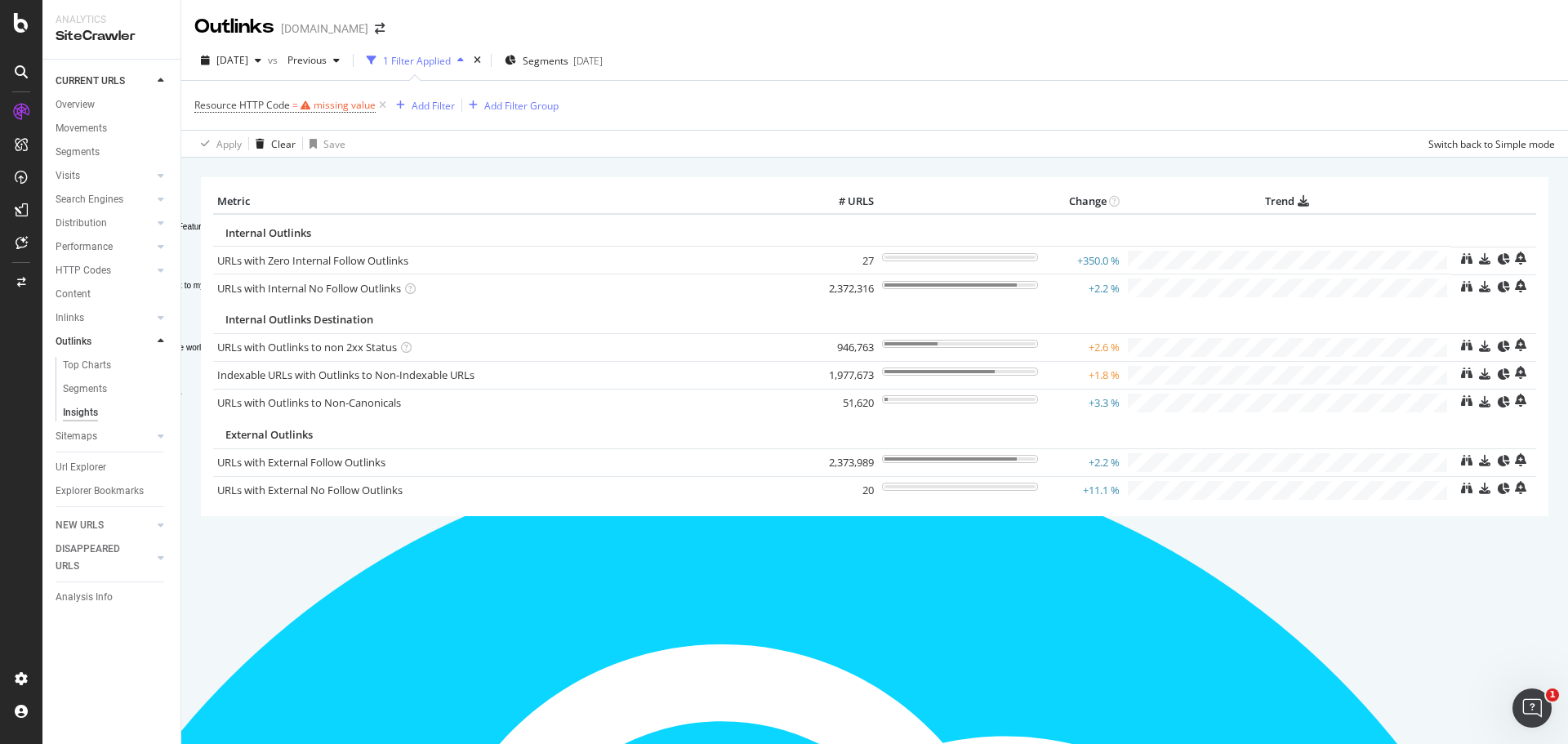
scroll to position [201, 0]
click at [103, 279] on div "DataExports" at bounding box center [92, 282] width 63 height 17
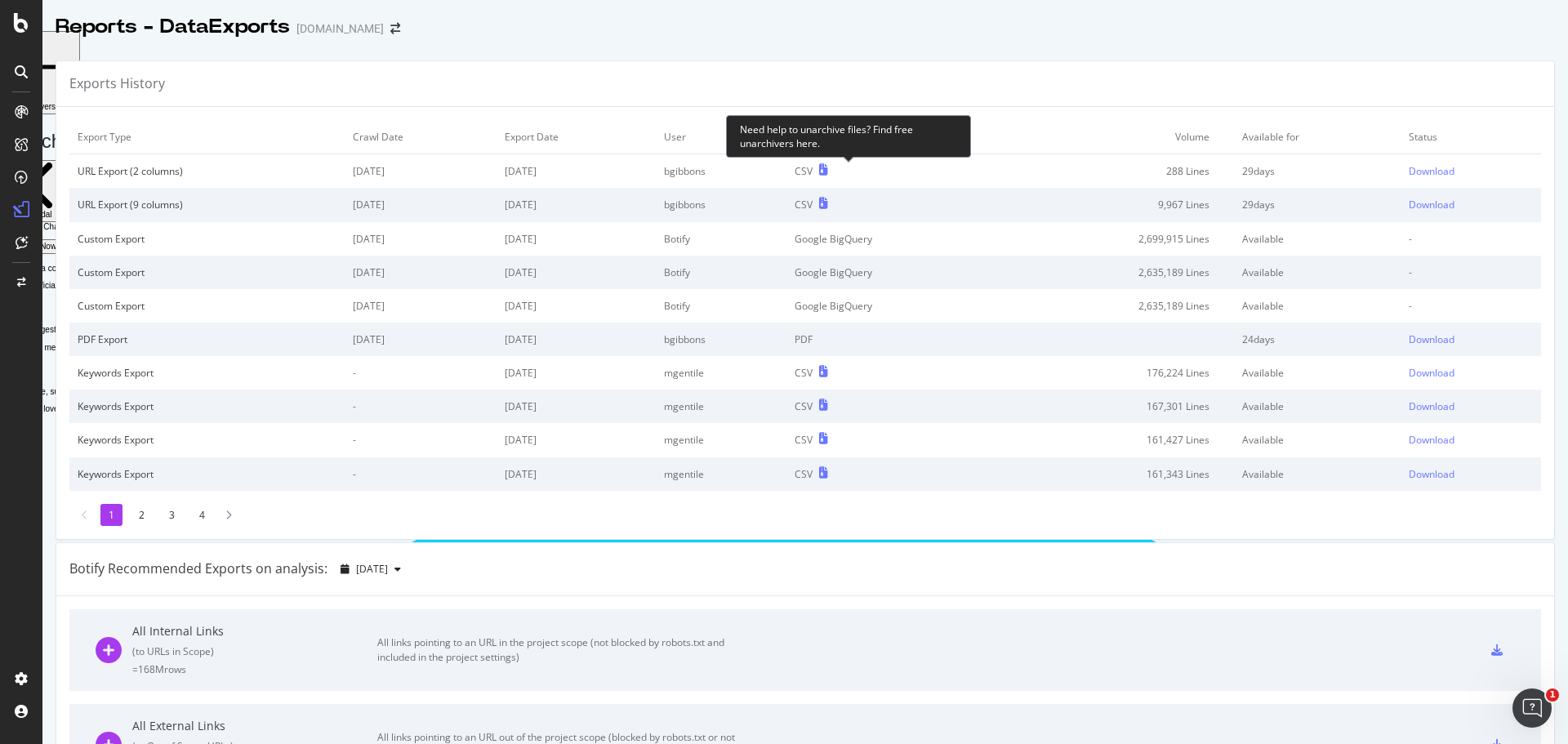
click at [828, 166] on icon at bounding box center [823, 170] width 9 height 12
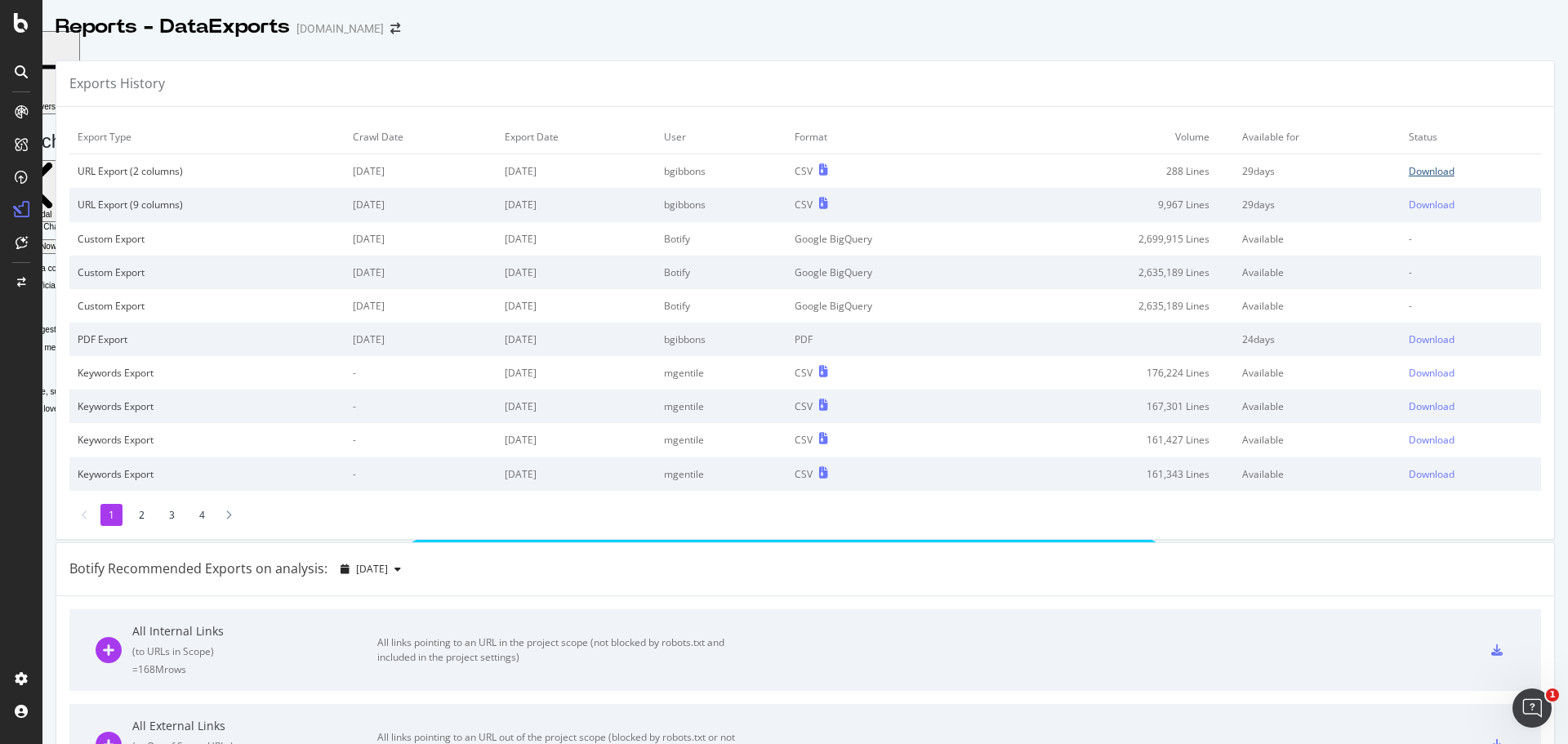
click at [1410, 166] on div "Download" at bounding box center [1432, 171] width 46 height 14
